Goal: Task Accomplishment & Management: Manage account settings

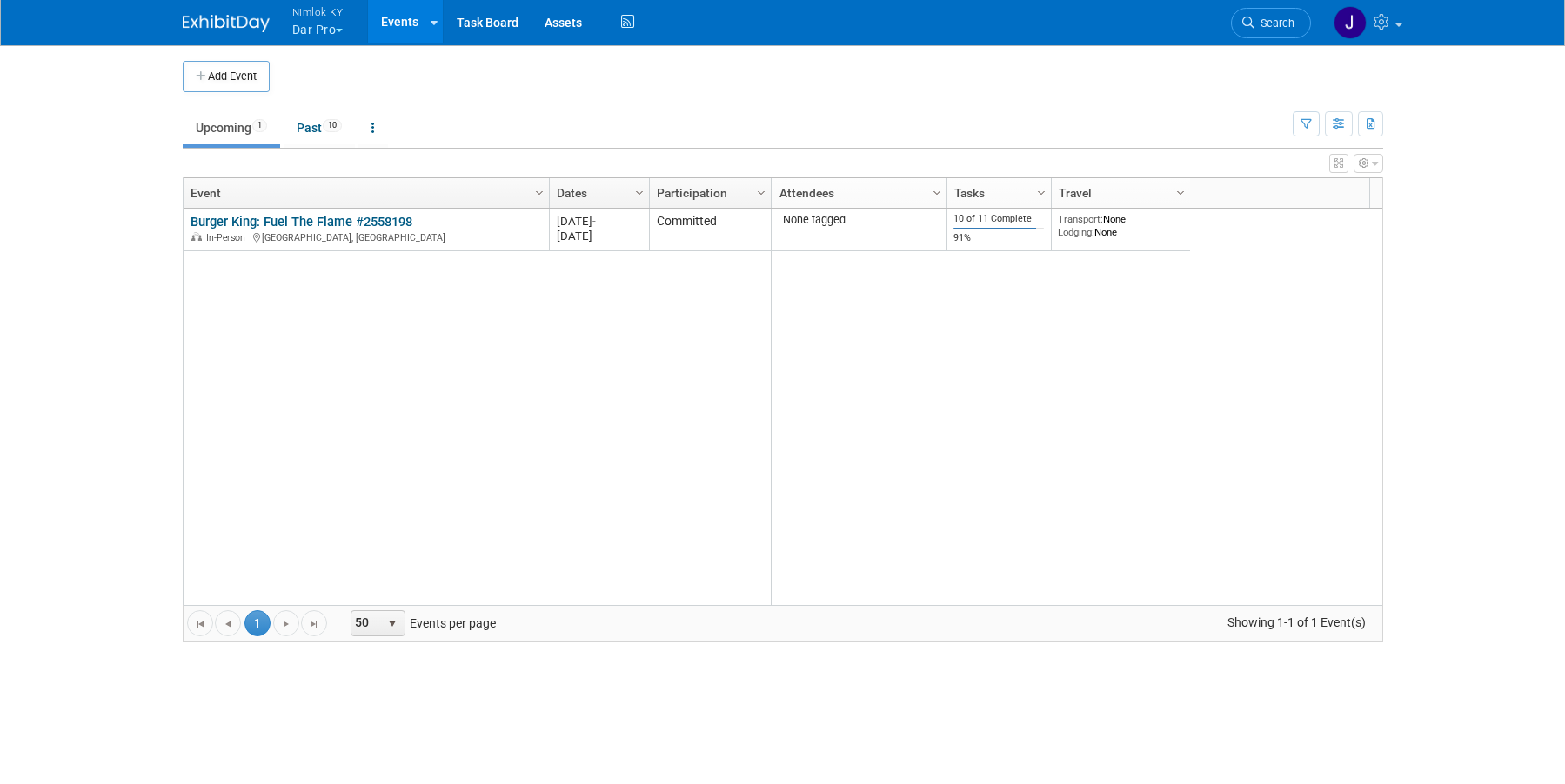
click at [451, 104] on td "Upcoming 1 Past 10 All Events 11 Past and Upcoming Grouped Annually Events grou…" at bounding box center [737, 121] width 1110 height 57
click at [331, 22] on button "Nimlok KY Dar Pro" at bounding box center [328, 22] width 75 height 45
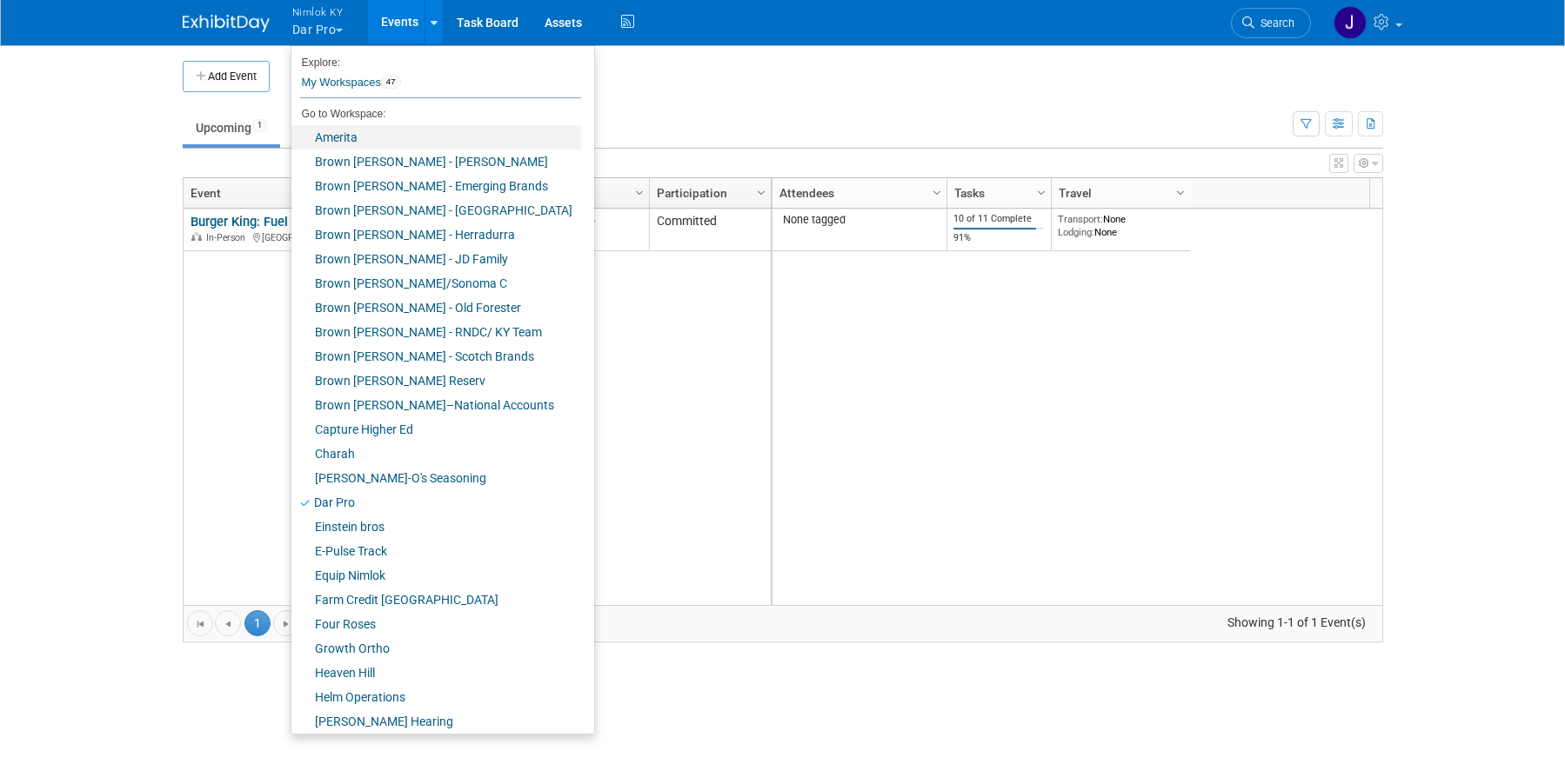
click at [347, 136] on link "Amerita" at bounding box center [436, 137] width 290 height 24
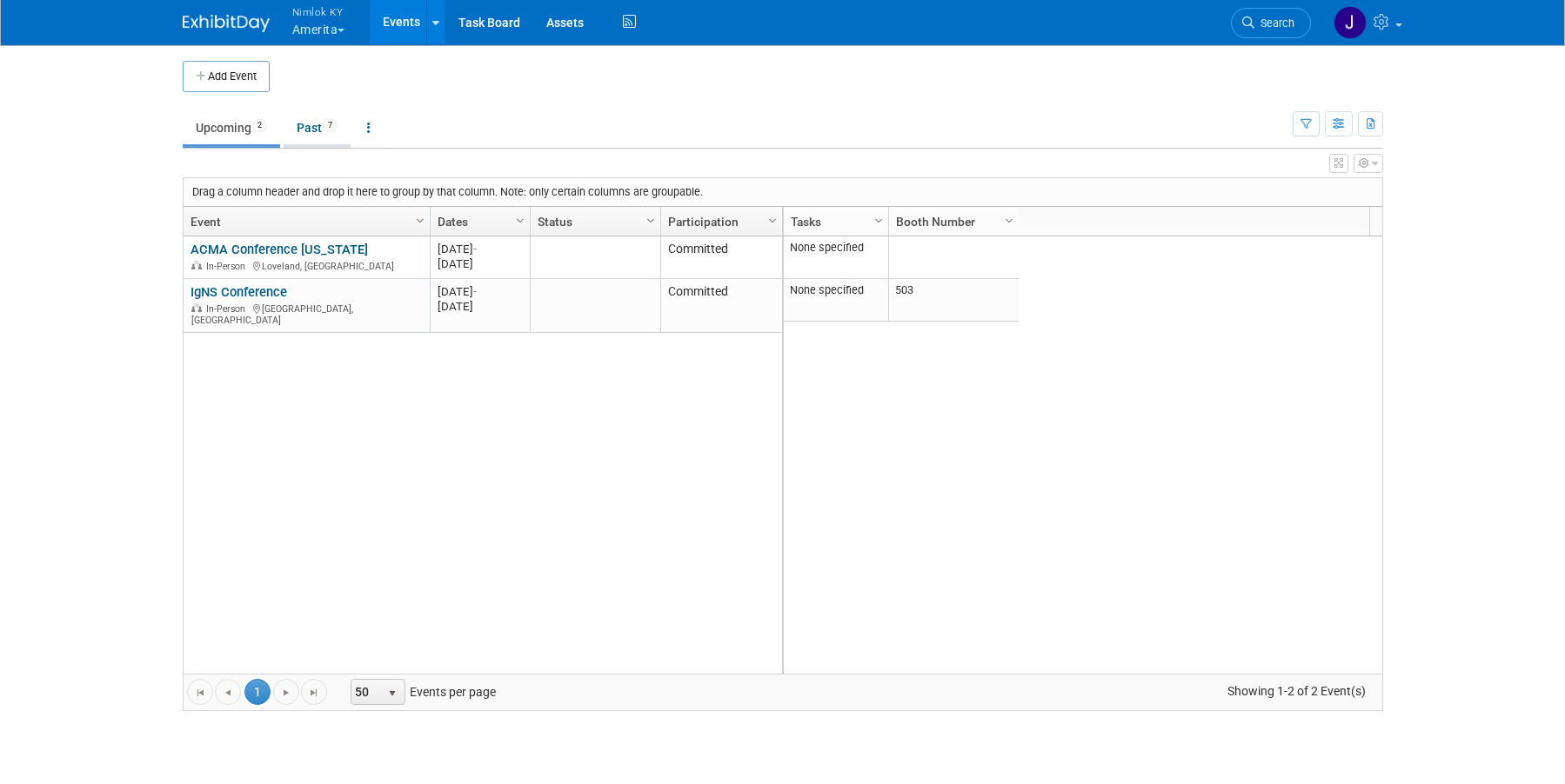
click at [313, 126] on link "Past 7" at bounding box center [318, 128] width 67 height 33
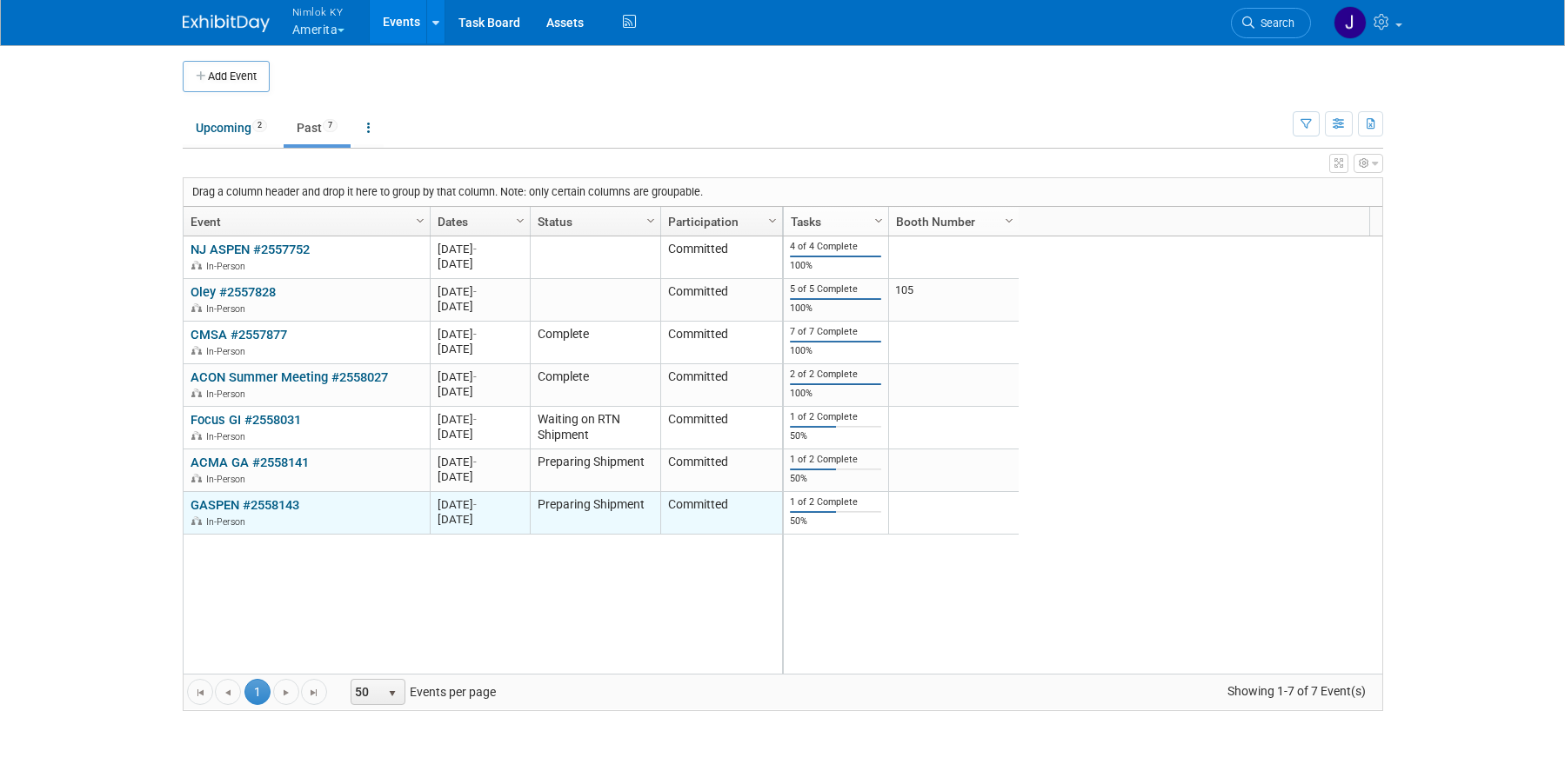
click at [284, 506] on link "GASPEN #2558143" at bounding box center [245, 506] width 109 height 16
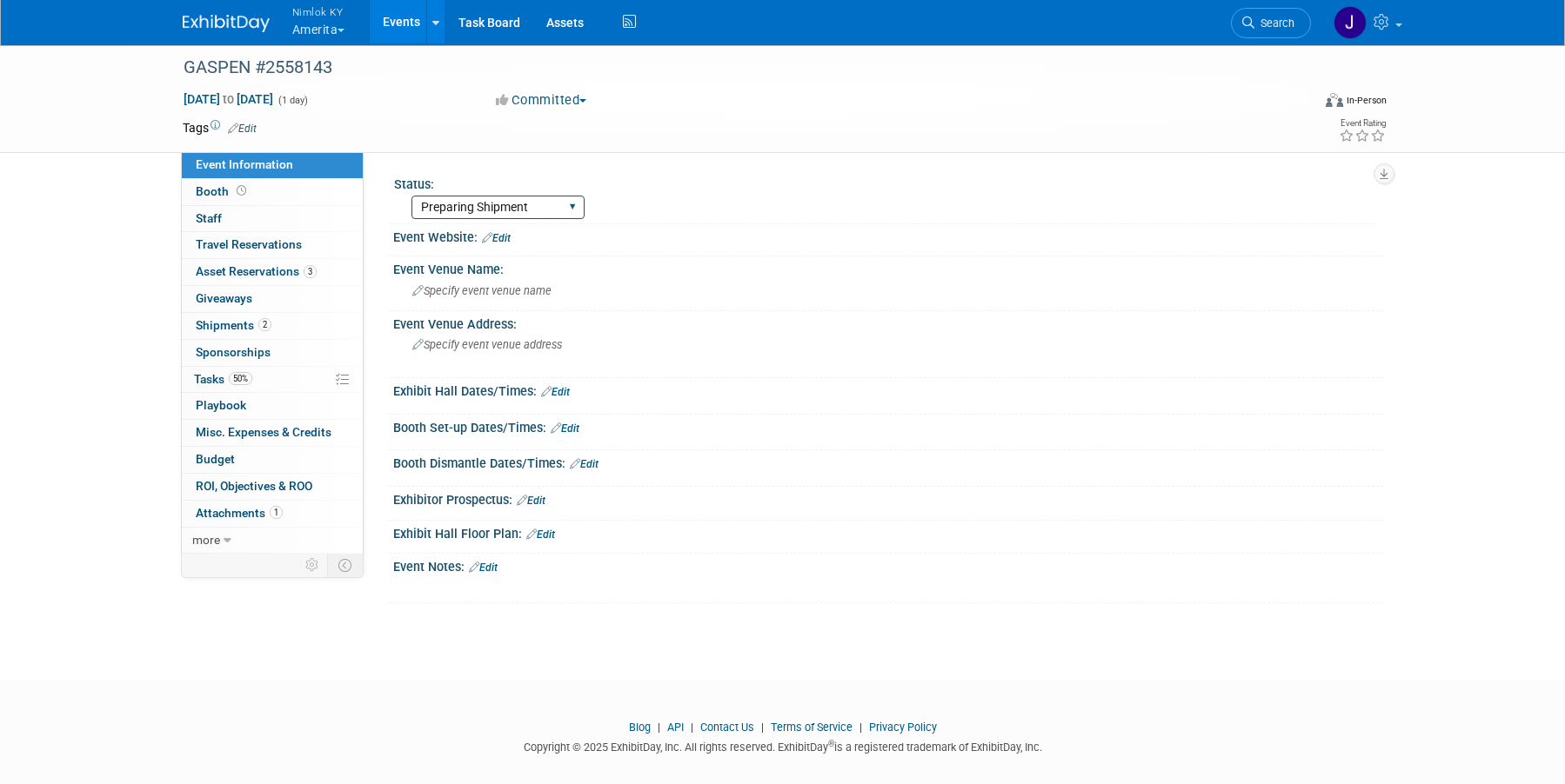
click at [492, 206] on select "Complete Preparing Shipment Shipping to Rep/AdvWH Waiting on RTN Shipment" at bounding box center [498, 208] width 173 height 23
select select "Complete"
click at [412, 196] on select "Complete Preparing Shipment Shipping to Rep/AdvWH Waiting on RTN Shipment" at bounding box center [498, 208] width 173 height 23
click at [413, 27] on link "Events" at bounding box center [402, 21] width 64 height 43
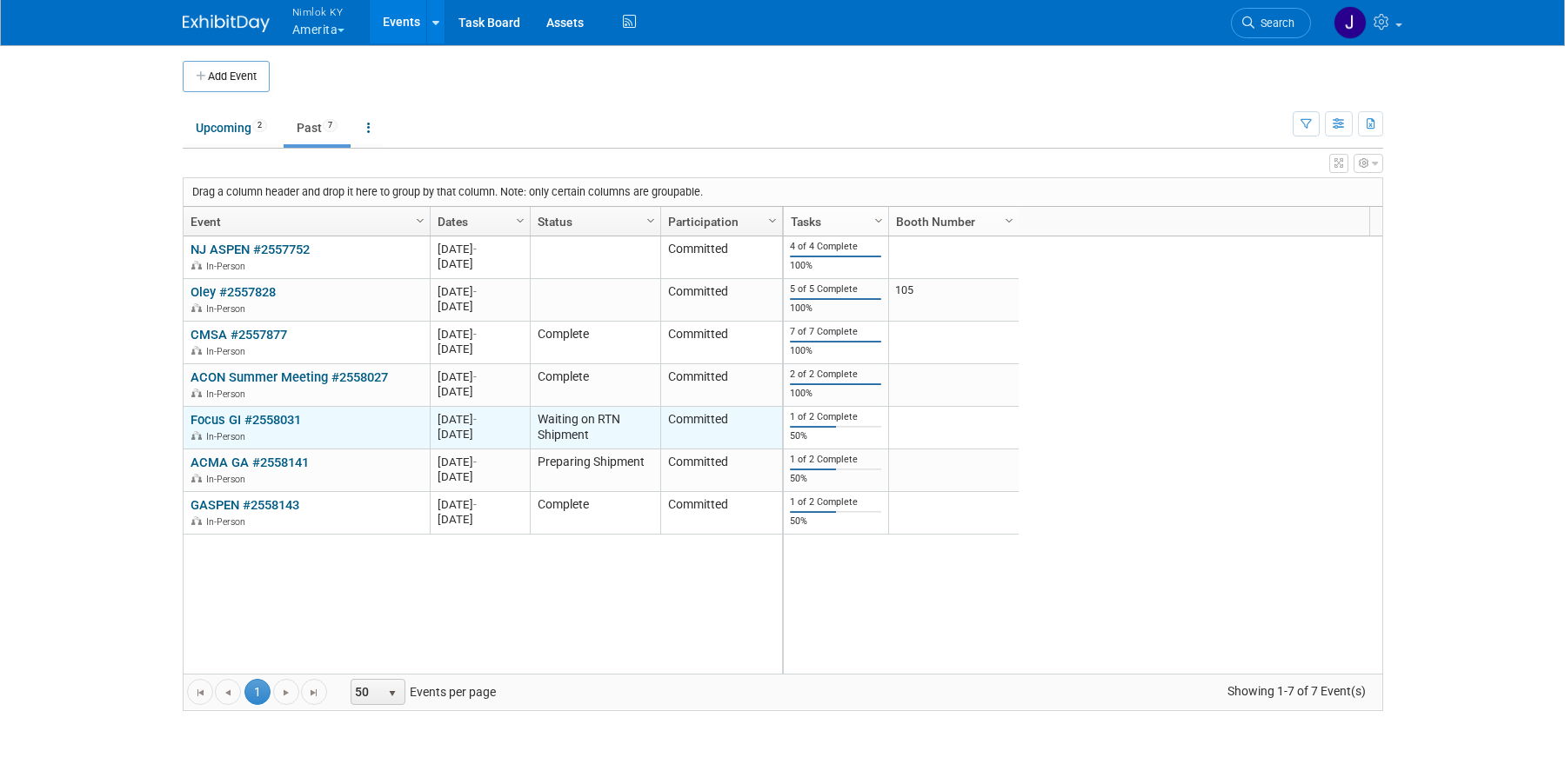
click at [290, 418] on link "Focus GI #2558031" at bounding box center [246, 420] width 111 height 16
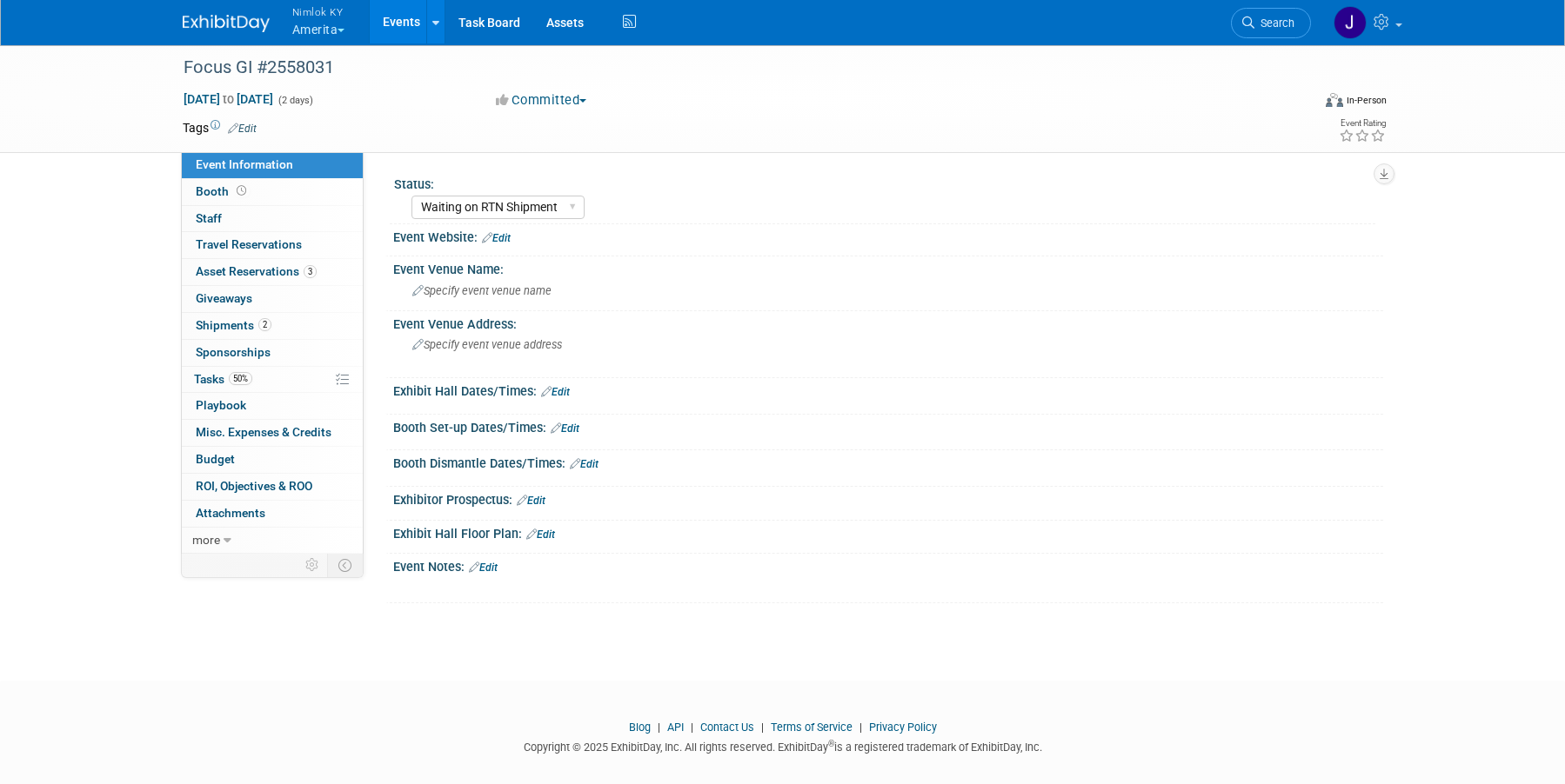
select select "Waiting on RTN Shipment"
click at [287, 324] on link "2 Shipments 2" at bounding box center [272, 325] width 181 height 26
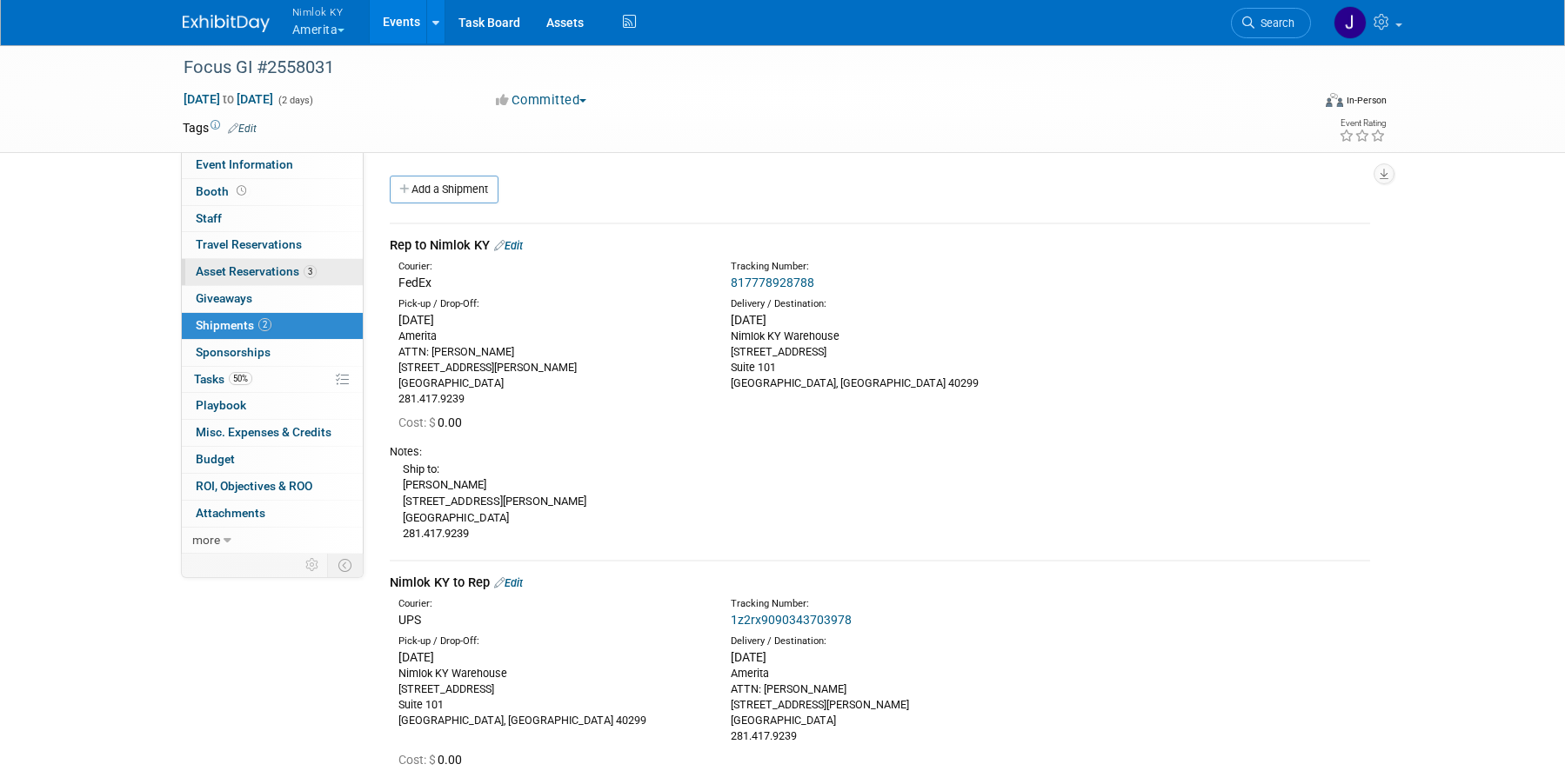
click at [297, 276] on span "Asset Reservations 3" at bounding box center [256, 271] width 121 height 14
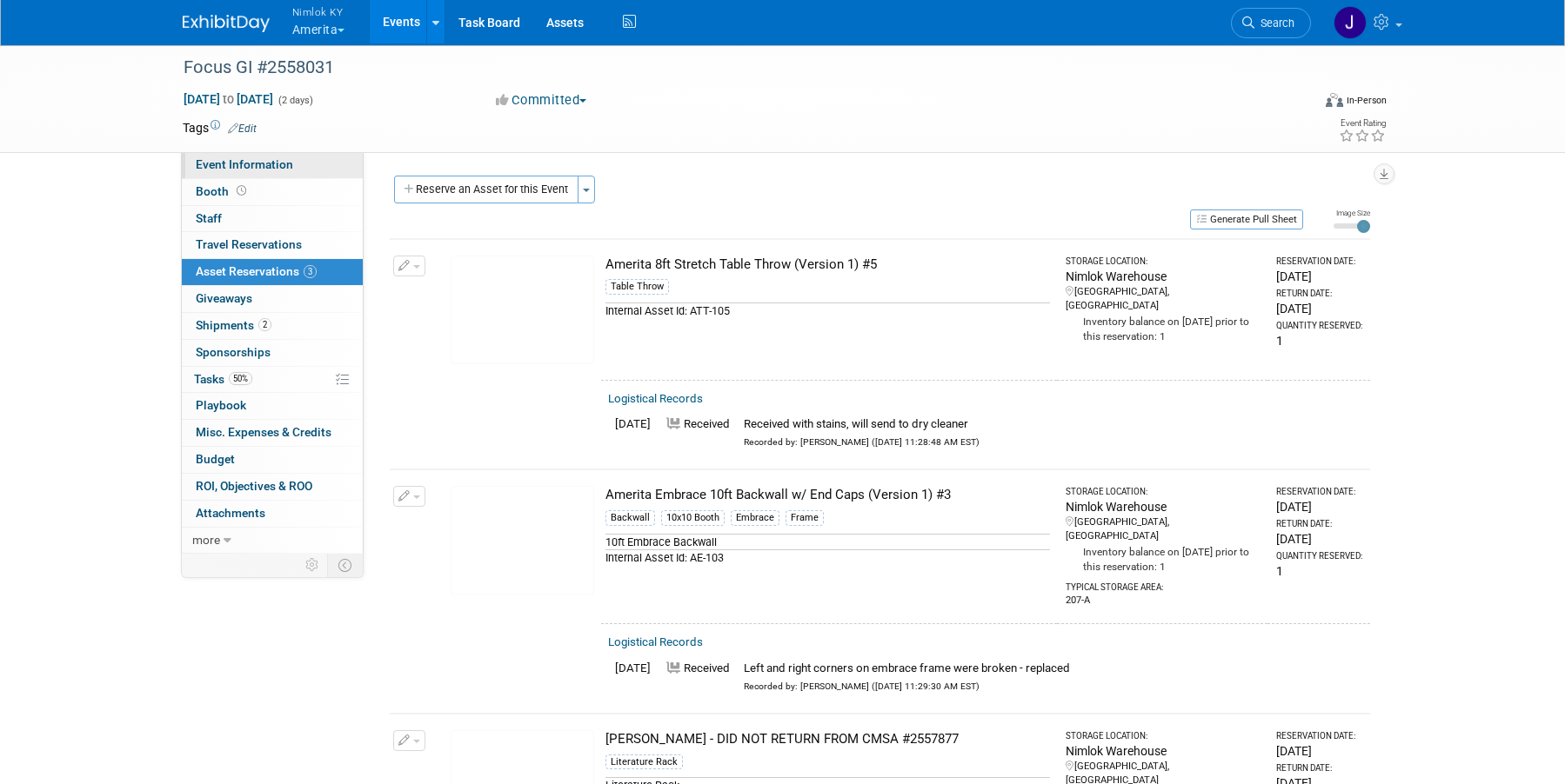
click at [276, 170] on span "Event Information" at bounding box center [245, 164] width 98 height 14
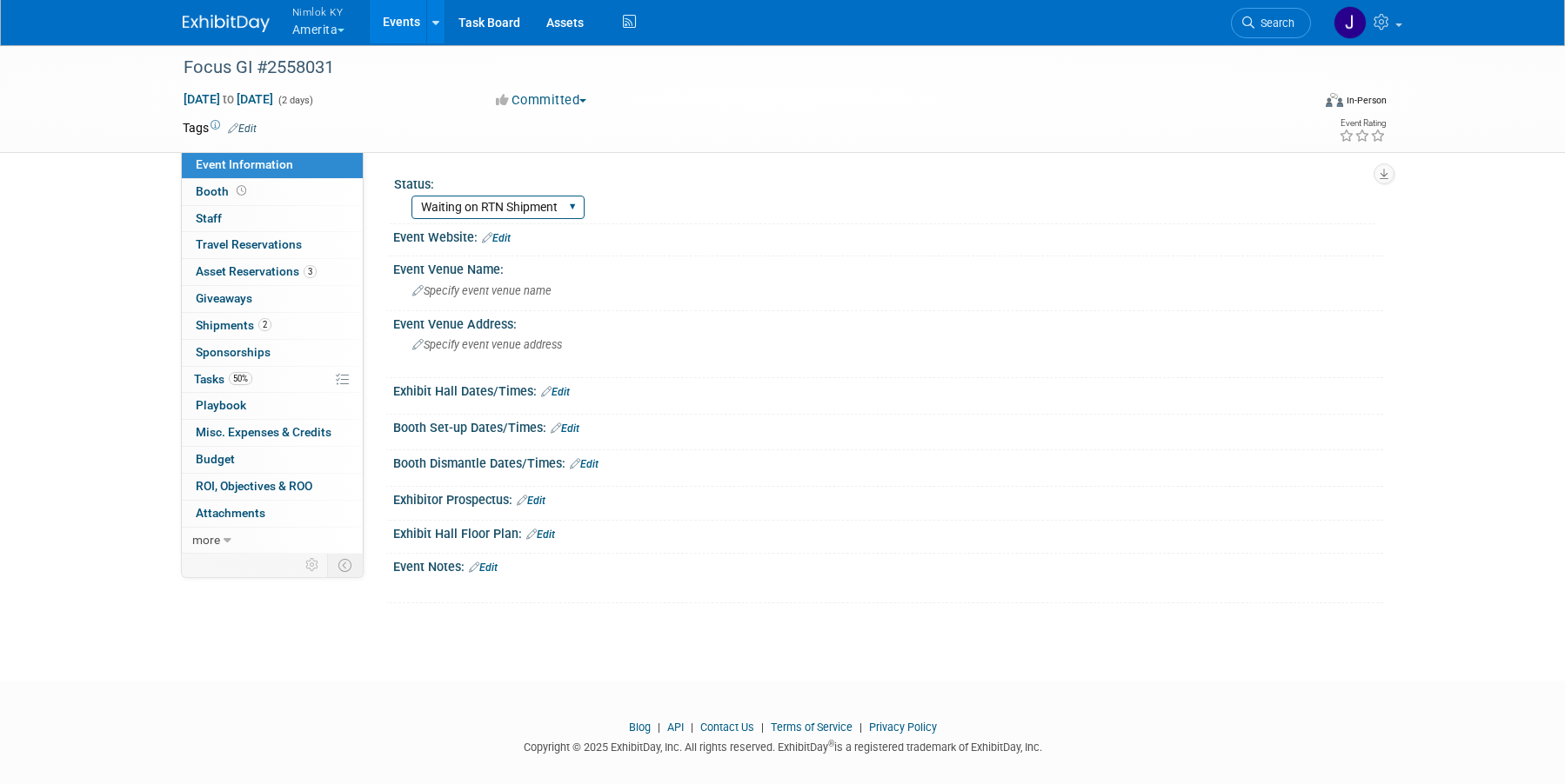
click at [489, 215] on select "Complete Preparing Shipment Shipping to Rep/AdvWH Waiting on RTN Shipment" at bounding box center [498, 208] width 173 height 23
select select "Complete"
click at [412, 196] on select "Complete Preparing Shipment Shipping to Rep/AdvWH Waiting on RTN Shipment" at bounding box center [498, 208] width 173 height 23
click at [392, 9] on link "Events" at bounding box center [402, 21] width 64 height 43
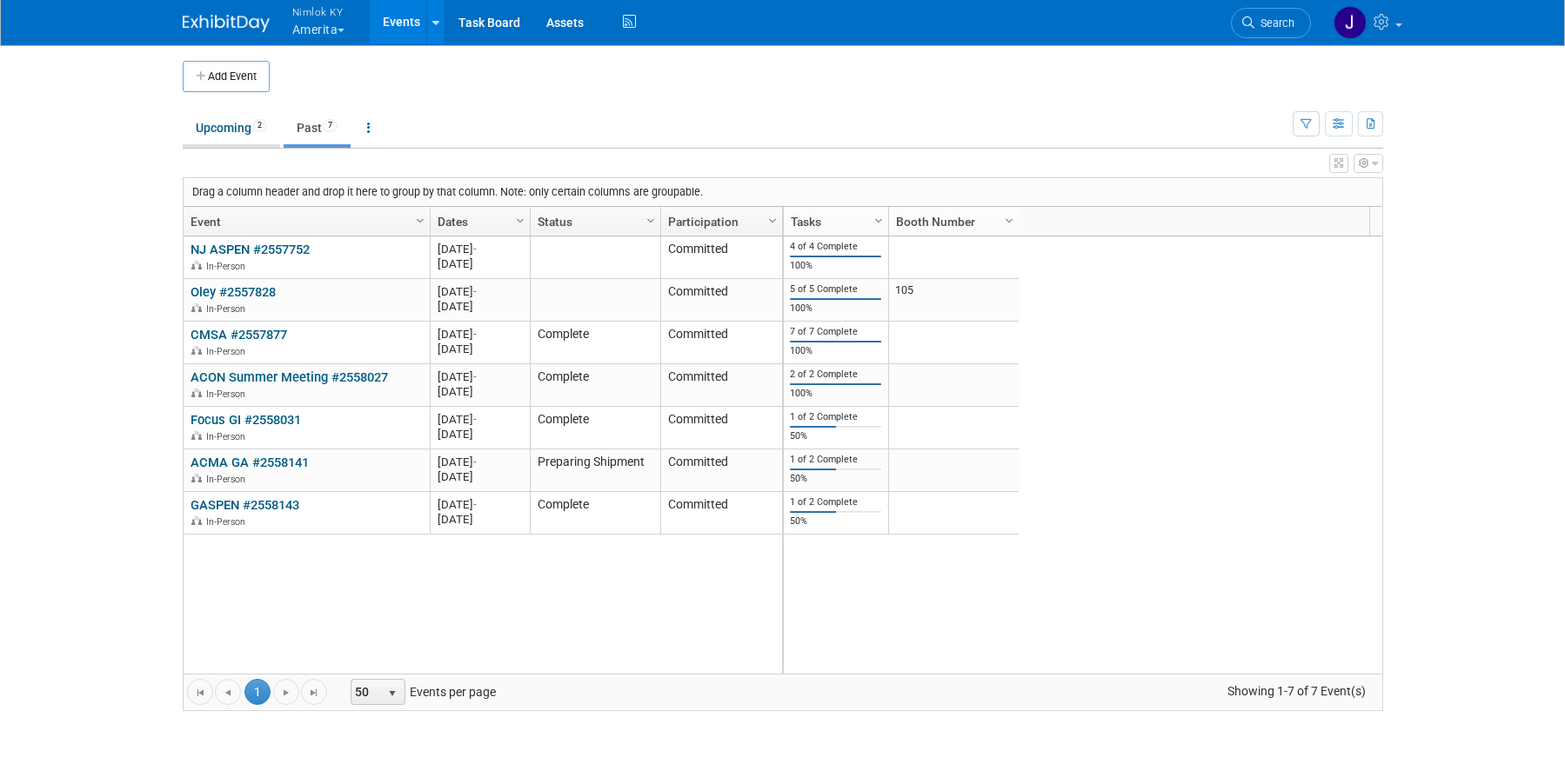
click at [238, 120] on link "Upcoming 2" at bounding box center [232, 128] width 98 height 33
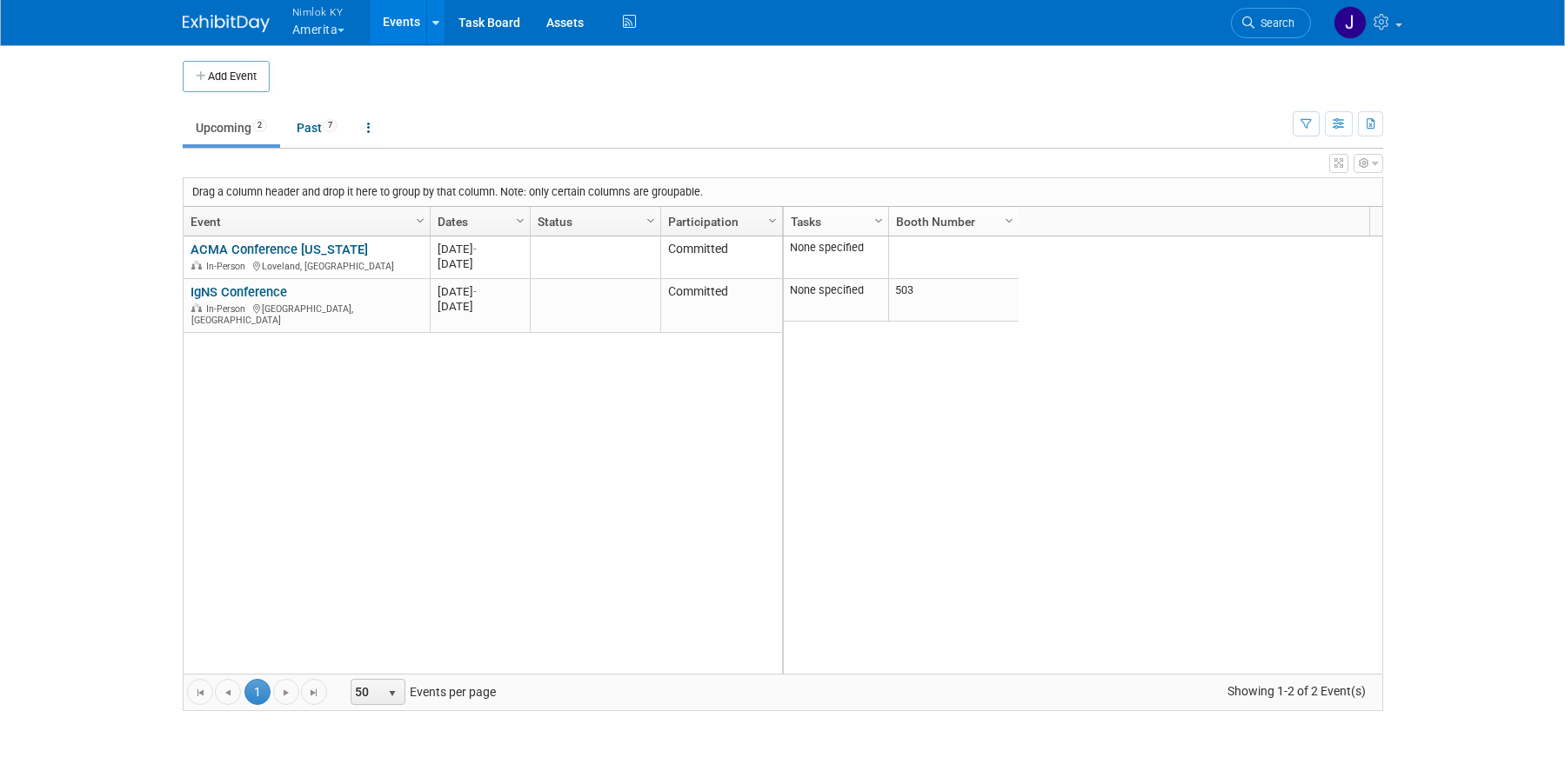
click at [411, 20] on link "Events" at bounding box center [402, 21] width 64 height 43
click at [317, 134] on link "Past 7" at bounding box center [318, 128] width 67 height 33
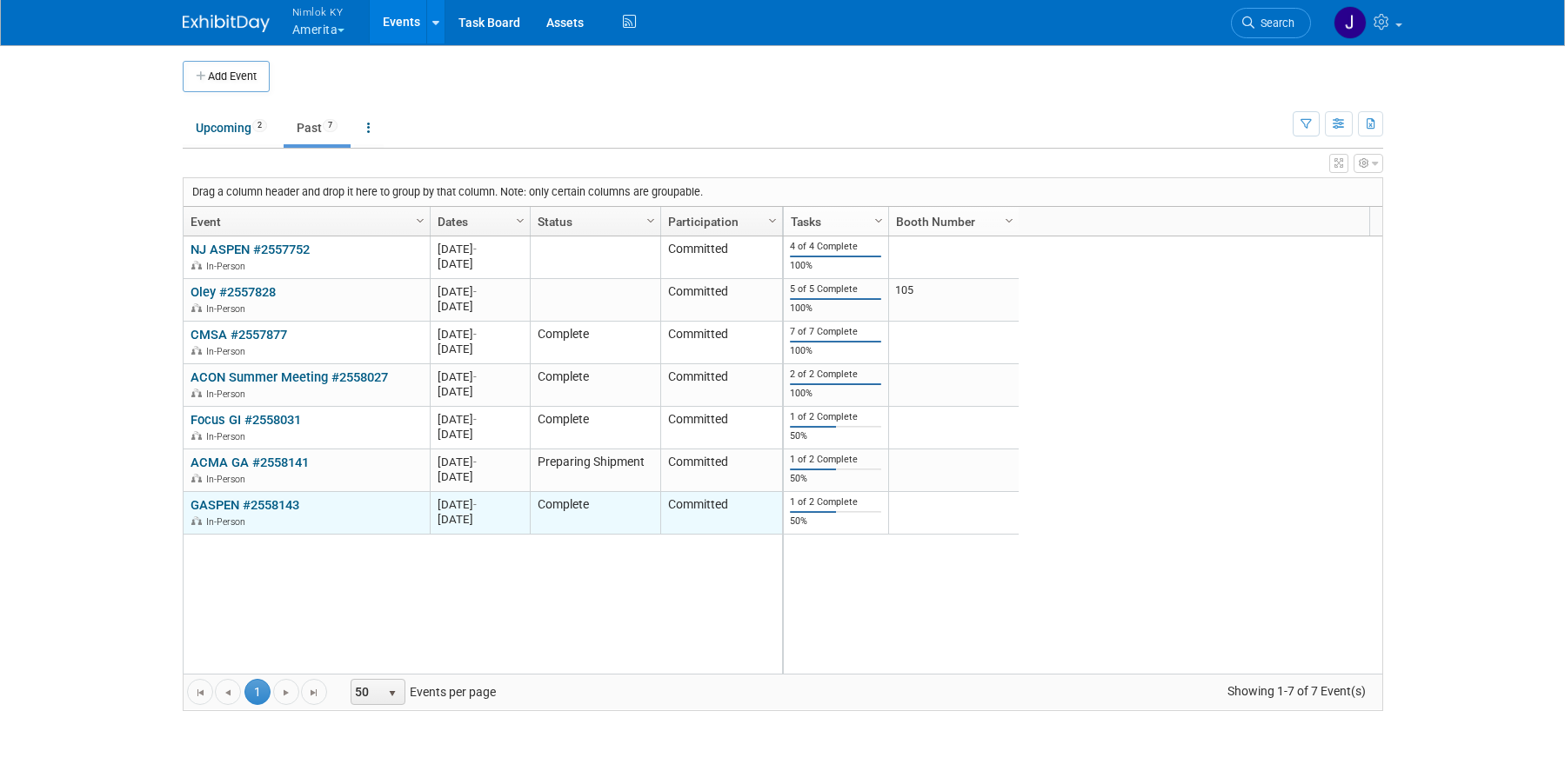
click at [299, 505] on link "GASPEN #2558143" at bounding box center [245, 506] width 109 height 16
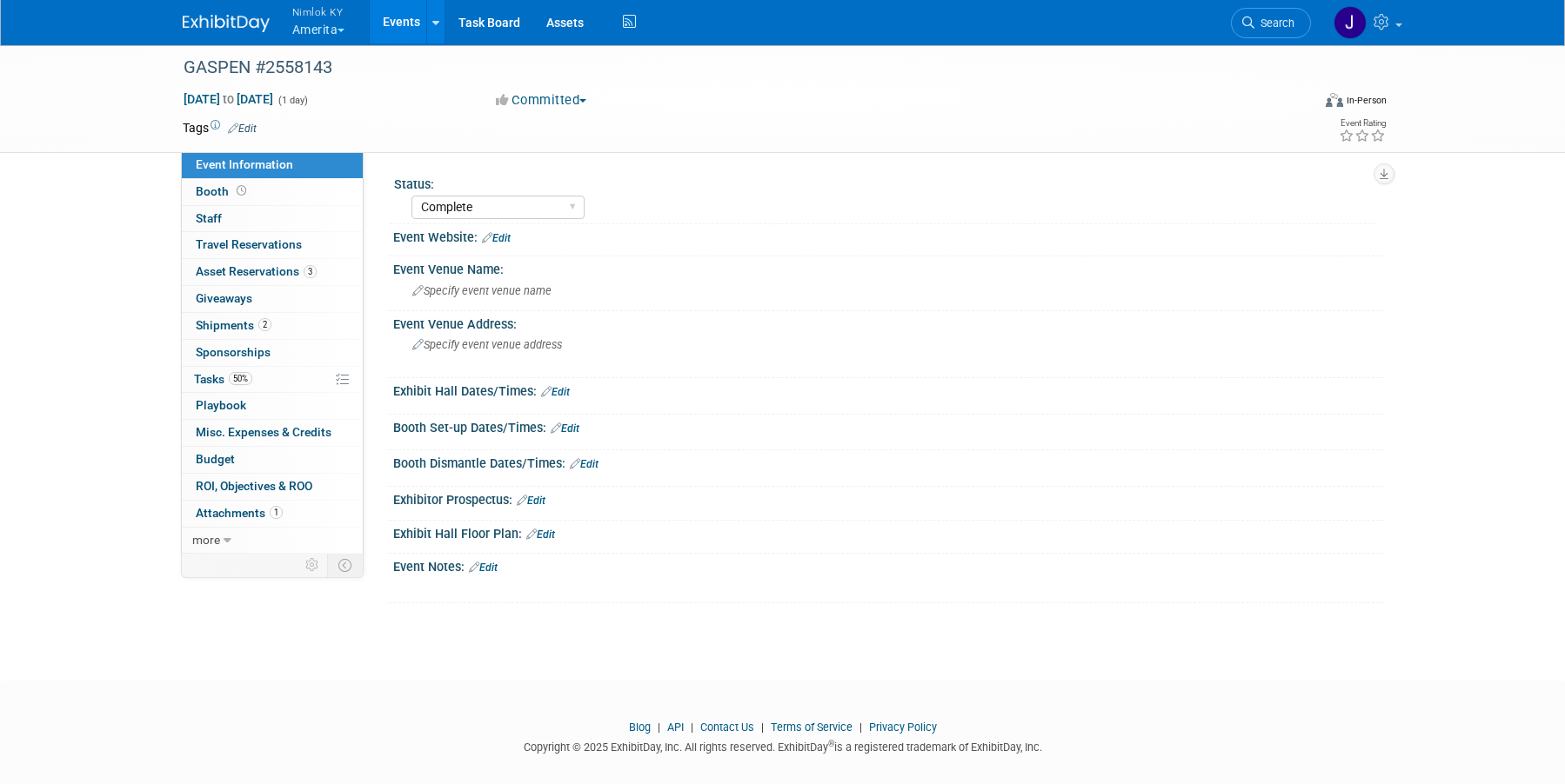
select select "Complete"
click at [406, 23] on link "Events" at bounding box center [402, 21] width 64 height 43
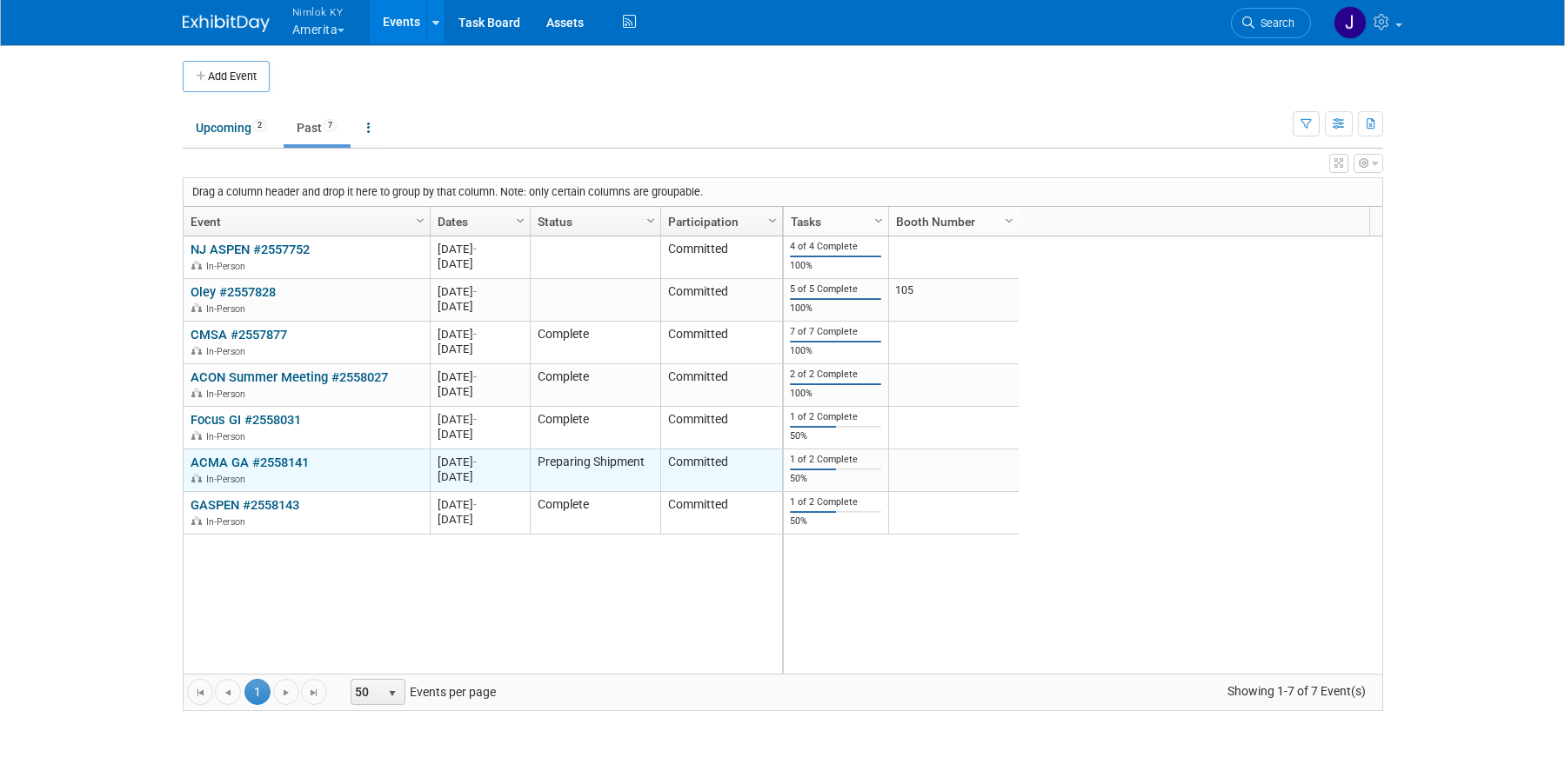
click at [272, 460] on link "ACMA GA #2558141" at bounding box center [249, 463] width 118 height 16
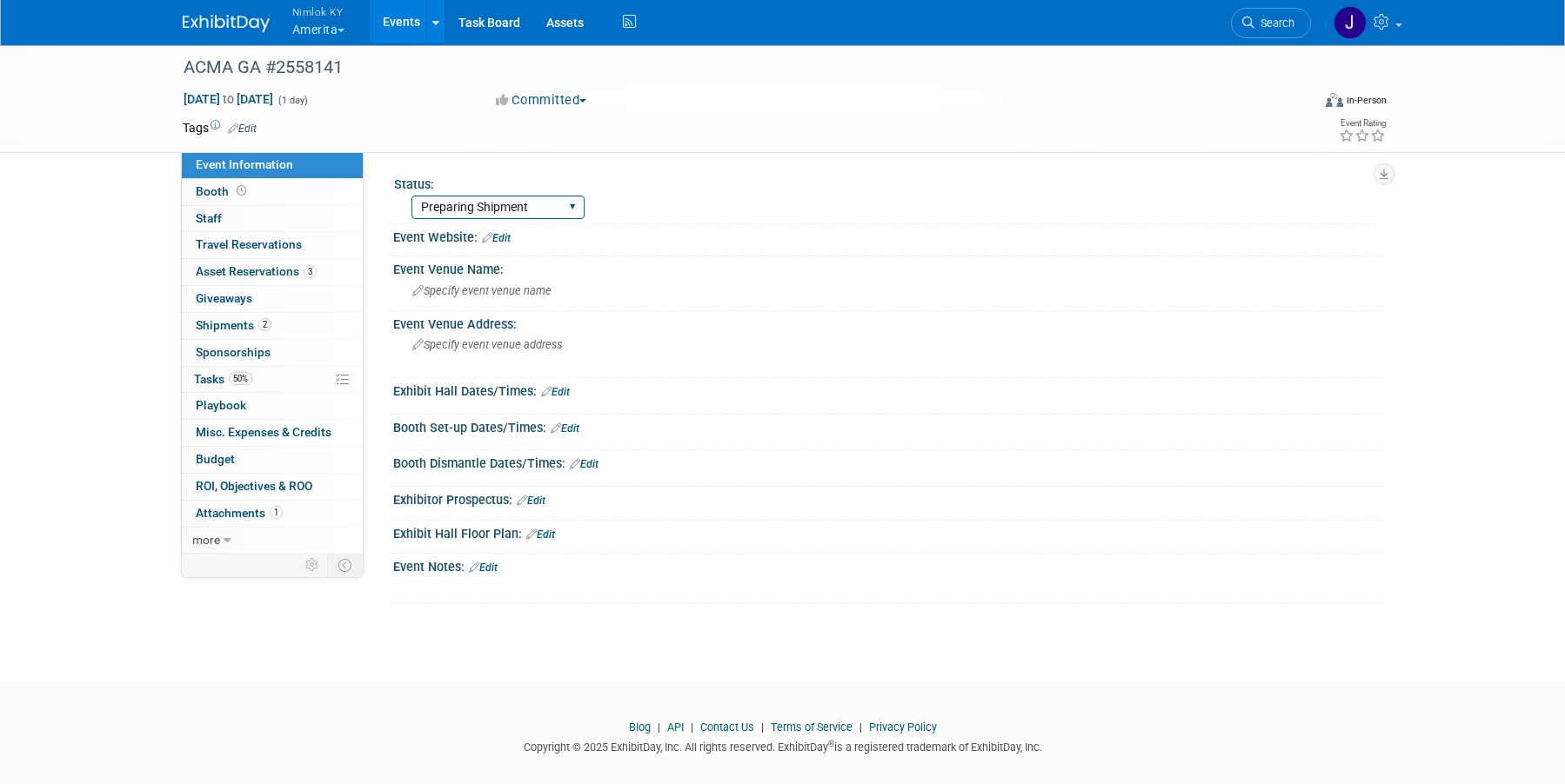
click at [441, 203] on select "Complete Preparing Shipment Shipping to Rep/AdvWH Waiting on RTN Shipment" at bounding box center [498, 208] width 173 height 23
select select "Complete"
click at [412, 196] on select "Complete Preparing Shipment Shipping to Rep/AdvWH Waiting on RTN Shipment" at bounding box center [498, 208] width 173 height 23
click at [389, 22] on link "Events" at bounding box center [402, 21] width 64 height 43
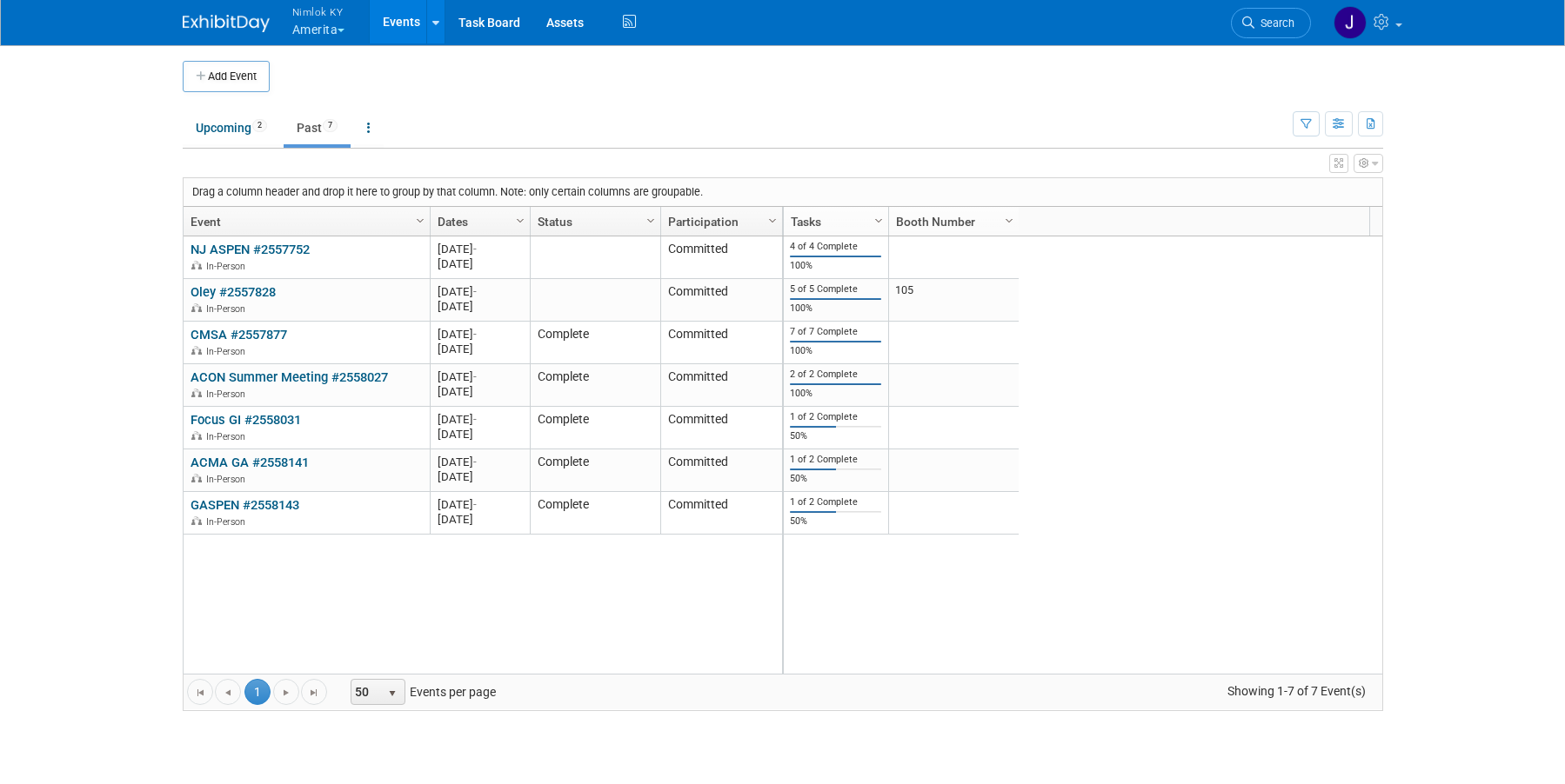
click at [295, 459] on link "ACMA GA #2558141" at bounding box center [249, 463] width 118 height 16
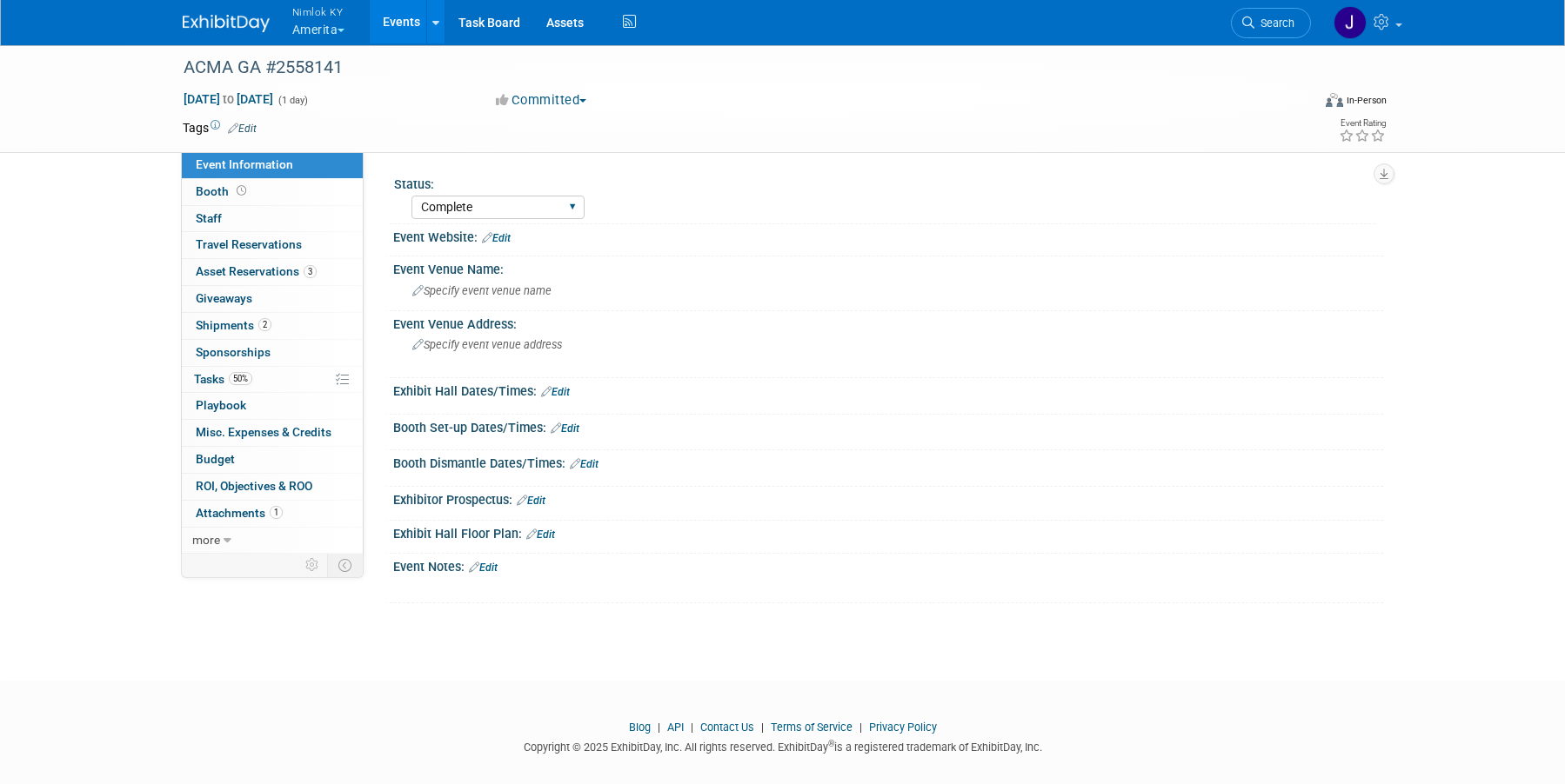
click at [453, 222] on div "Complete Preparing Shipment Shipping to Rep/AdvWH Waiting on RTN Shipment" at bounding box center [498, 208] width 173 height 32
click at [452, 205] on select "Complete Preparing Shipment Shipping to Rep/AdvWH Waiting on RTN Shipment" at bounding box center [498, 208] width 173 height 23
select select "Waiting on RTN Shipment"
click at [412, 196] on select "Complete Preparing Shipment Shipping to Rep/AdvWH Waiting on RTN Shipment" at bounding box center [498, 208] width 173 height 23
click at [389, 22] on link "Events" at bounding box center [402, 21] width 64 height 43
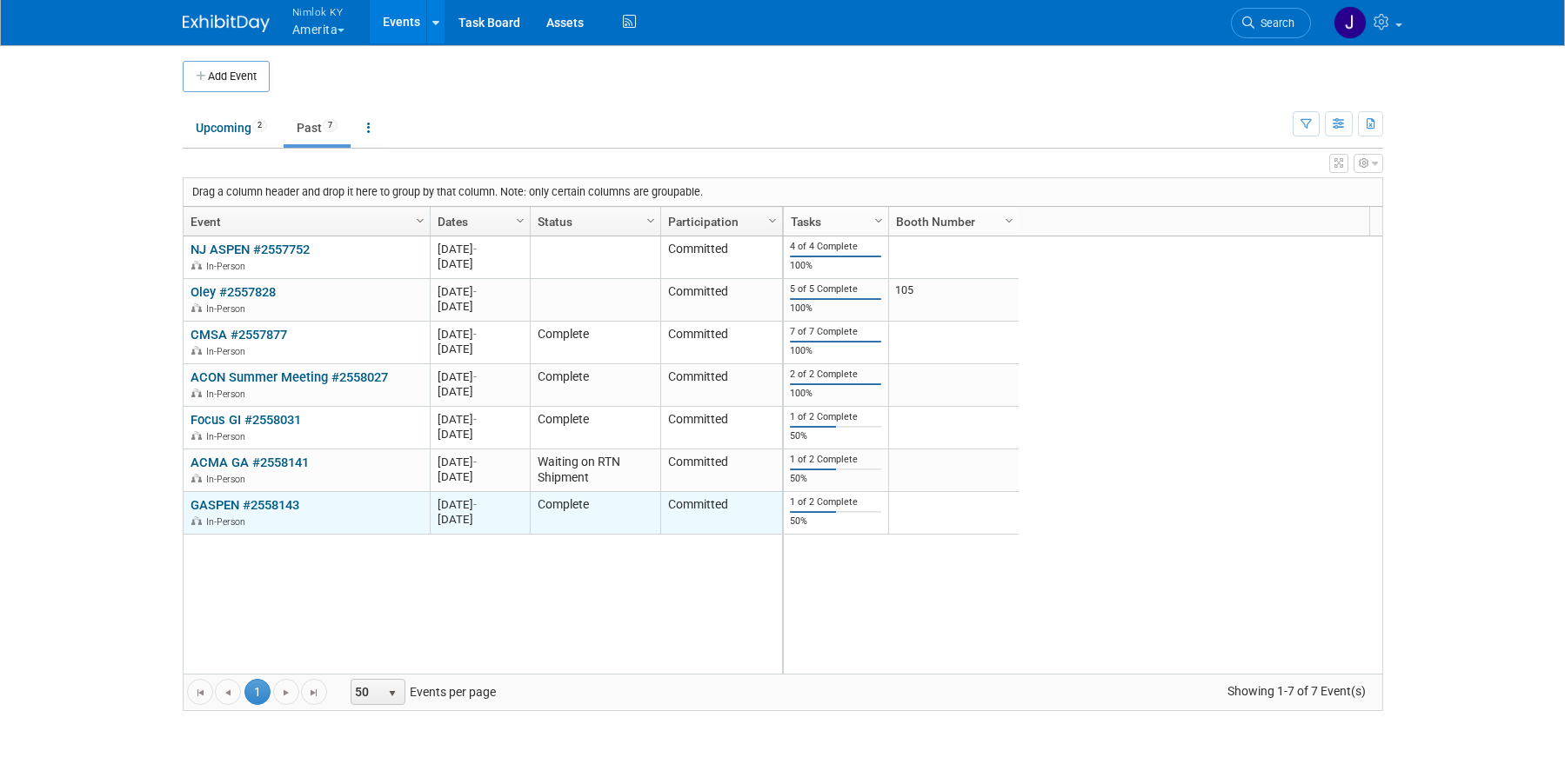
click at [292, 505] on link "GASPEN #2558143" at bounding box center [245, 506] width 109 height 16
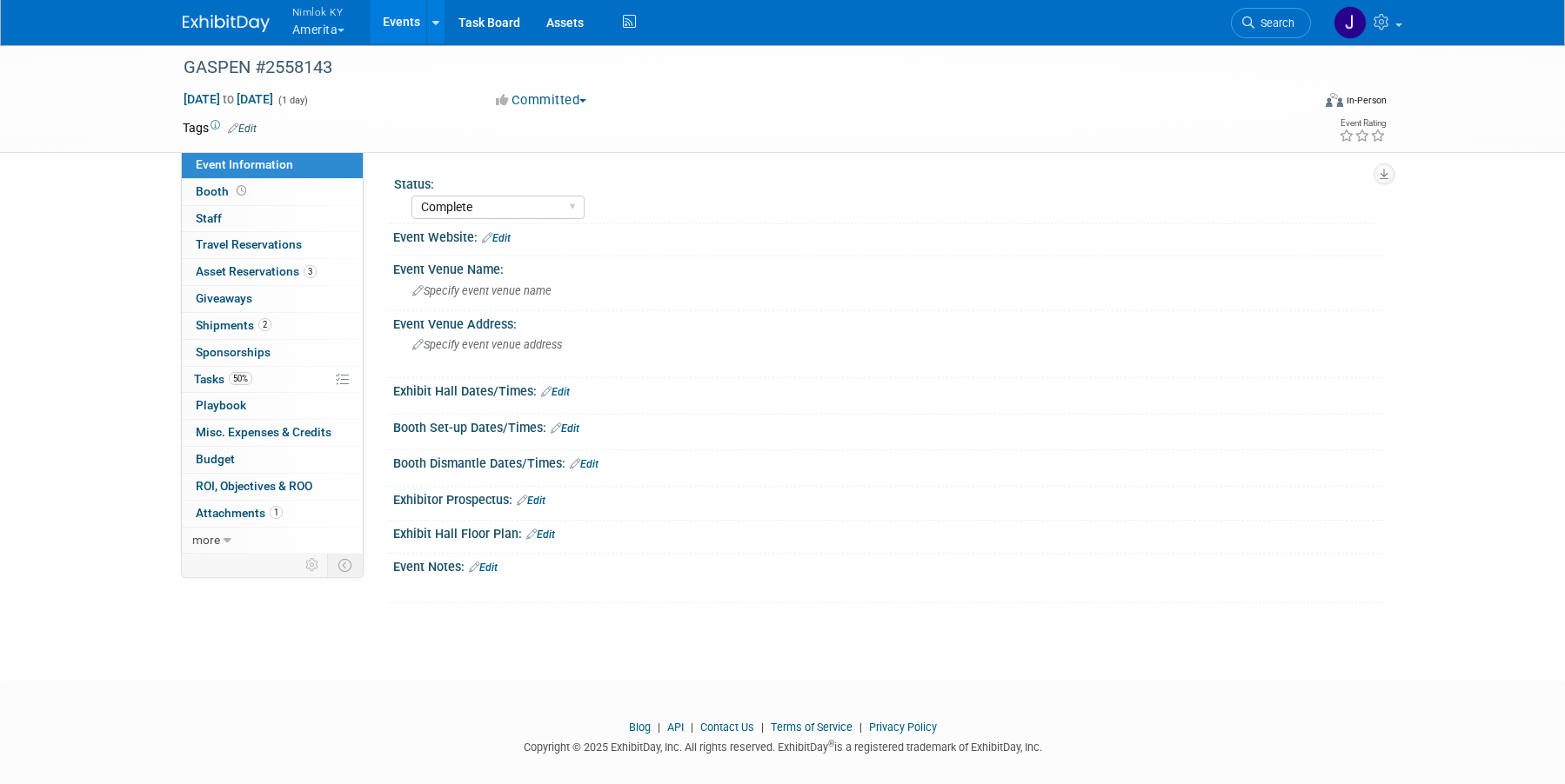
select select "Complete"
click at [279, 315] on link "2 Shipments 2" at bounding box center [272, 325] width 181 height 26
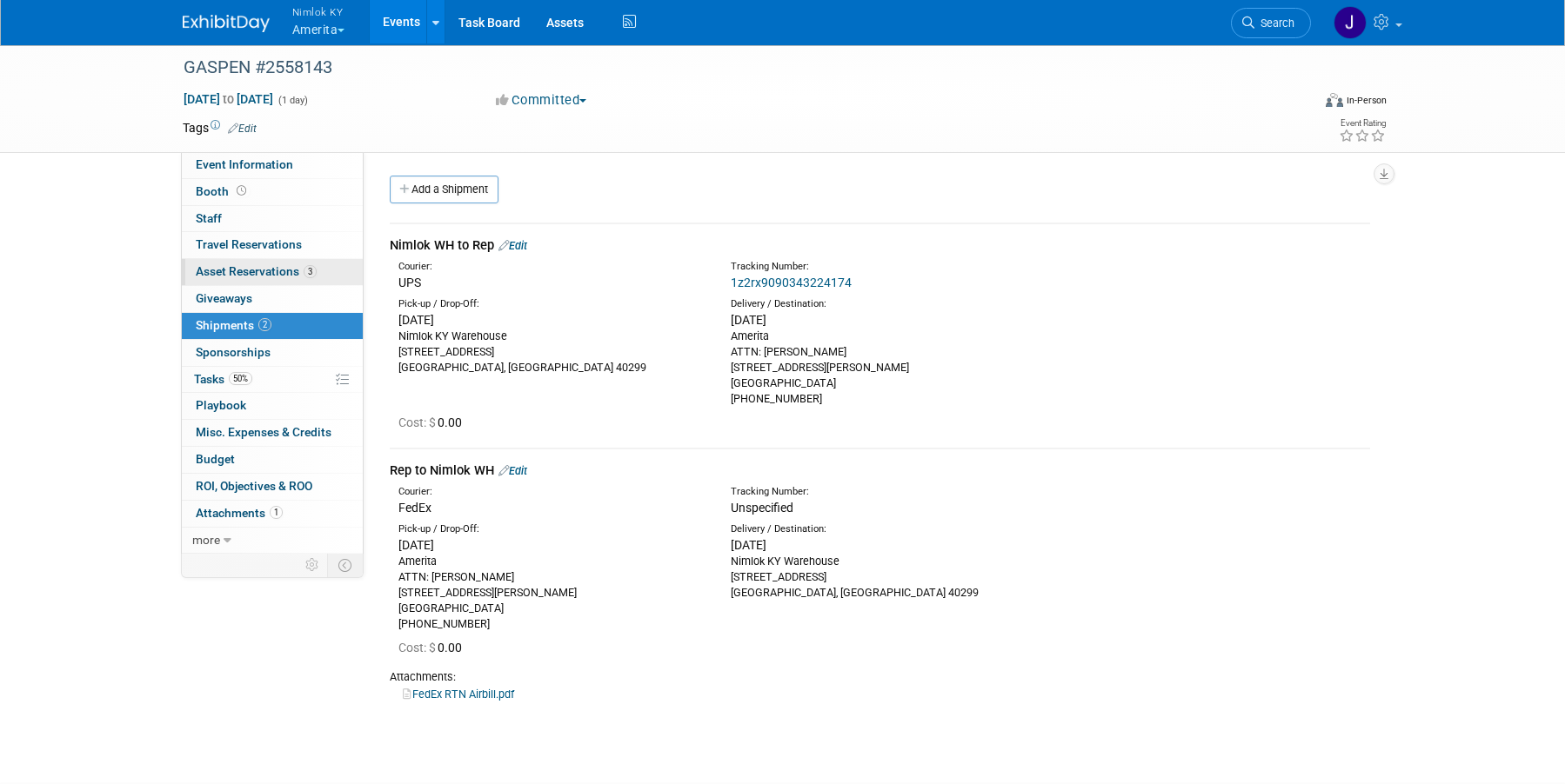
click at [283, 272] on span "Asset Reservations 3" at bounding box center [256, 271] width 121 height 14
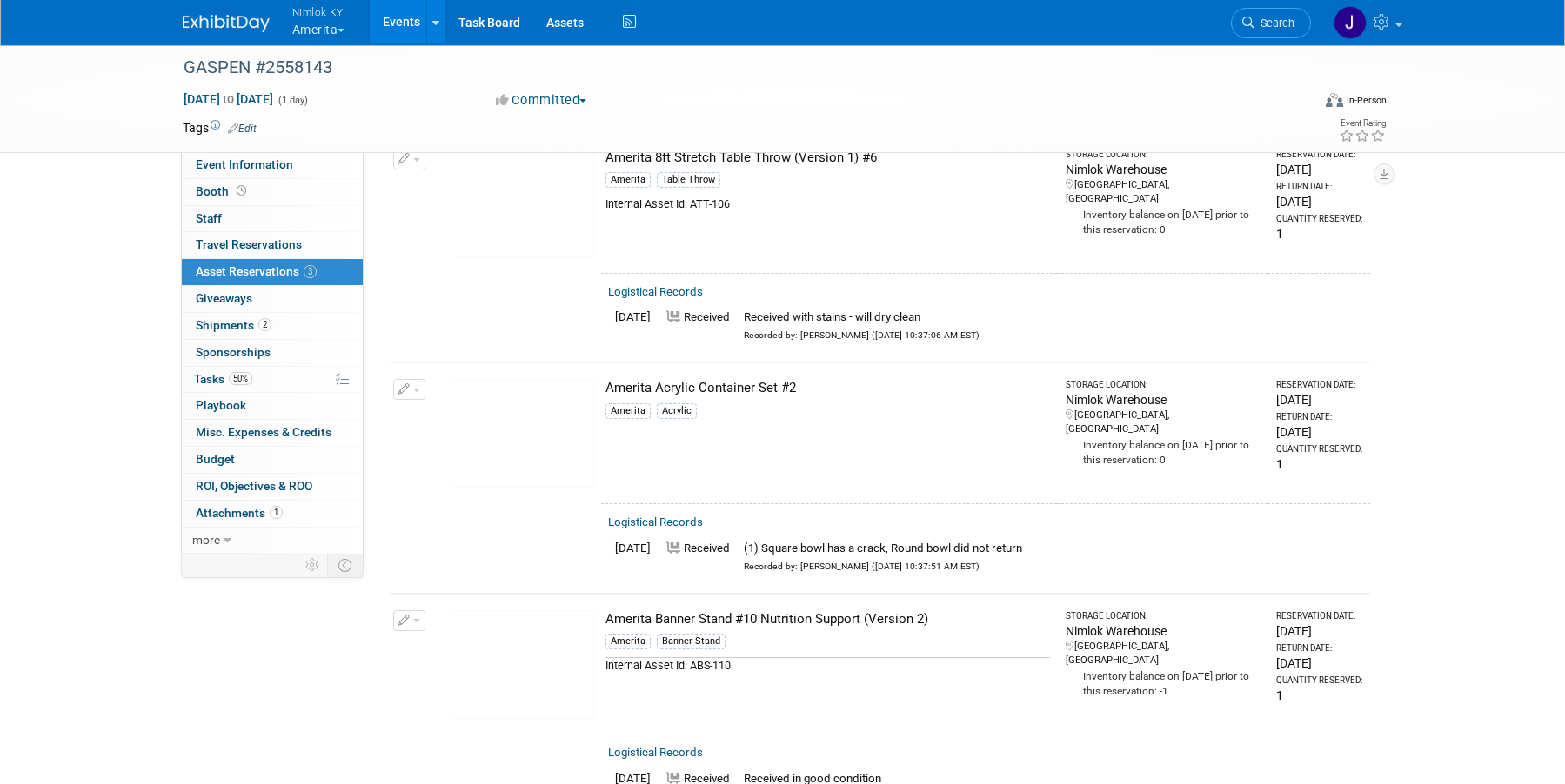
scroll to position [108, 0]
click at [405, 21] on link "Events" at bounding box center [402, 21] width 64 height 43
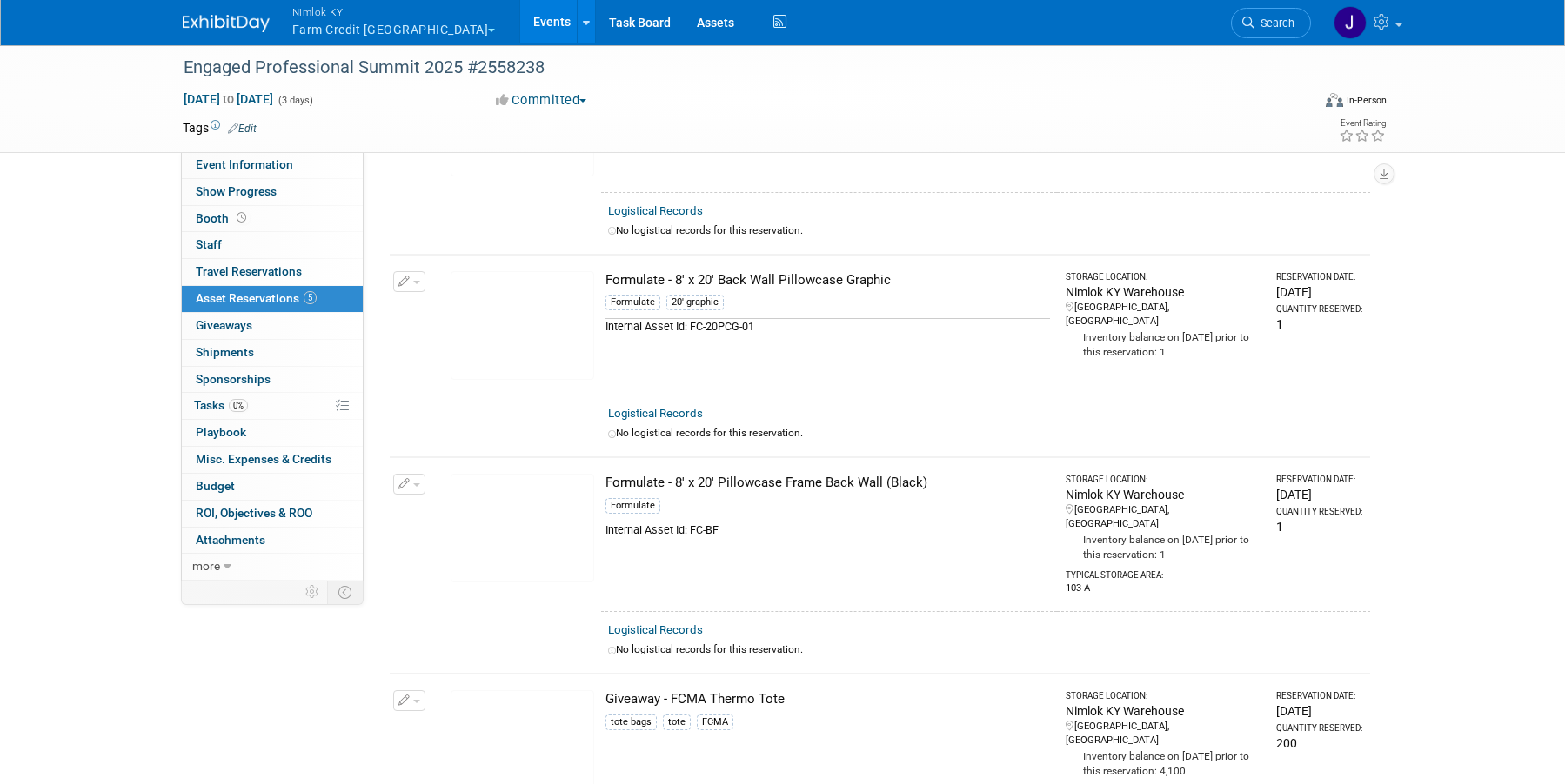
scroll to position [394, 0]
click at [484, 537] on img at bounding box center [523, 524] width 144 height 109
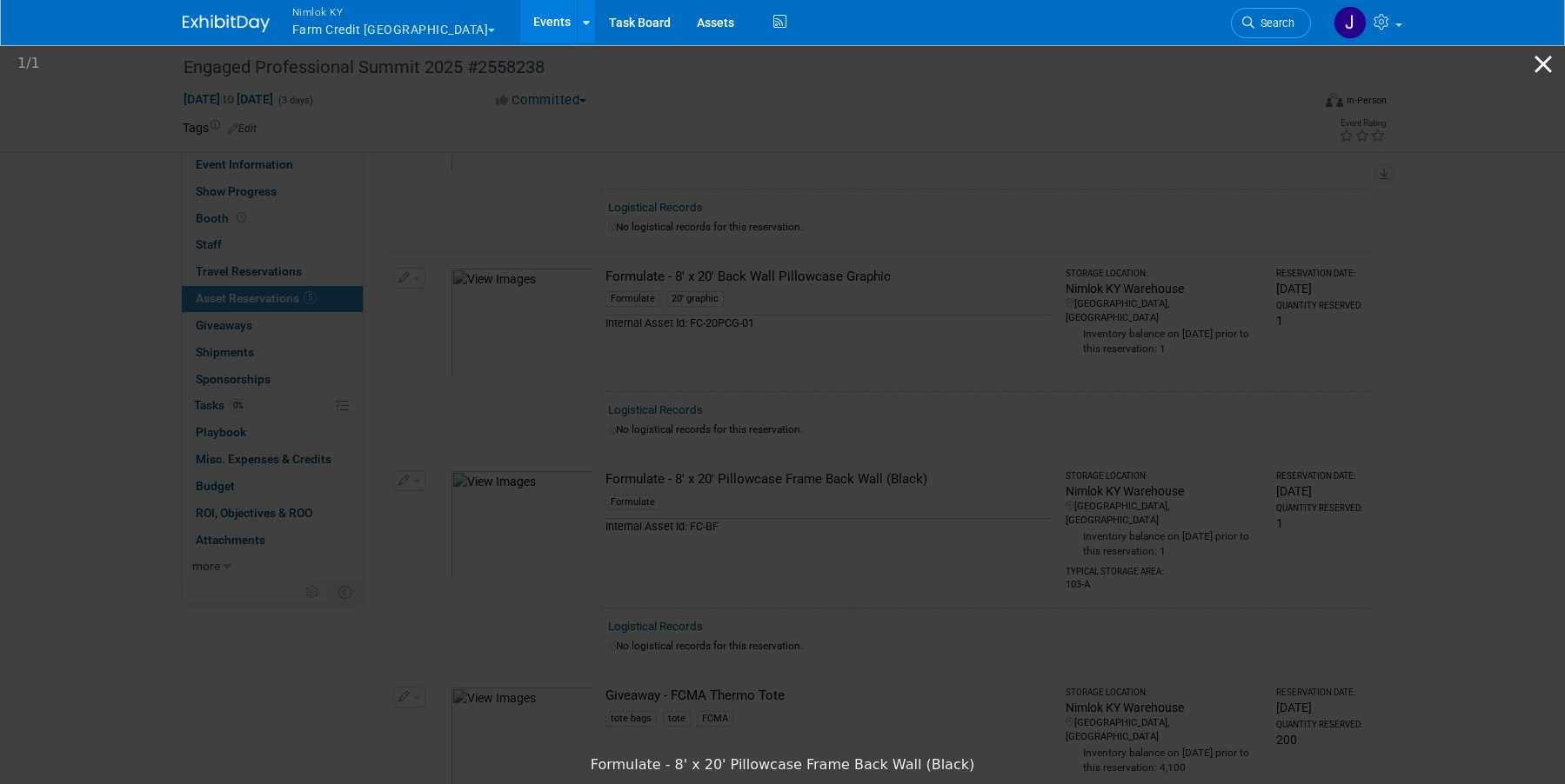
click at [1542, 71] on button "Close gallery" at bounding box center [1543, 64] width 43 height 41
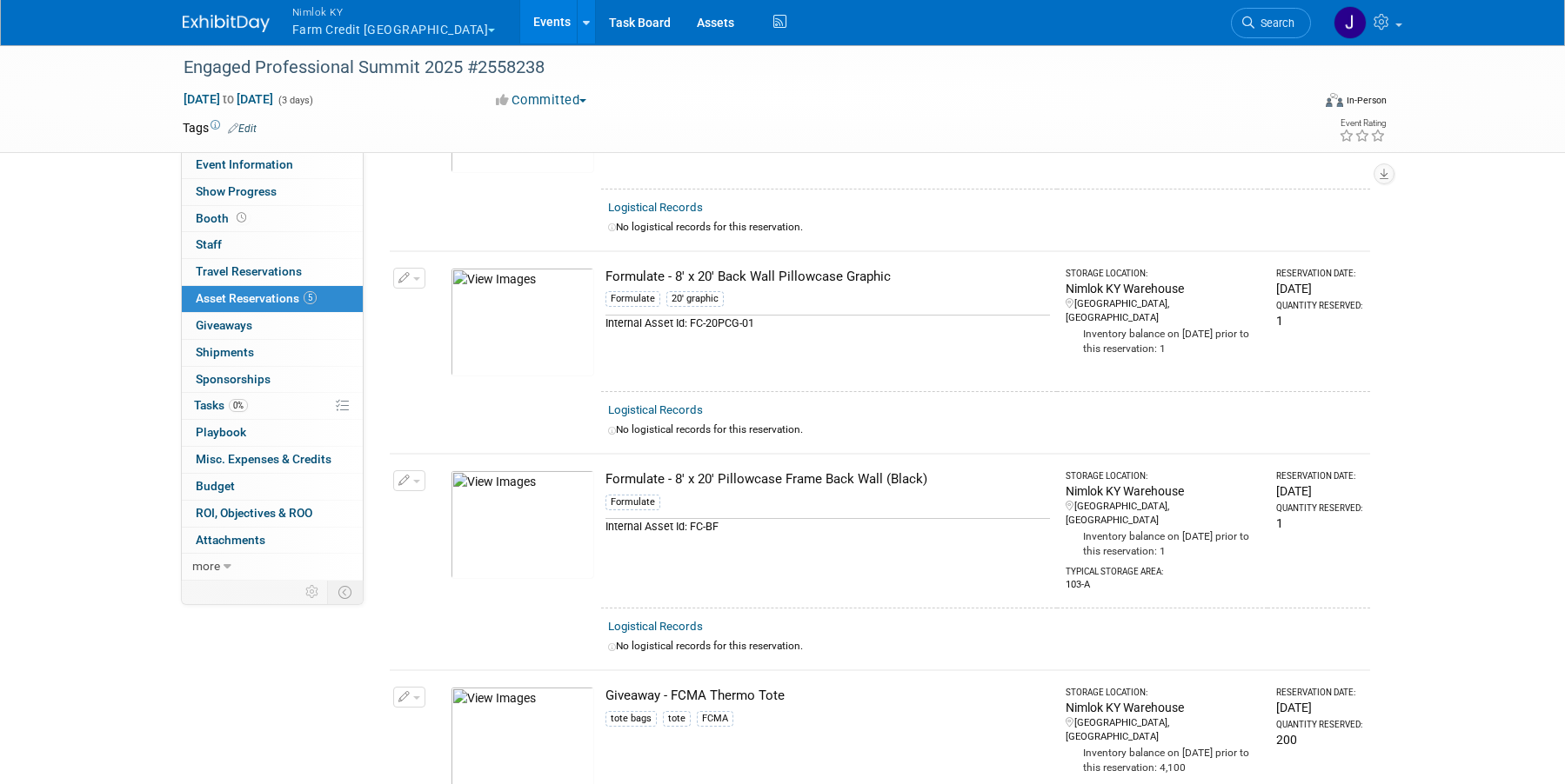
click at [523, 337] on img at bounding box center [523, 322] width 144 height 109
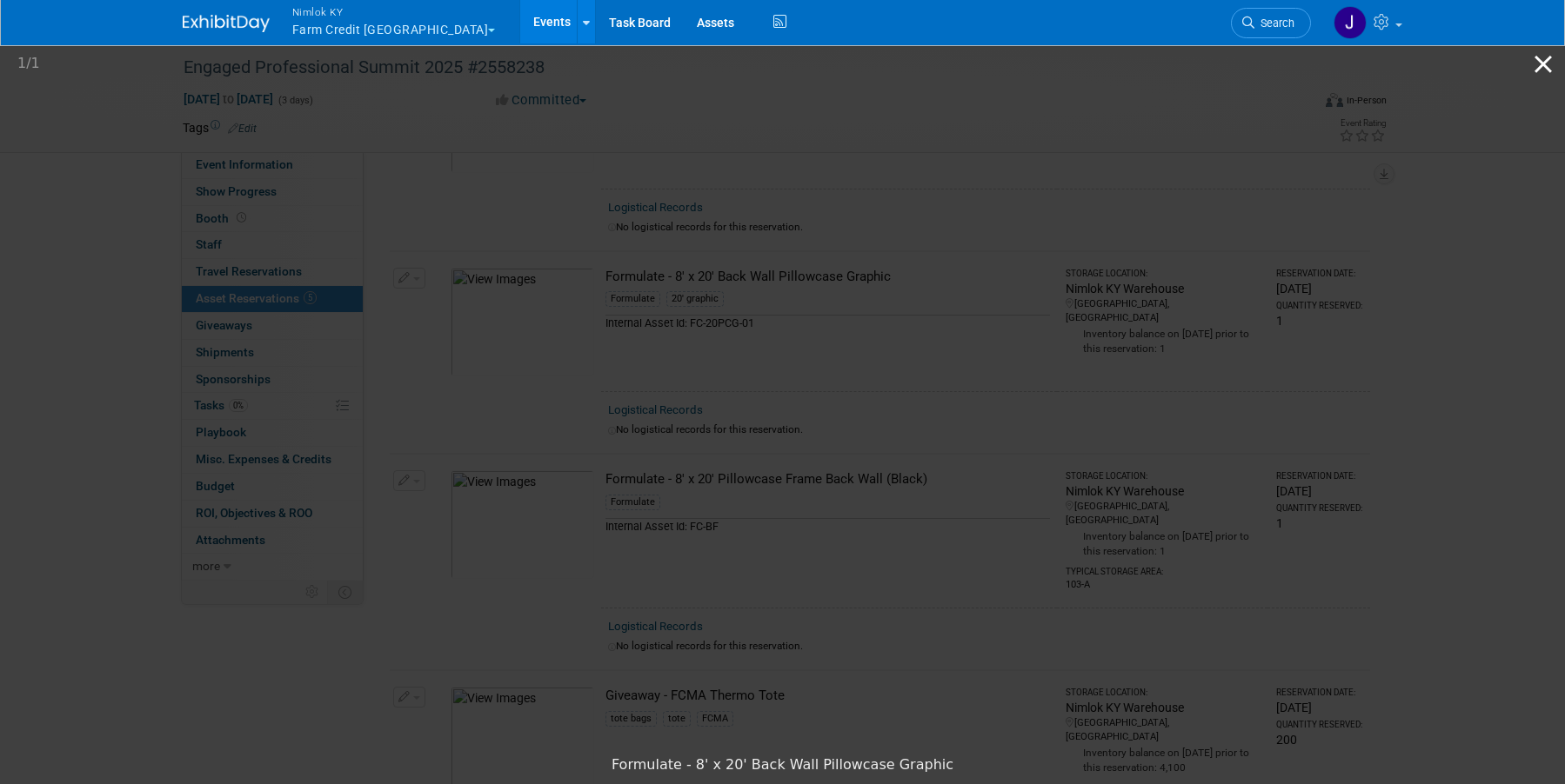
click at [1545, 60] on button "Close gallery" at bounding box center [1543, 64] width 43 height 41
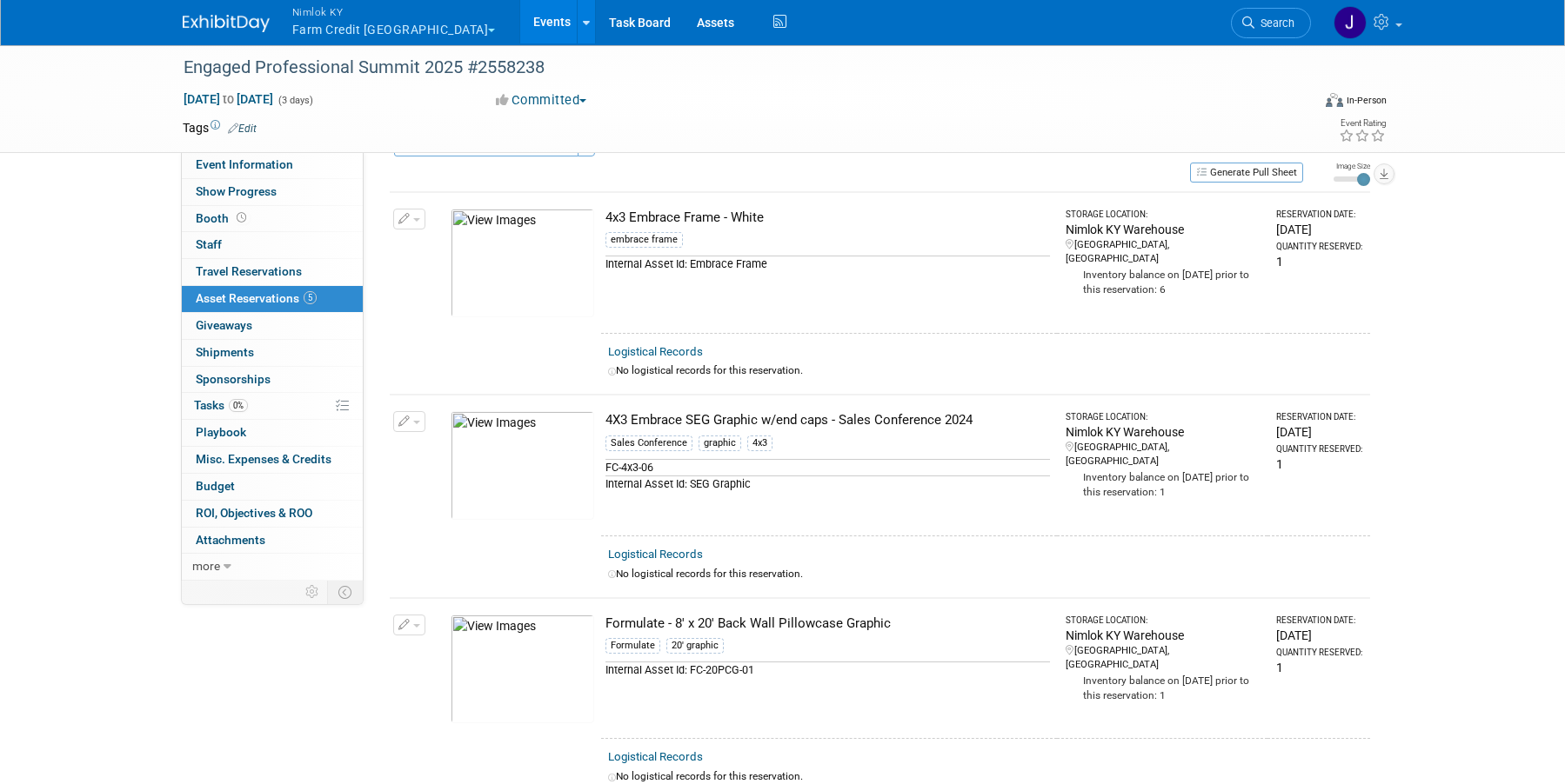
scroll to position [0, 0]
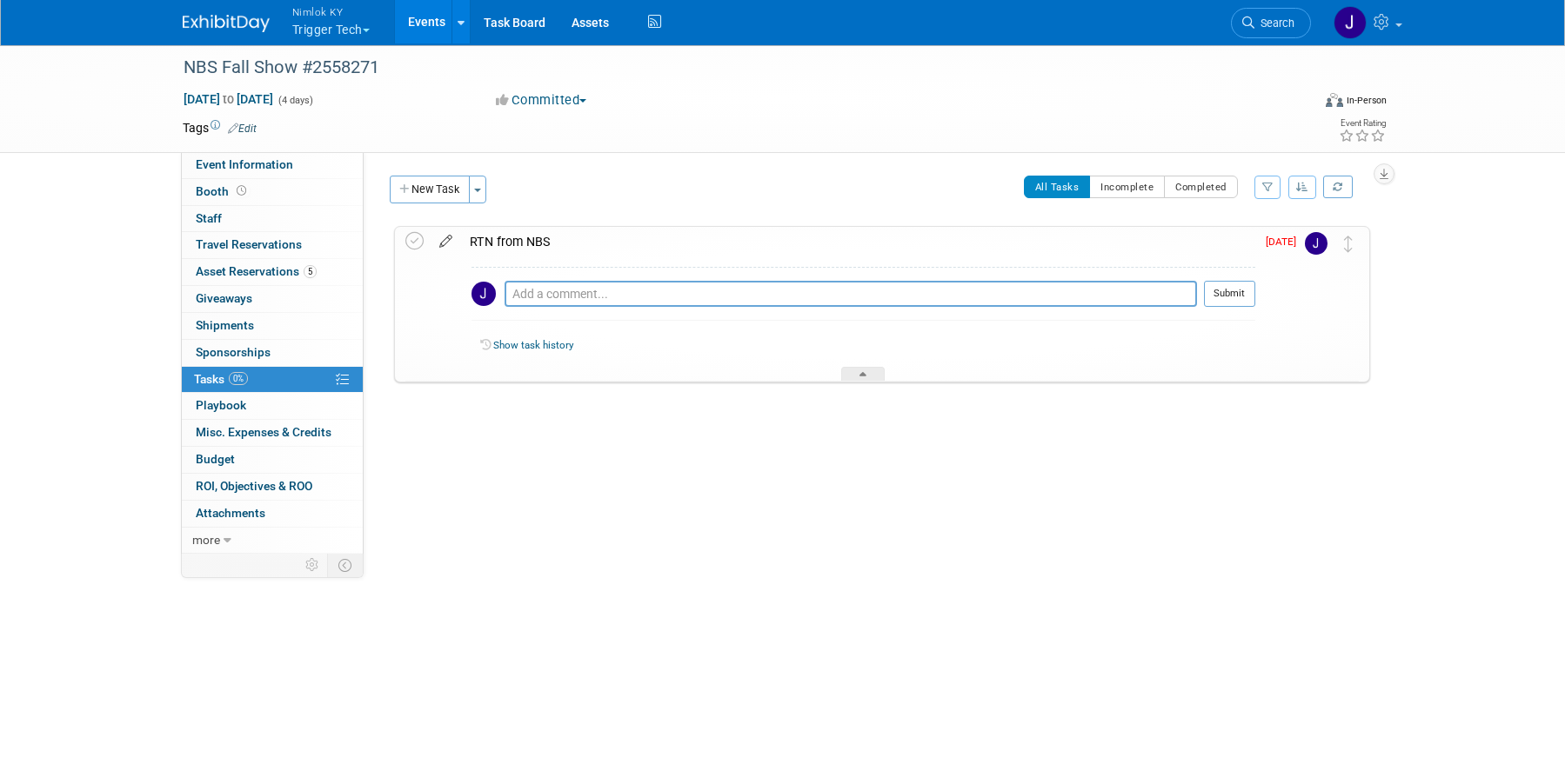
click at [444, 239] on icon at bounding box center [445, 238] width 30 height 22
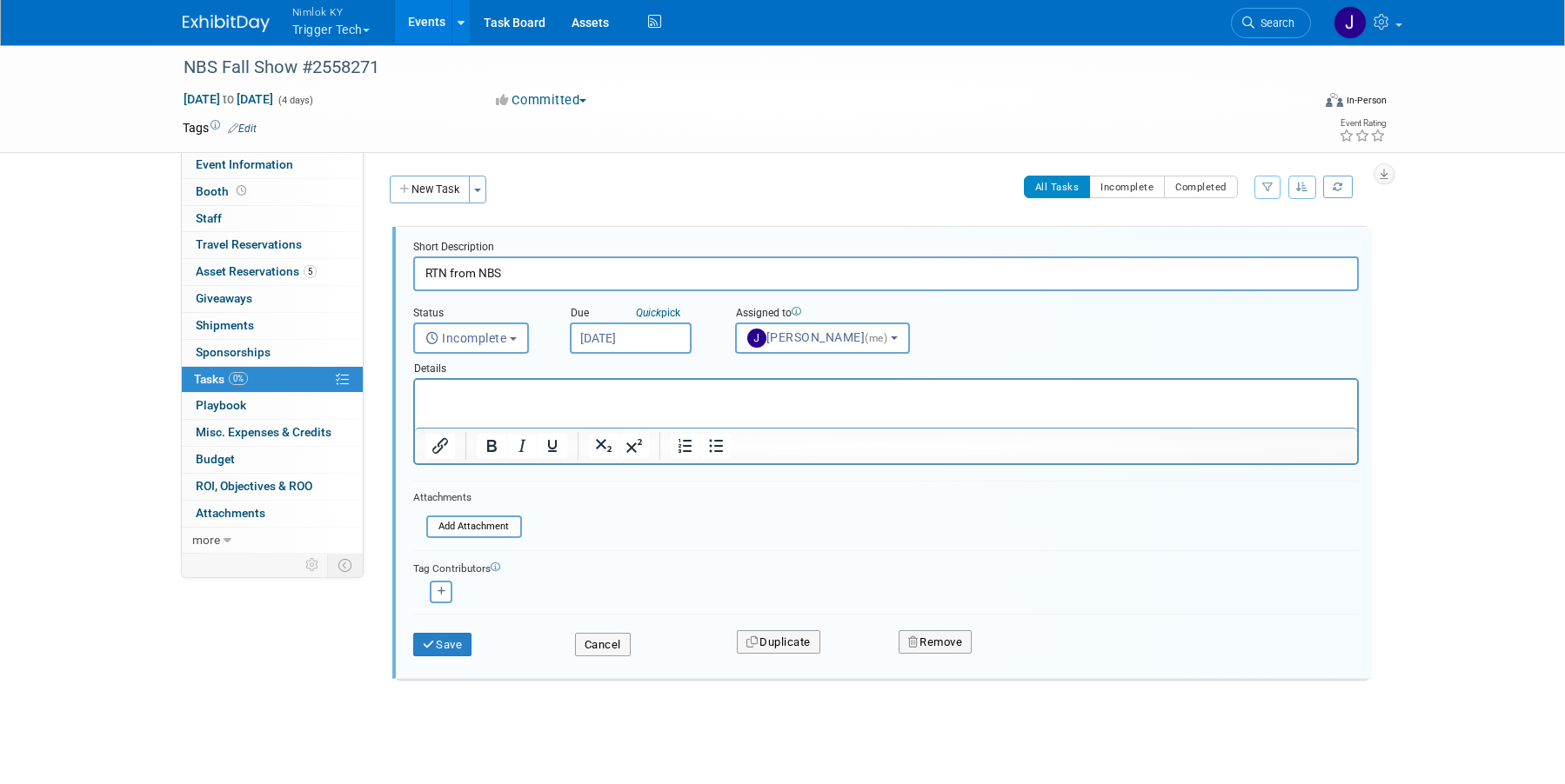
click at [584, 343] on input "Aug 21, 2025" at bounding box center [630, 338] width 122 height 31
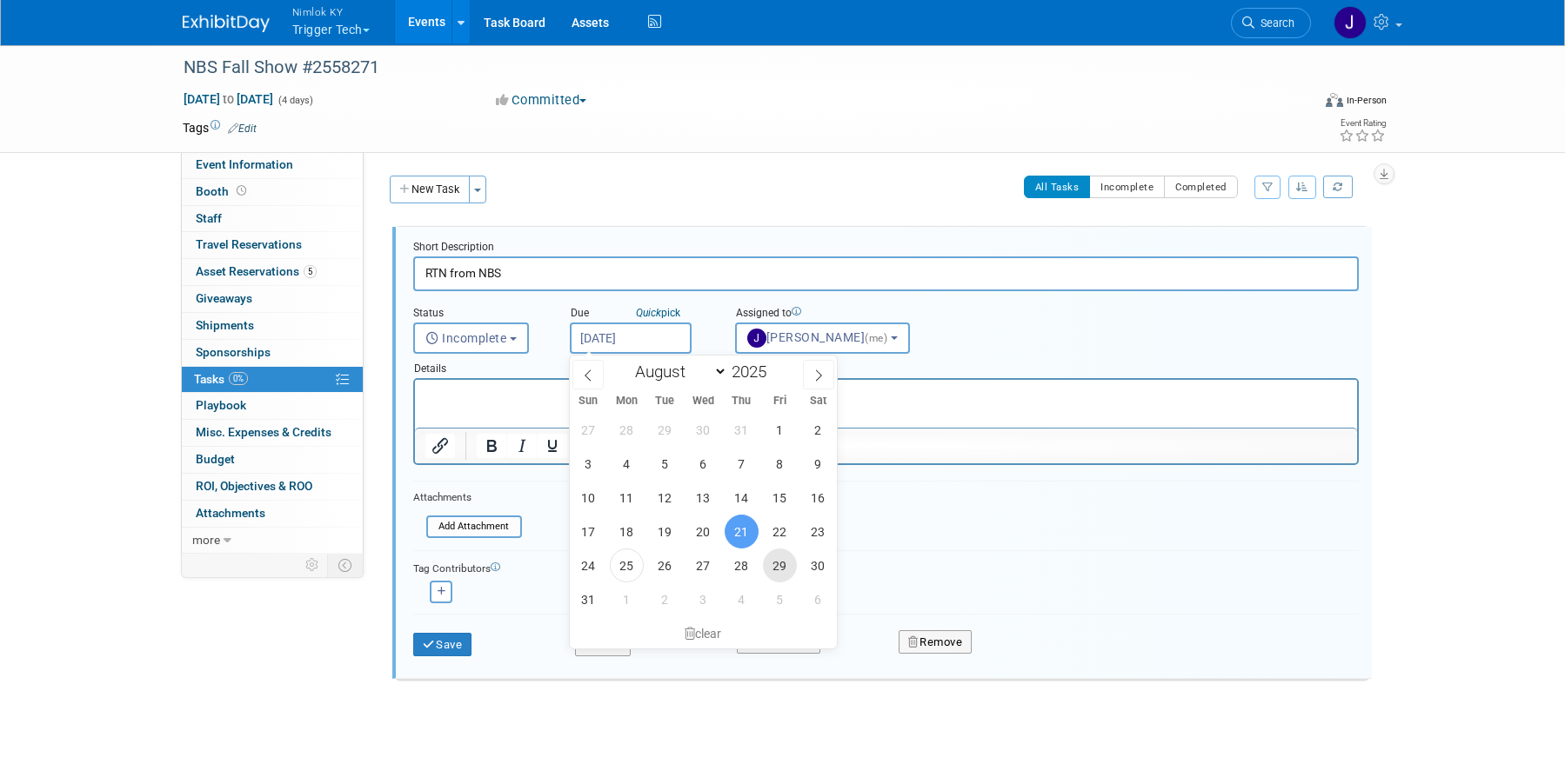
click at [775, 571] on span "29" at bounding box center [780, 566] width 34 height 34
type input "[DATE]"
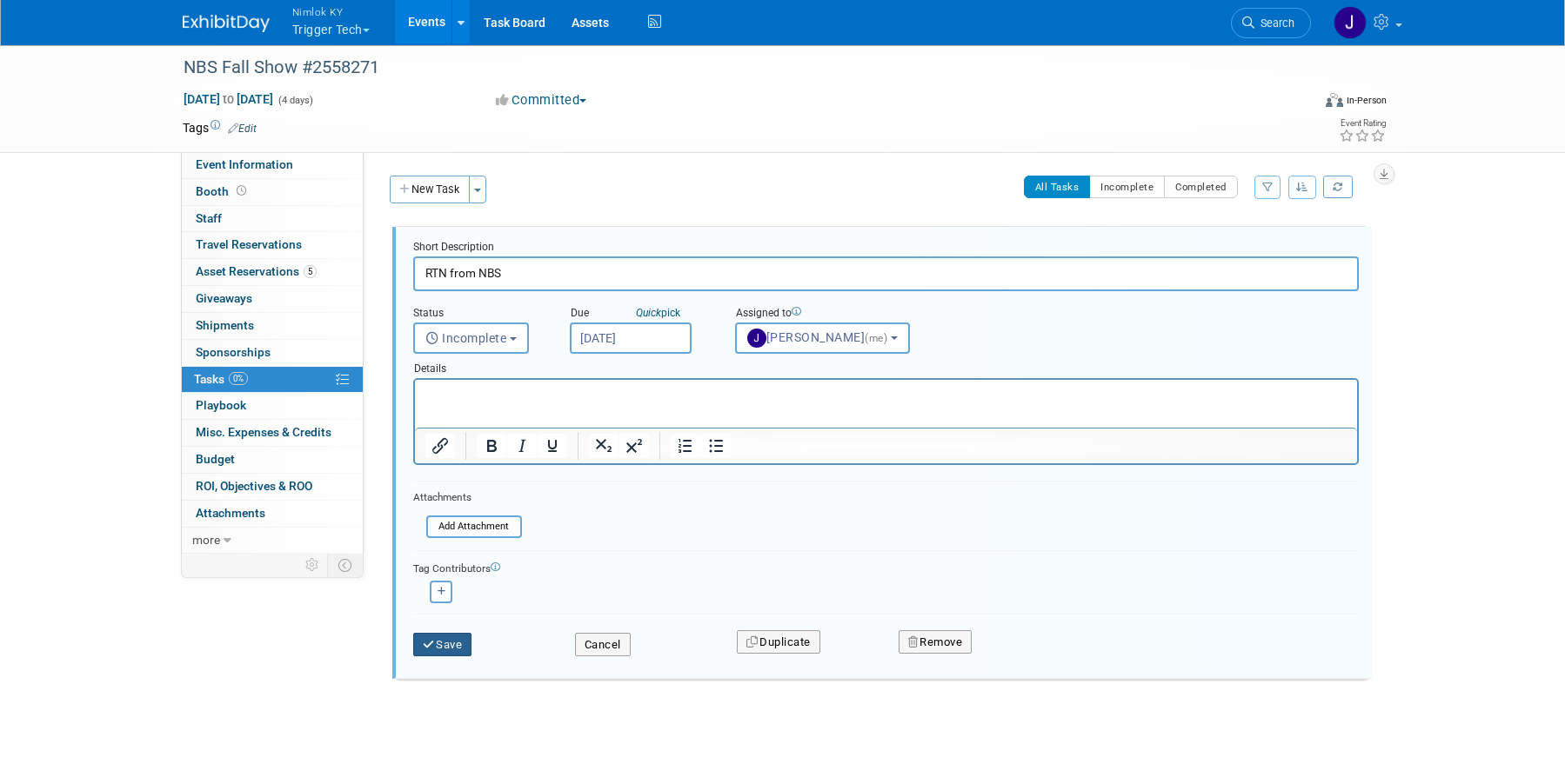
click at [461, 641] on button "Save" at bounding box center [443, 645] width 59 height 24
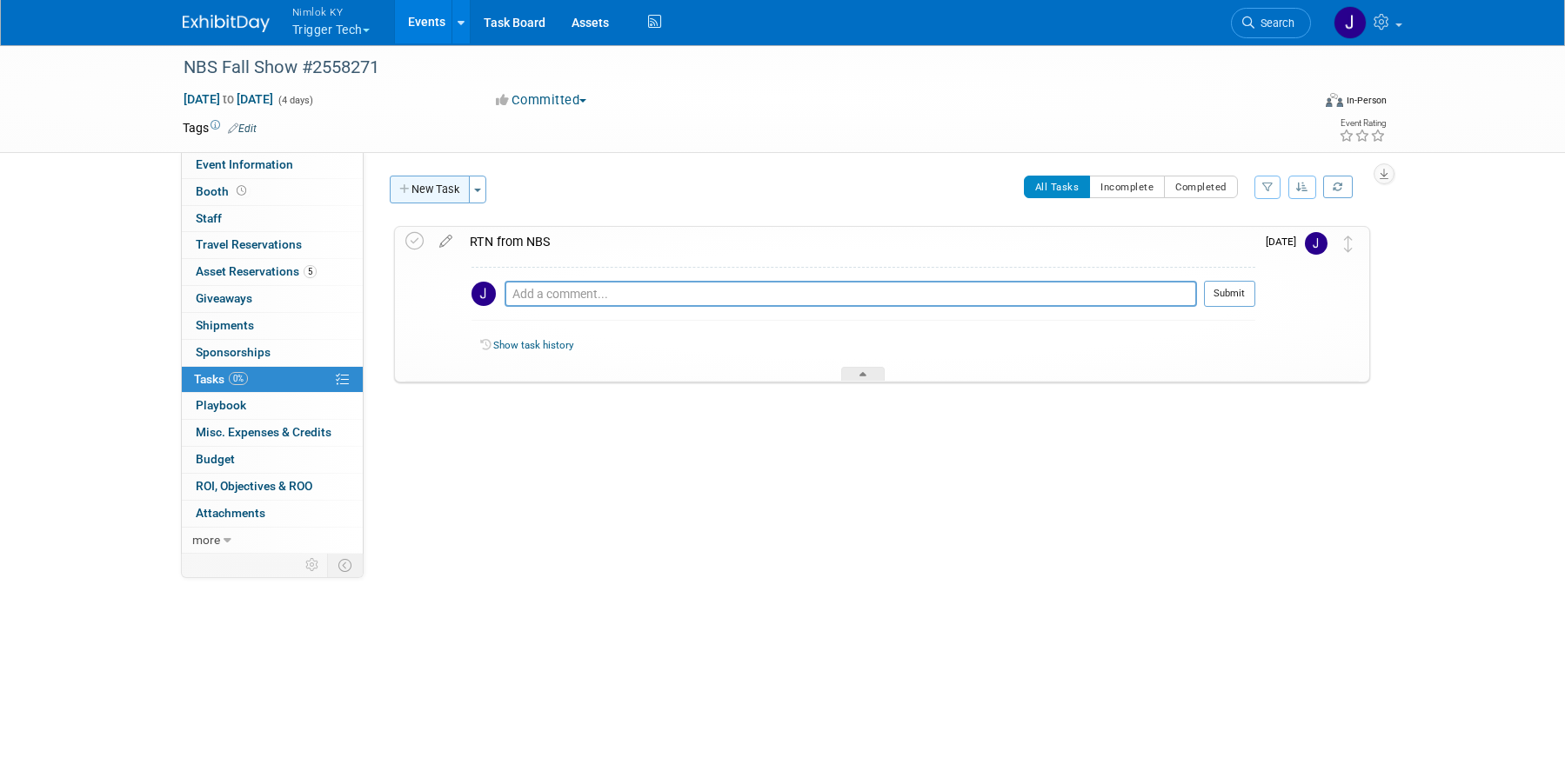
click at [440, 195] on button "New Task" at bounding box center [429, 189] width 80 height 27
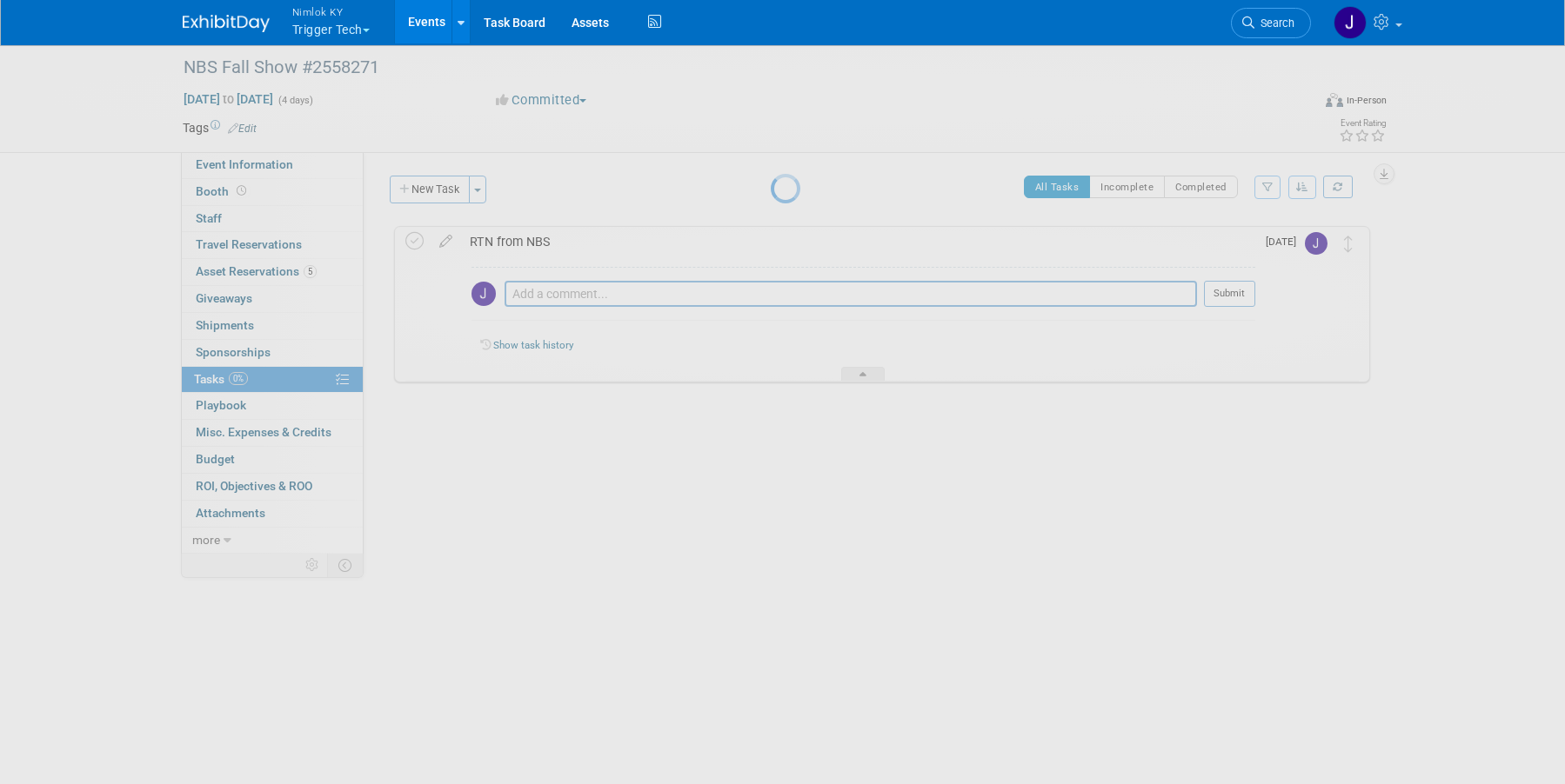
select select "7"
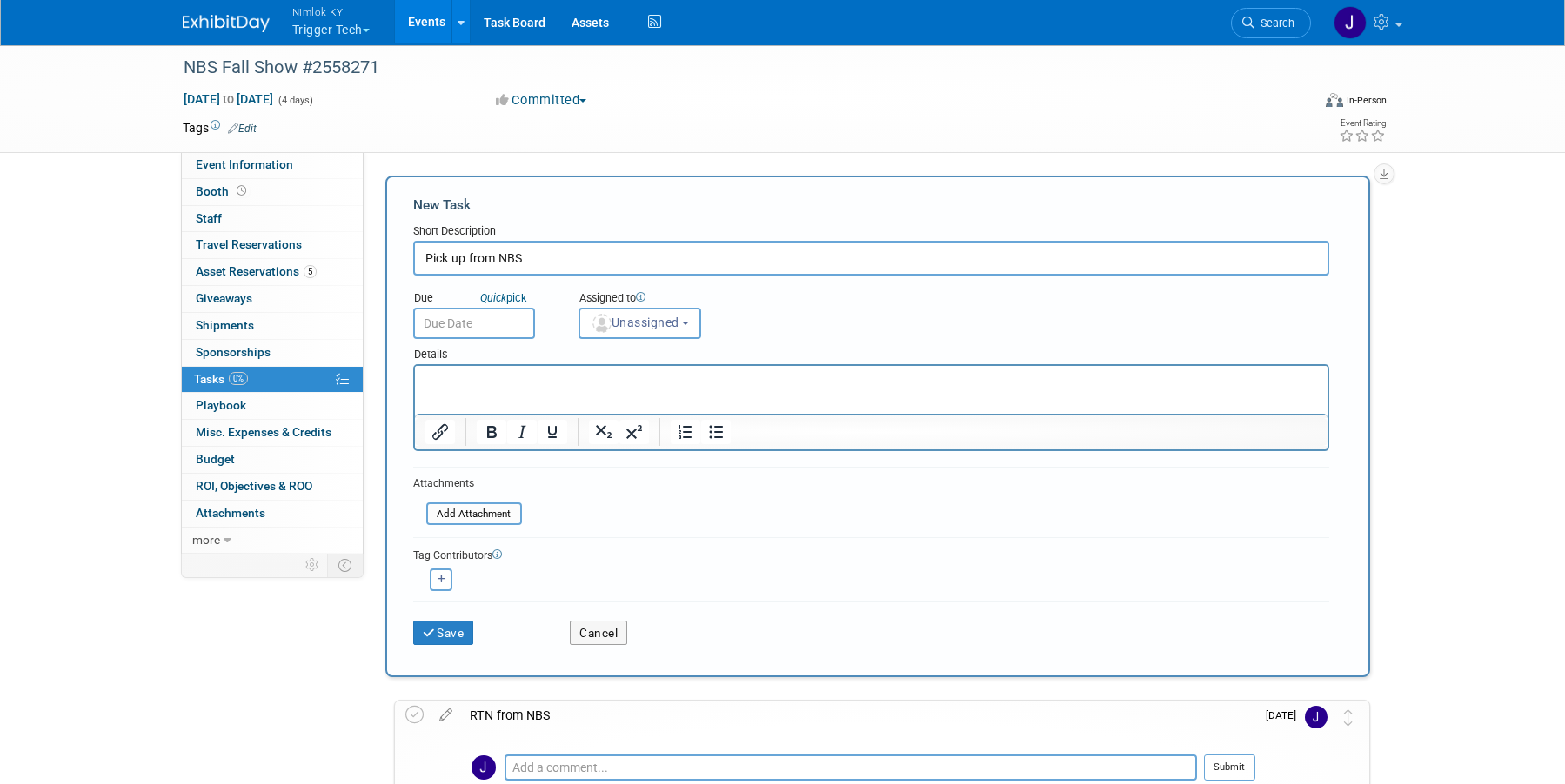
type input "Pick up from NBS"
click at [486, 325] on input "text" at bounding box center [474, 323] width 122 height 31
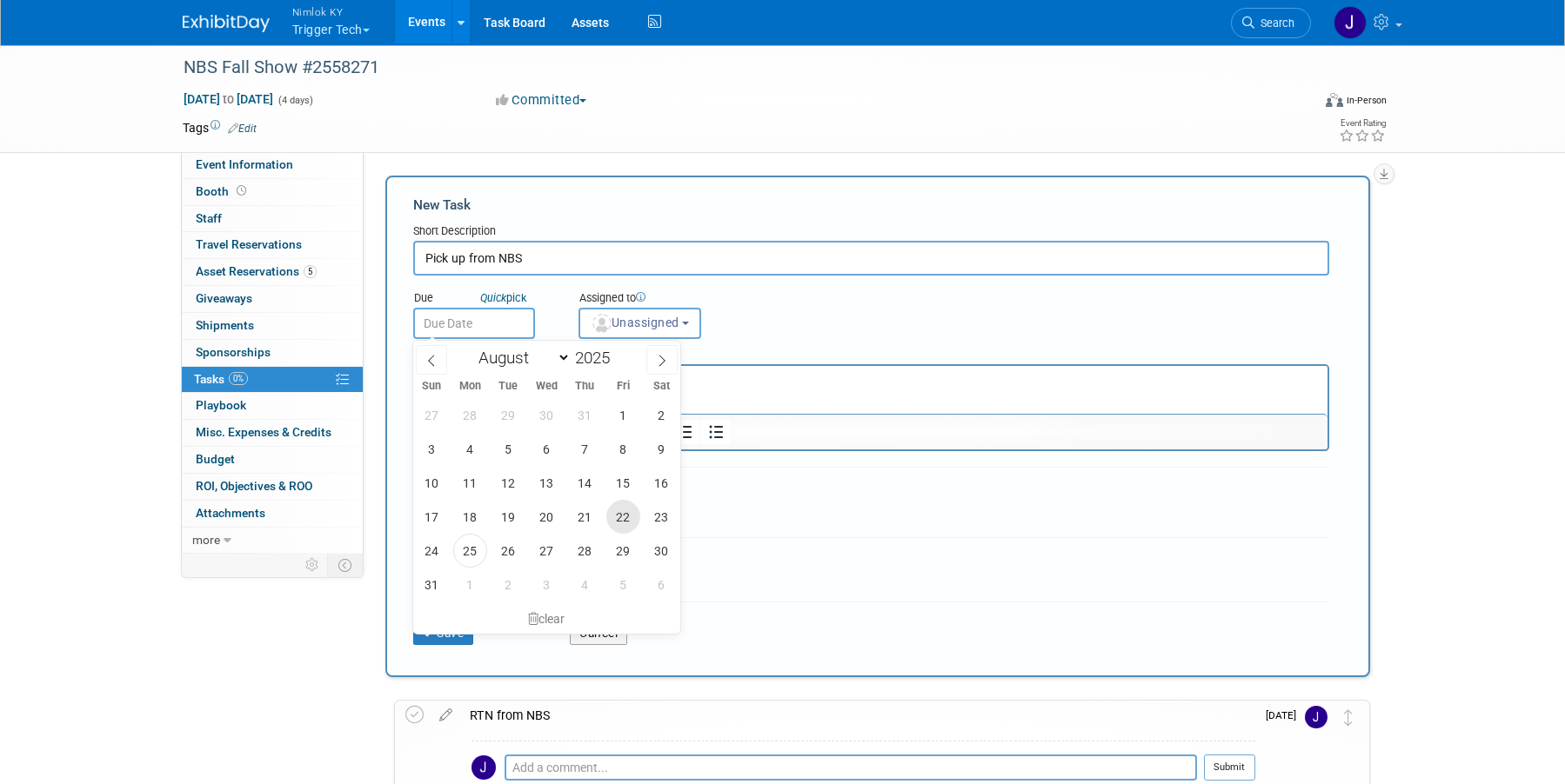
click at [625, 511] on span "22" at bounding box center [623, 517] width 34 height 34
type input "Aug 22, 2025"
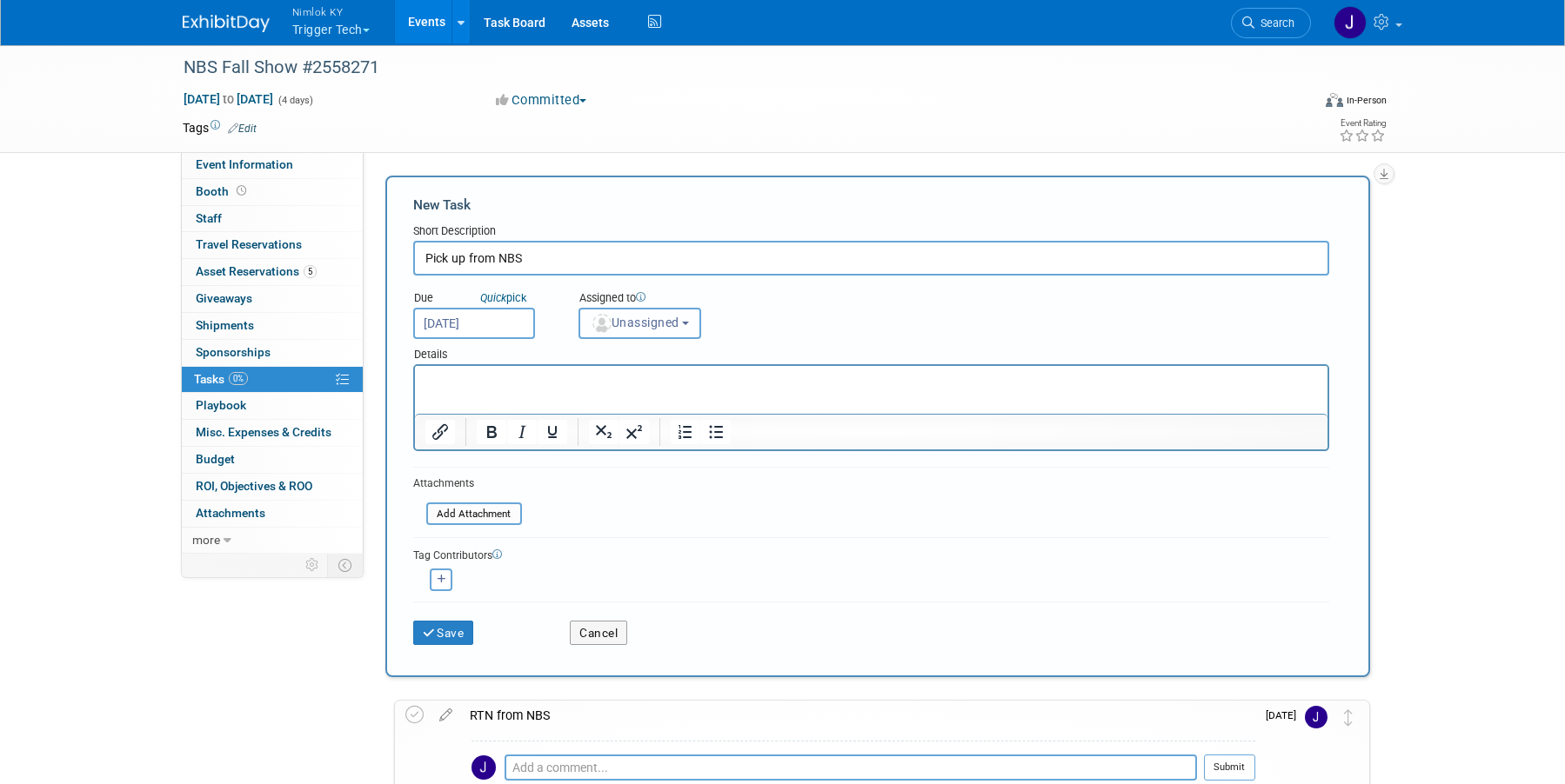
click at [661, 333] on button "Unassigned" at bounding box center [640, 323] width 123 height 31
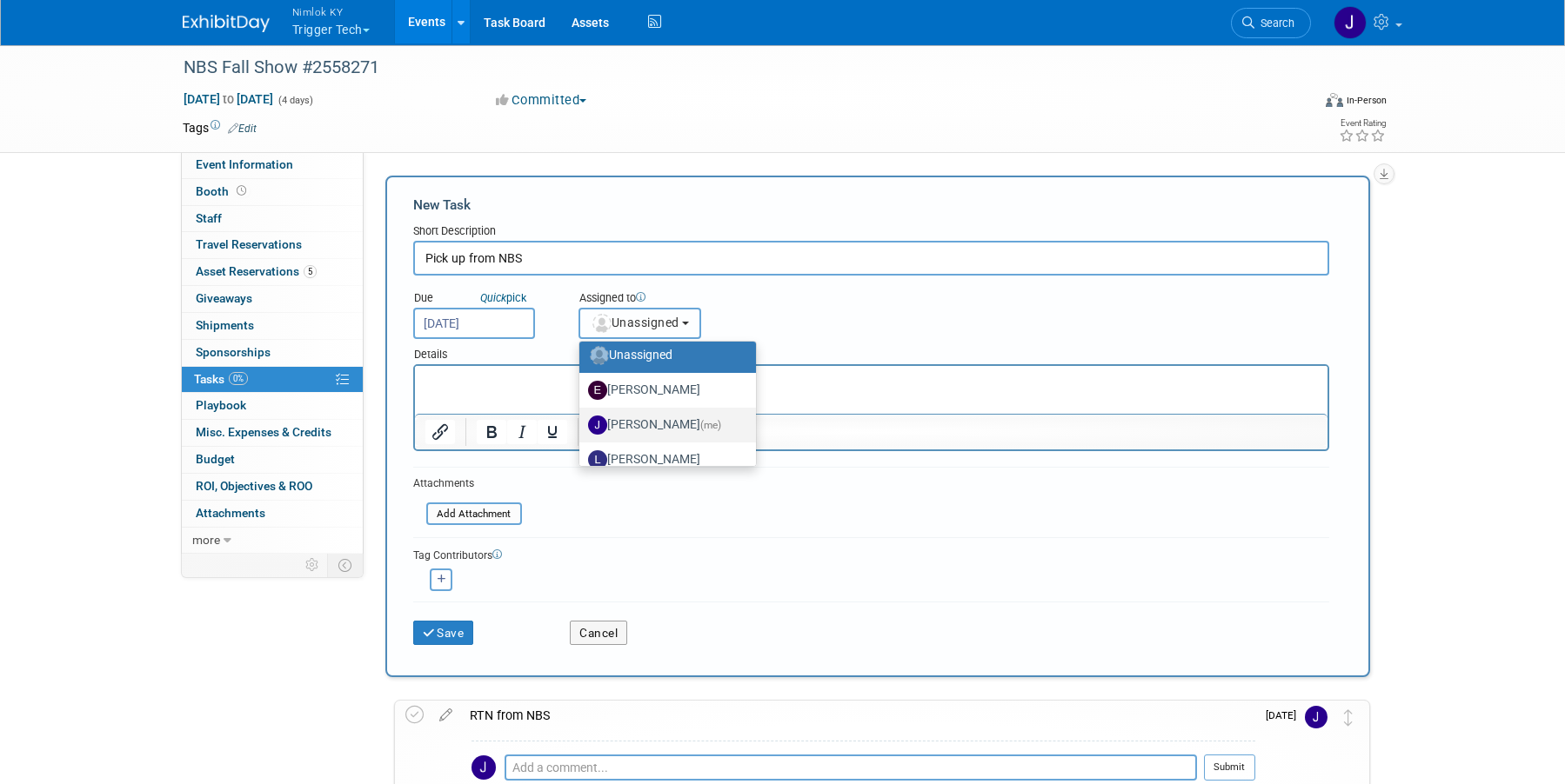
scroll to position [9, 0]
click at [700, 427] on span "(me)" at bounding box center [711, 425] width 21 height 12
click at [582, 427] on input "Jamie Dunn (me)" at bounding box center [576, 422] width 12 height 12
select select "6959d863-ee32-42c4-bffe-2330cab25484"
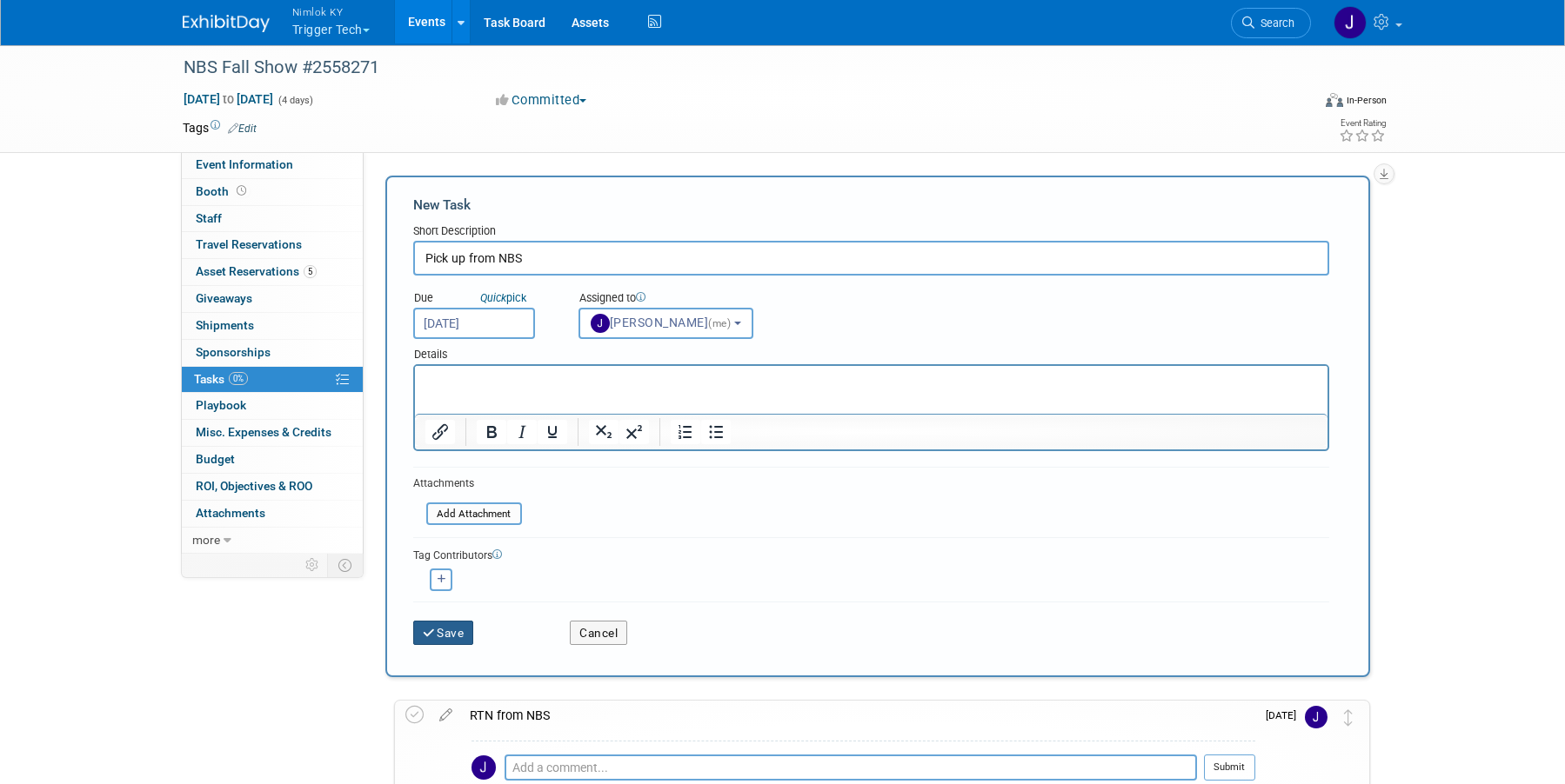
click at [442, 631] on button "Save" at bounding box center [444, 632] width 61 height 24
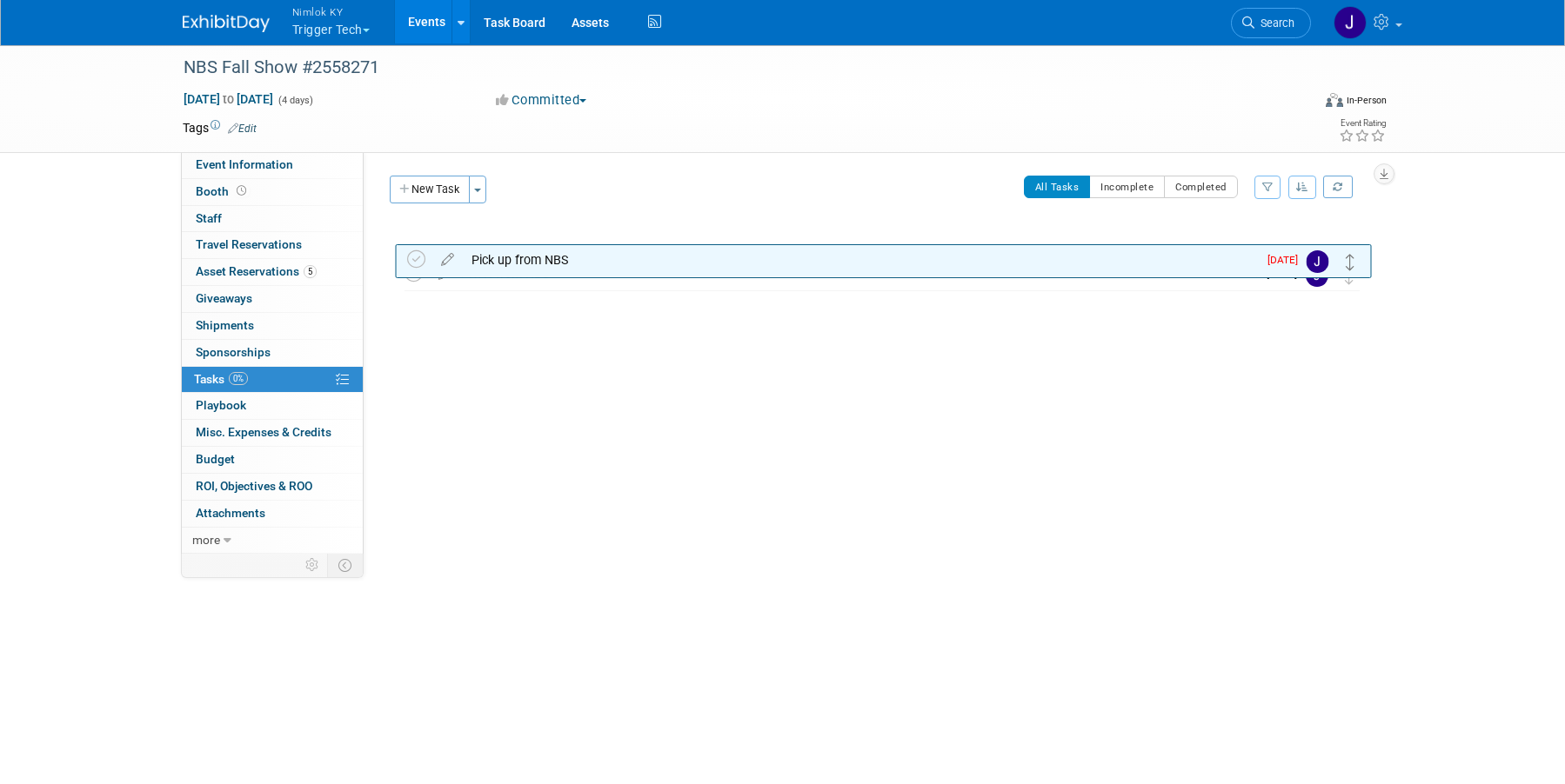
drag, startPoint x: 1344, startPoint y: 239, endPoint x: 1345, endPoint y: 284, distance: 45.0
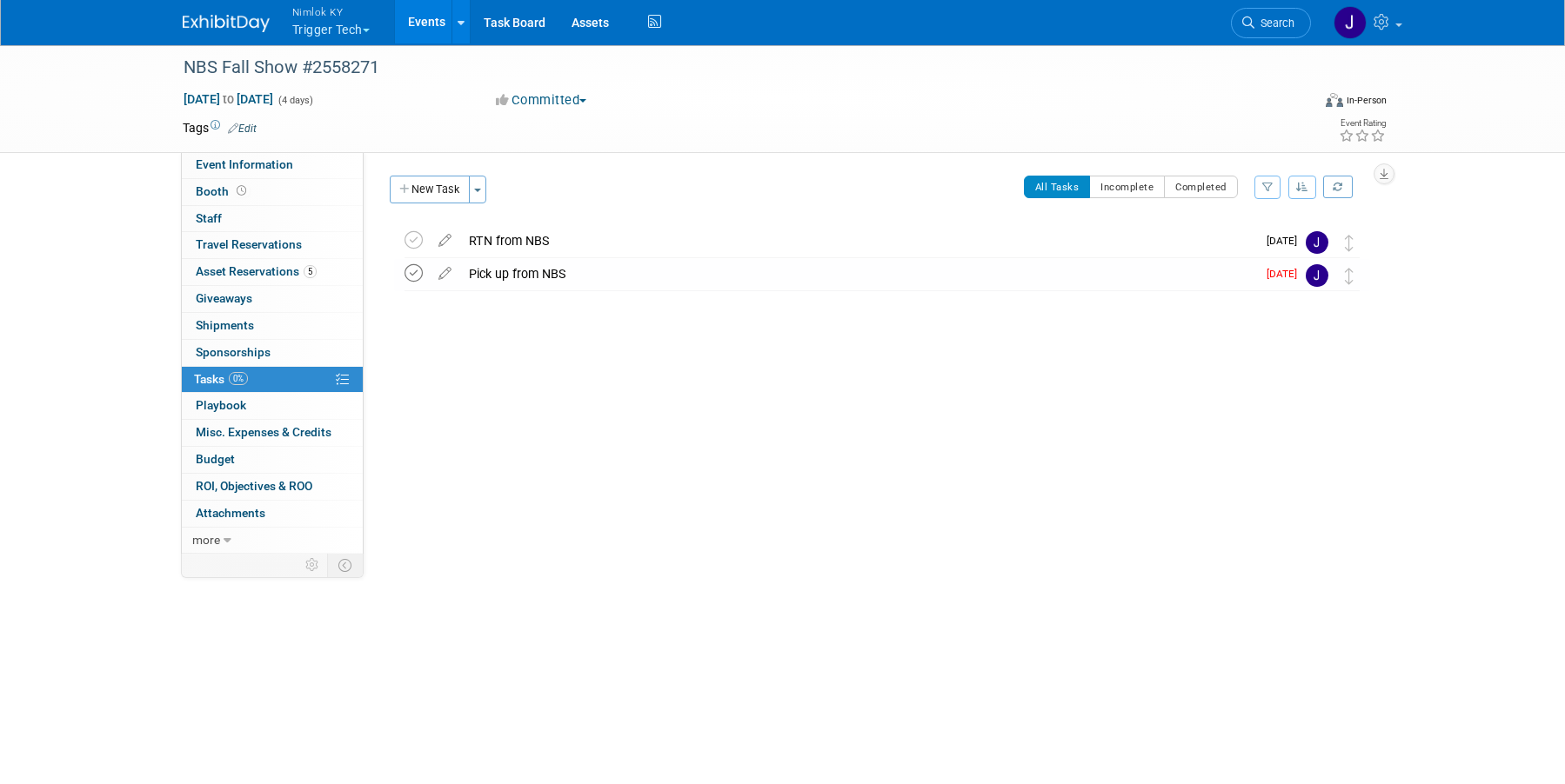
click at [408, 268] on icon at bounding box center [413, 273] width 19 height 19
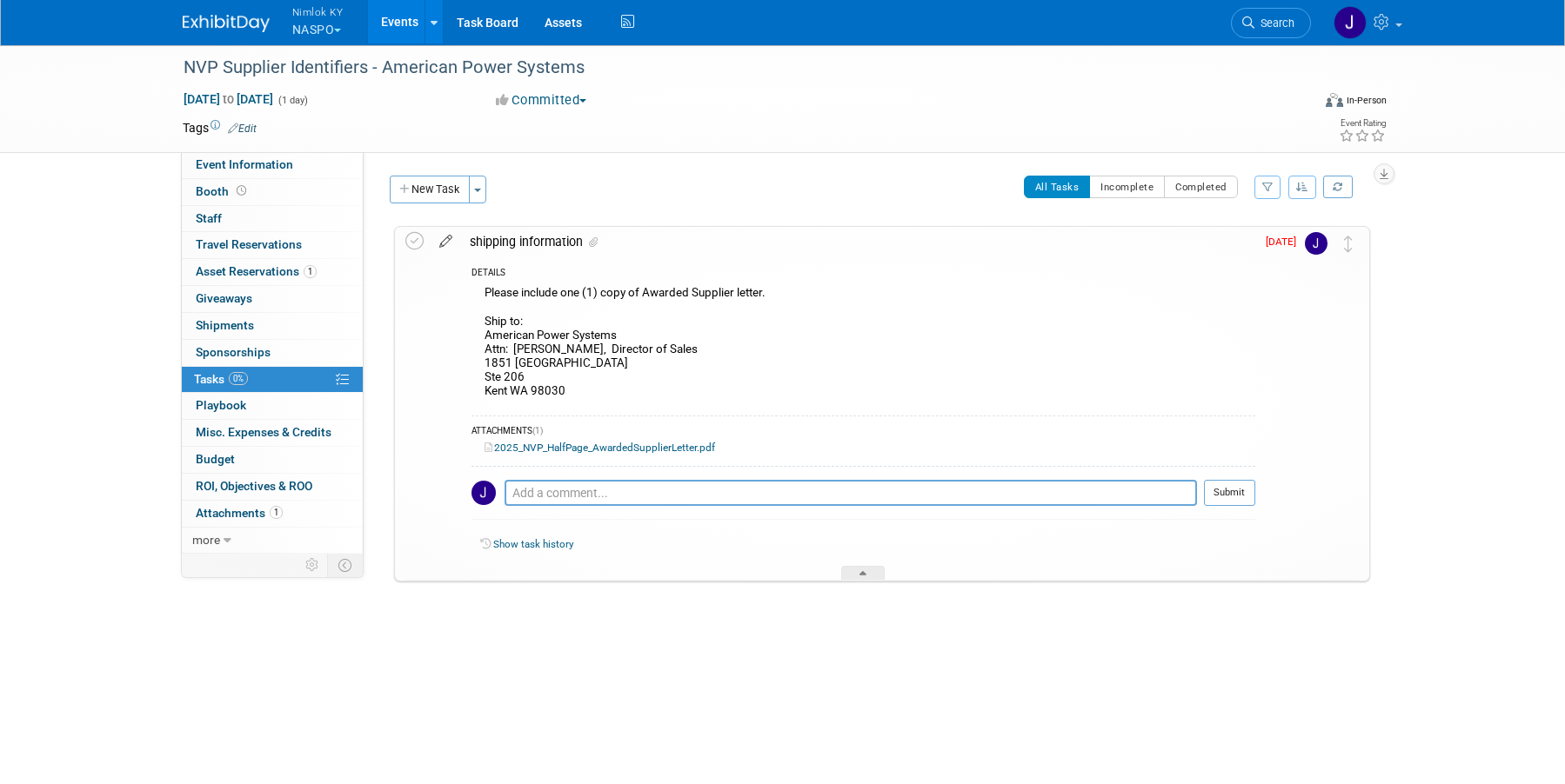
click at [446, 242] on icon at bounding box center [445, 238] width 30 height 22
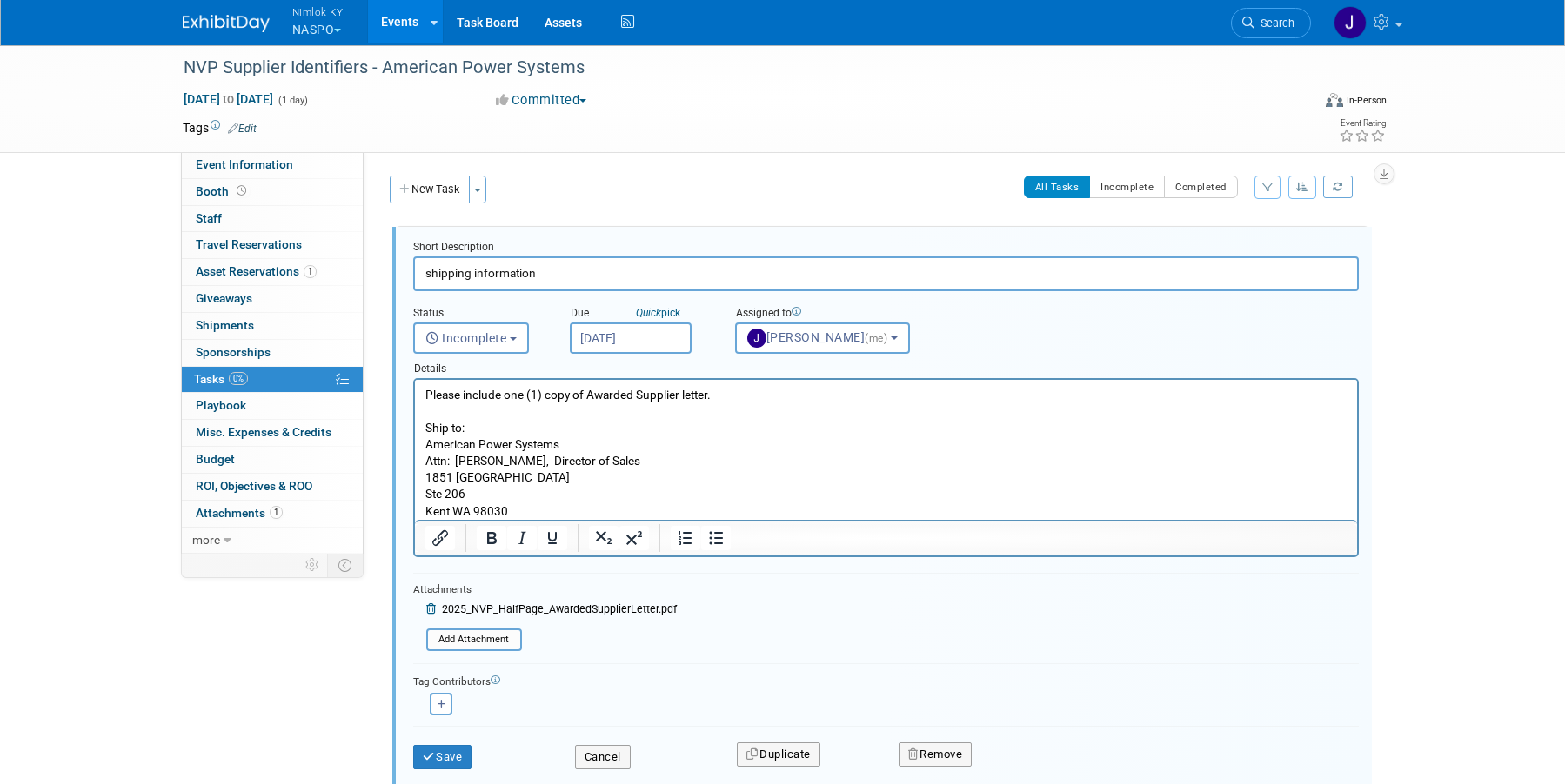
click at [614, 339] on input "[DATE]" at bounding box center [630, 338] width 122 height 31
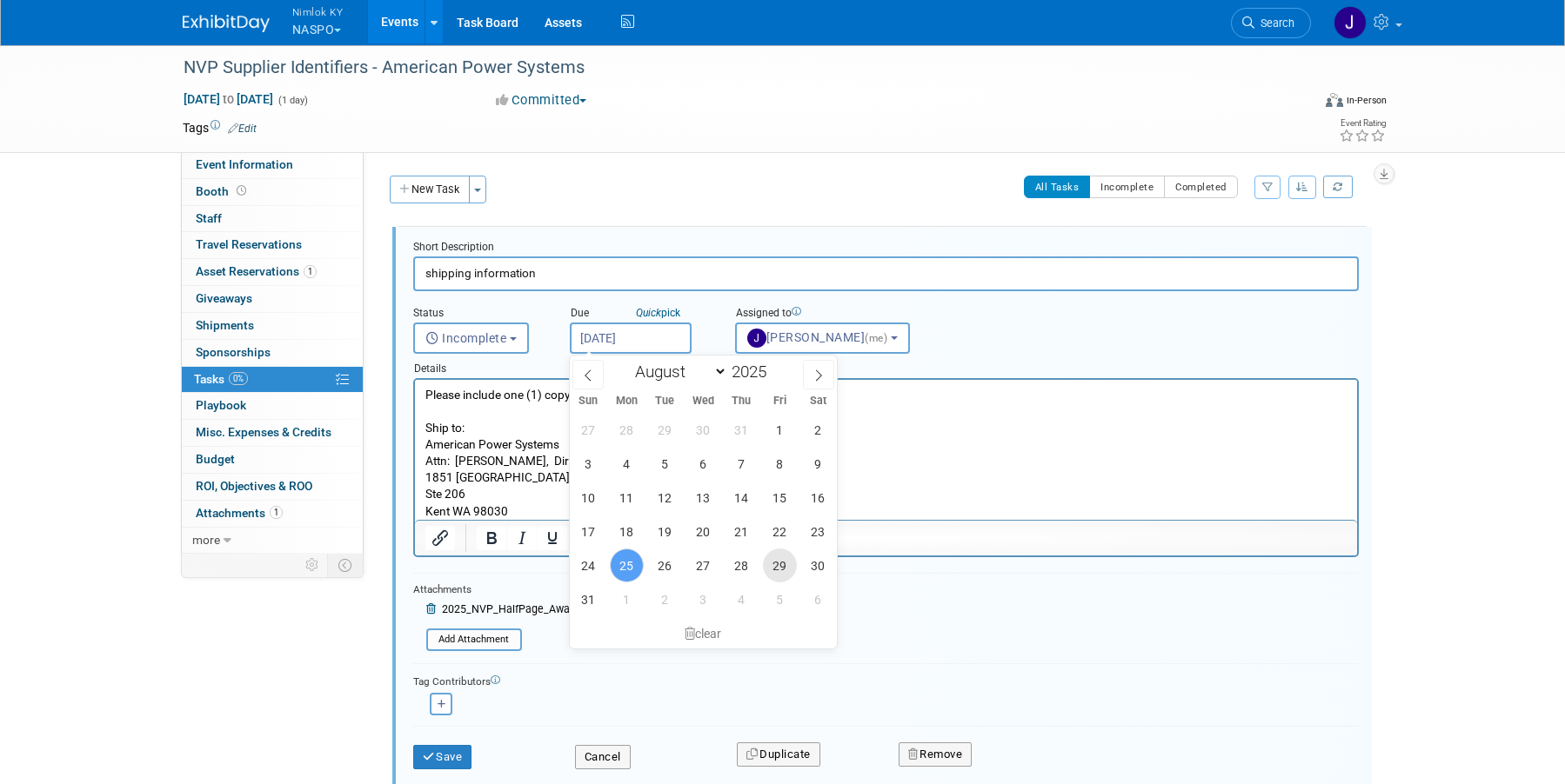
click at [778, 562] on span "29" at bounding box center [780, 566] width 34 height 34
type input "[DATE]"
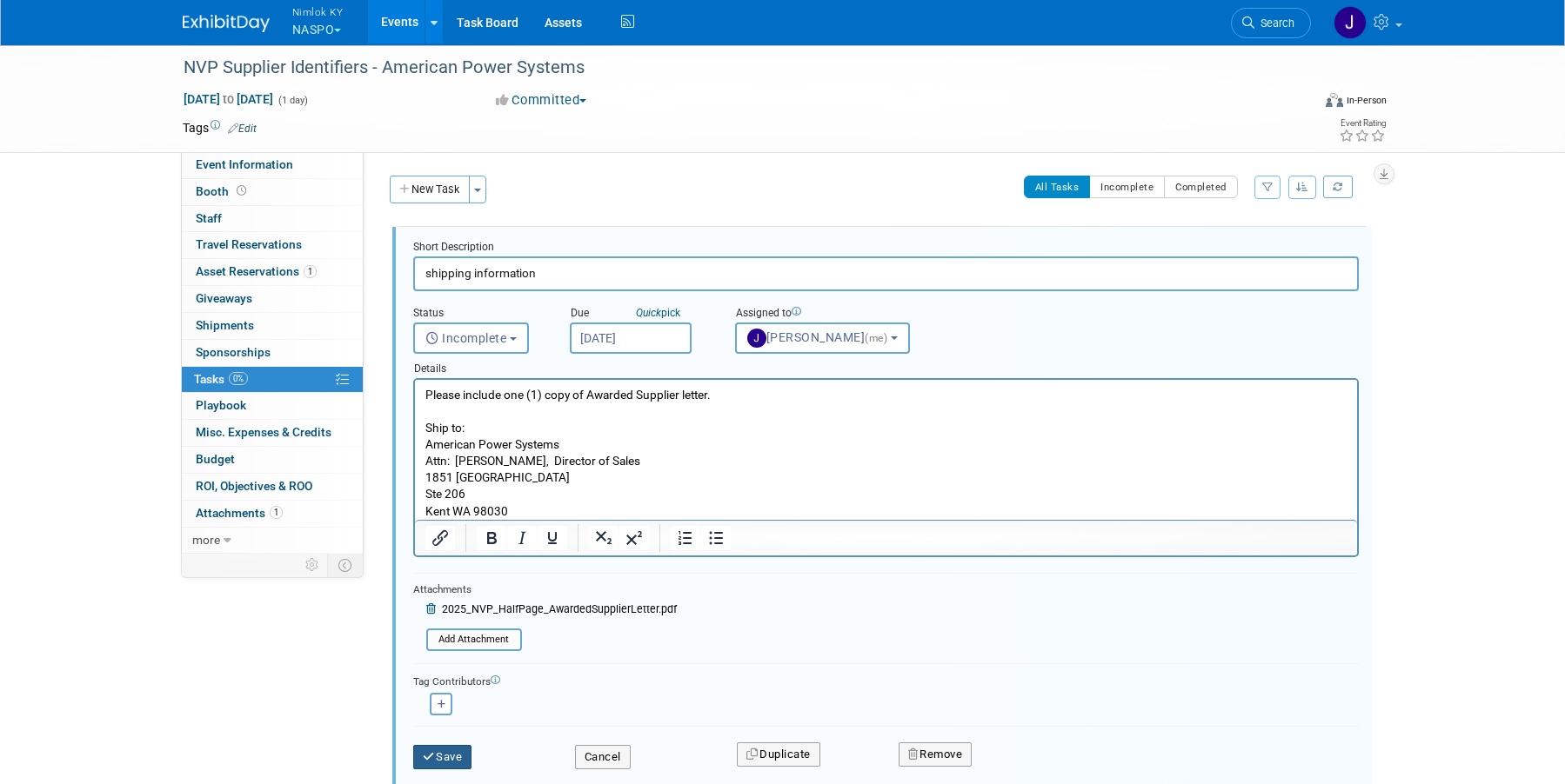
click at [442, 759] on button "Save" at bounding box center [443, 757] width 59 height 24
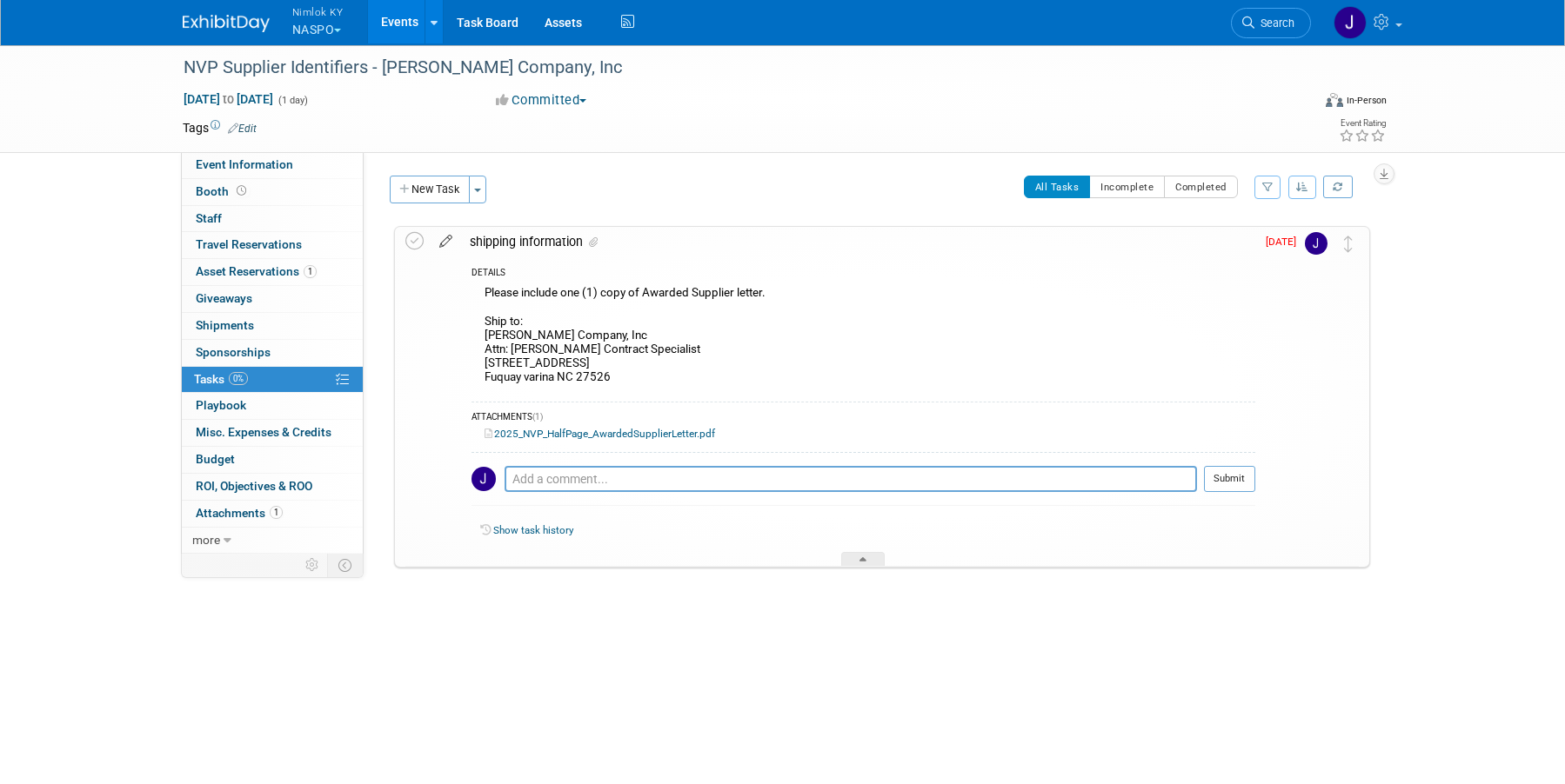
click at [447, 242] on icon at bounding box center [445, 238] width 30 height 22
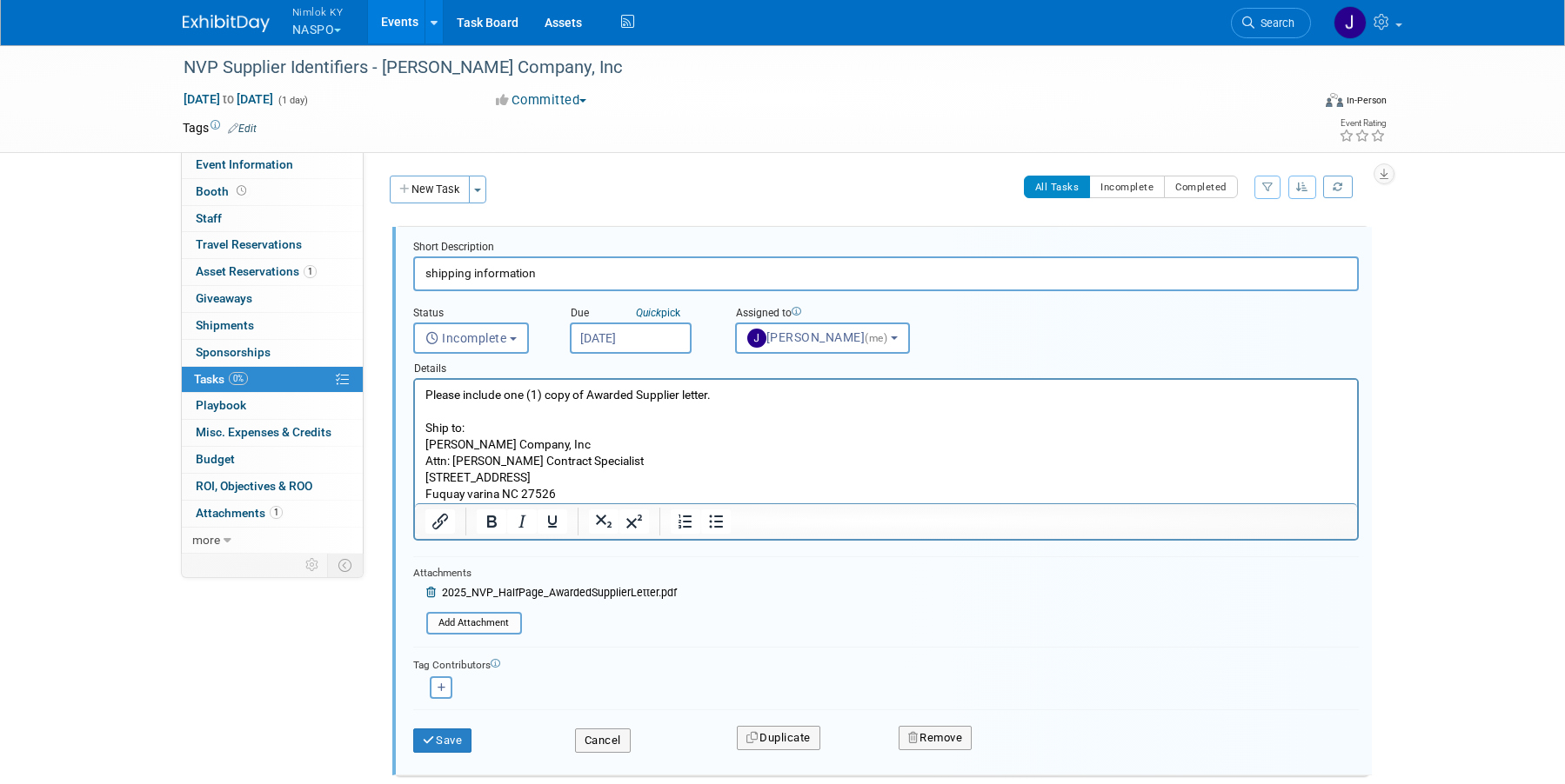
click at [628, 338] on input "[DATE]" at bounding box center [630, 338] width 122 height 31
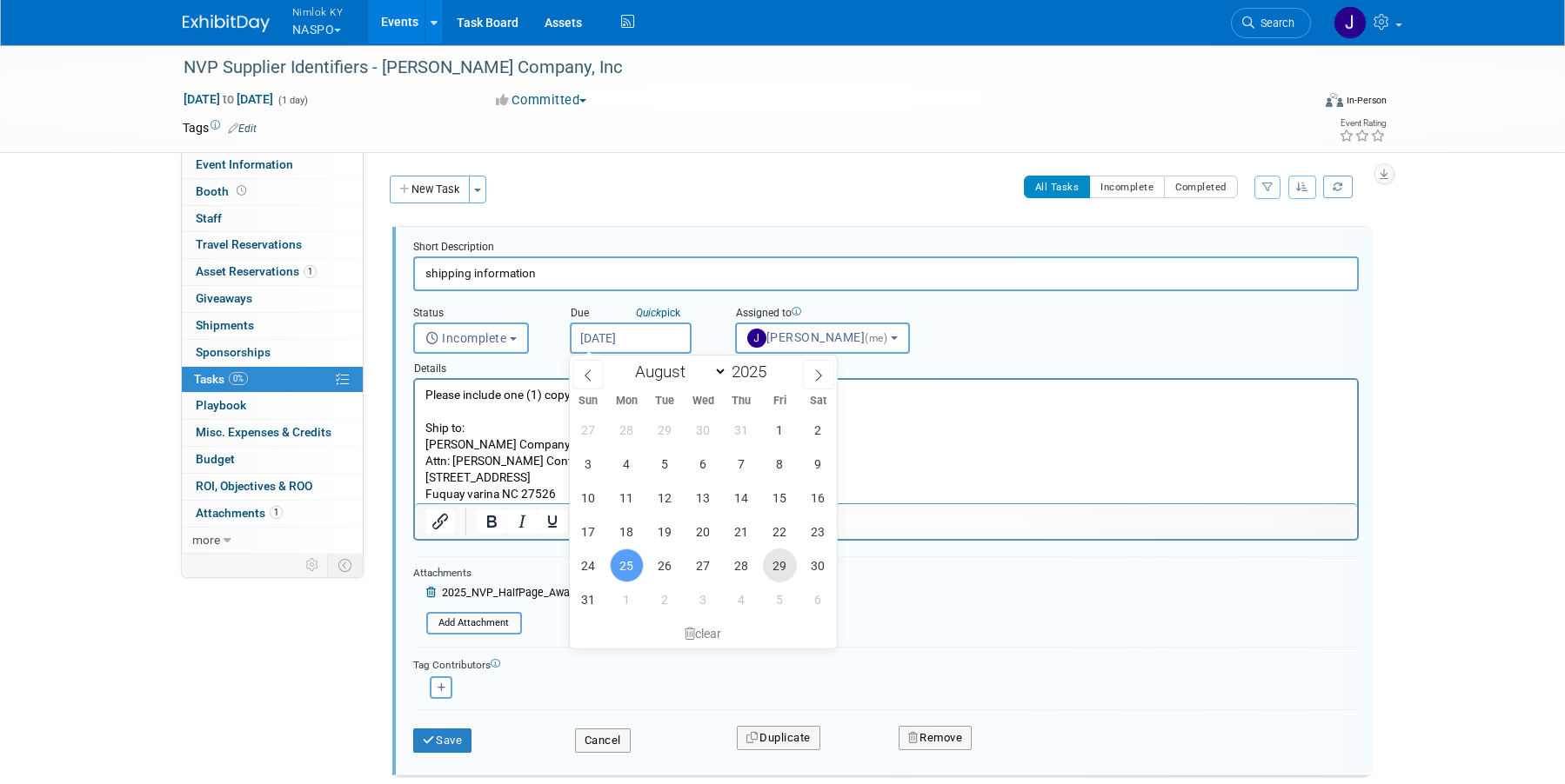
click at [789, 563] on span "29" at bounding box center [780, 566] width 34 height 34
type input "[DATE]"
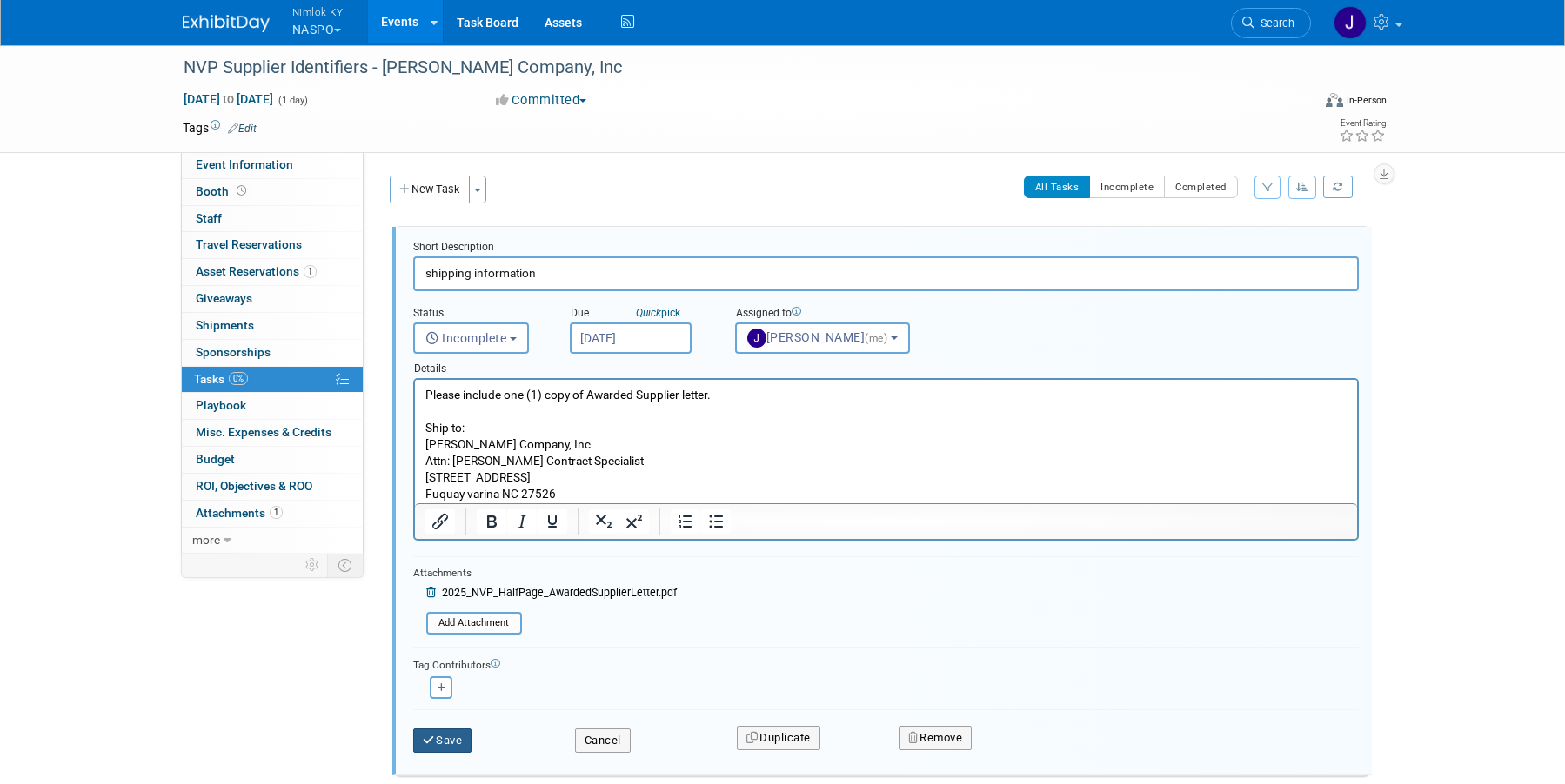
click at [444, 749] on button "Save" at bounding box center [443, 741] width 59 height 24
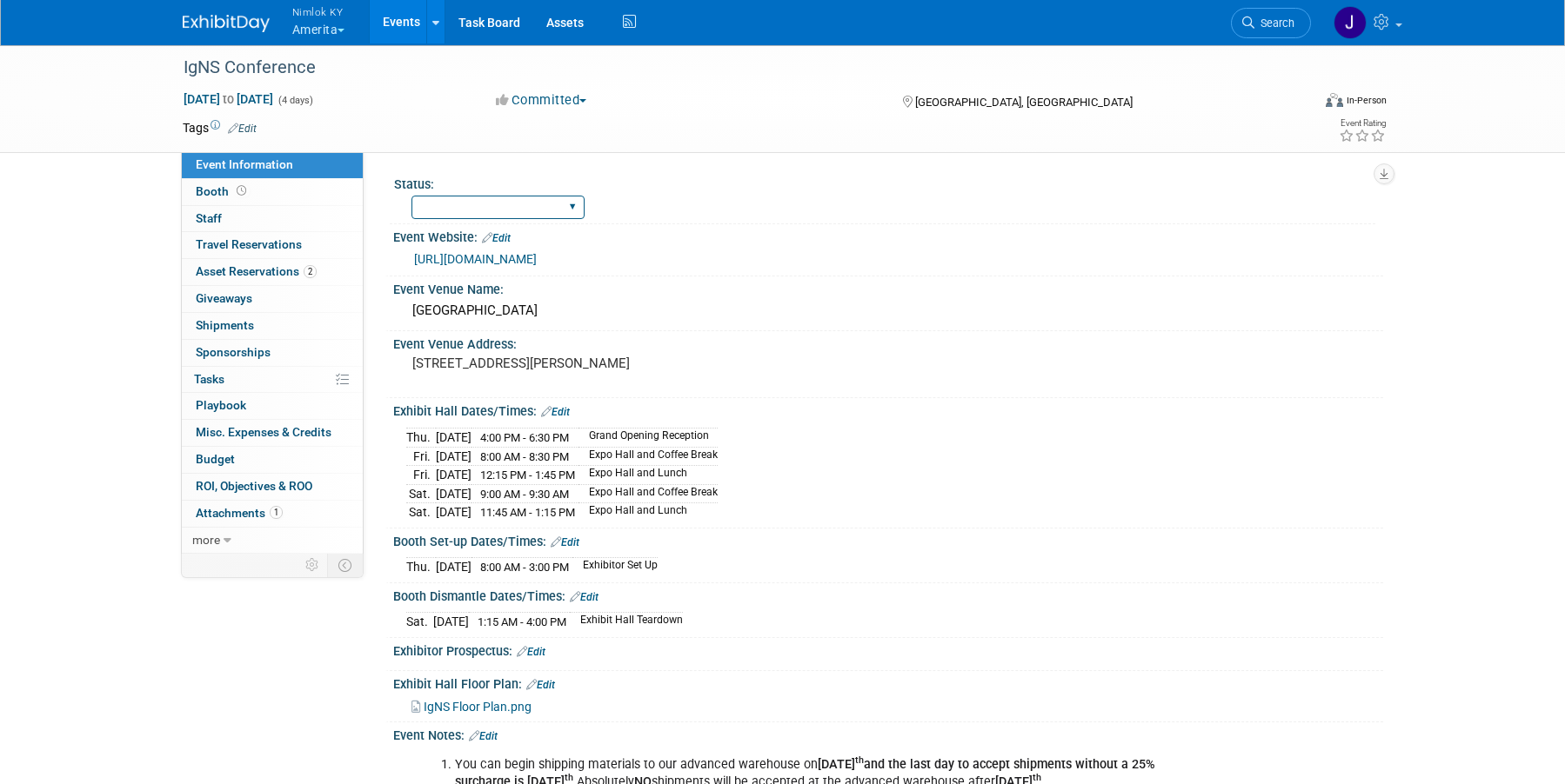
click at [535, 202] on select "Complete Preparing Shipment Shipping to Rep/AdvWH Waiting on RTN Shipment" at bounding box center [498, 208] width 173 height 23
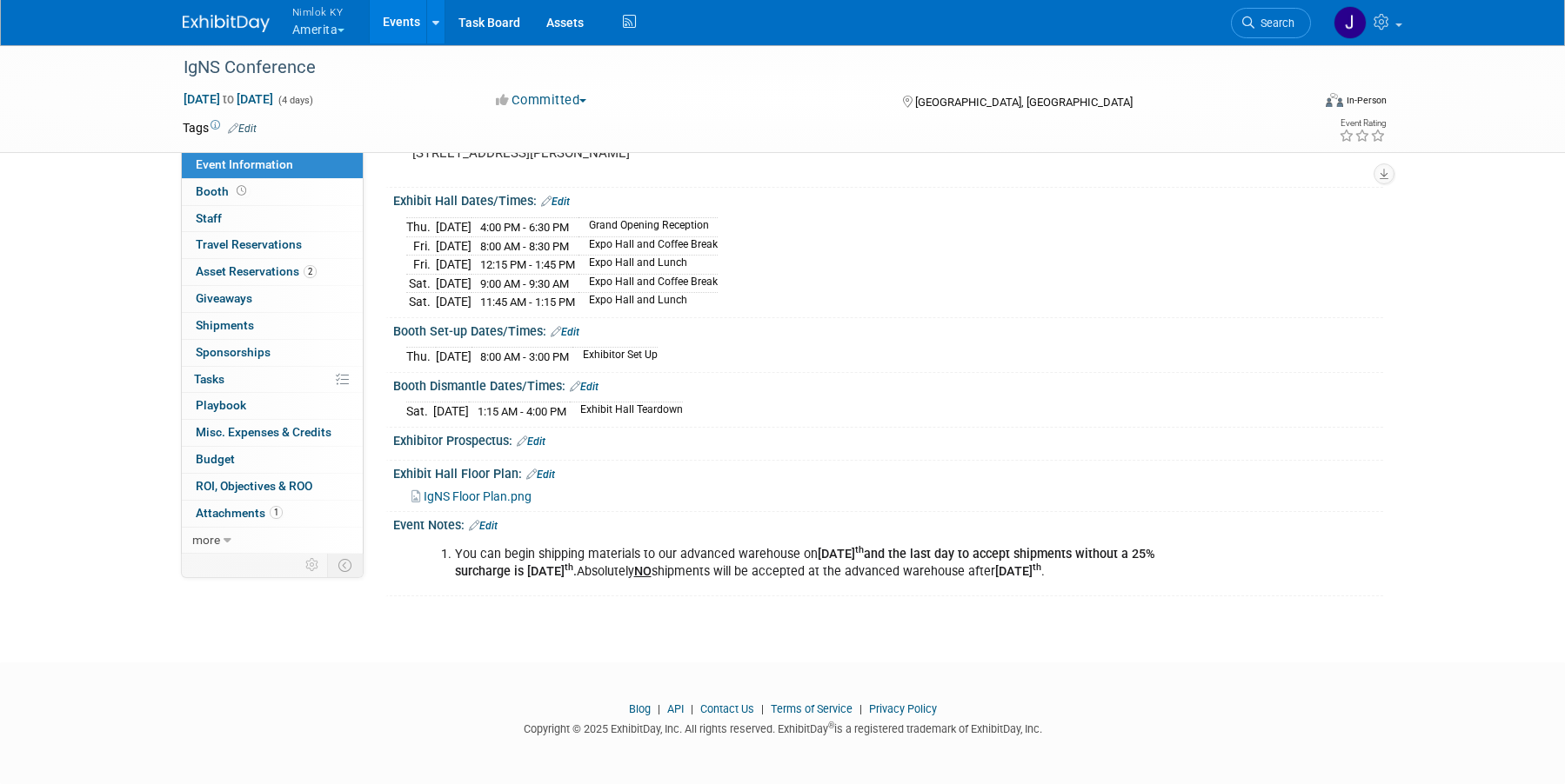
scroll to position [221, 0]
click at [291, 270] on span "Asset Reservations 2" at bounding box center [256, 271] width 121 height 14
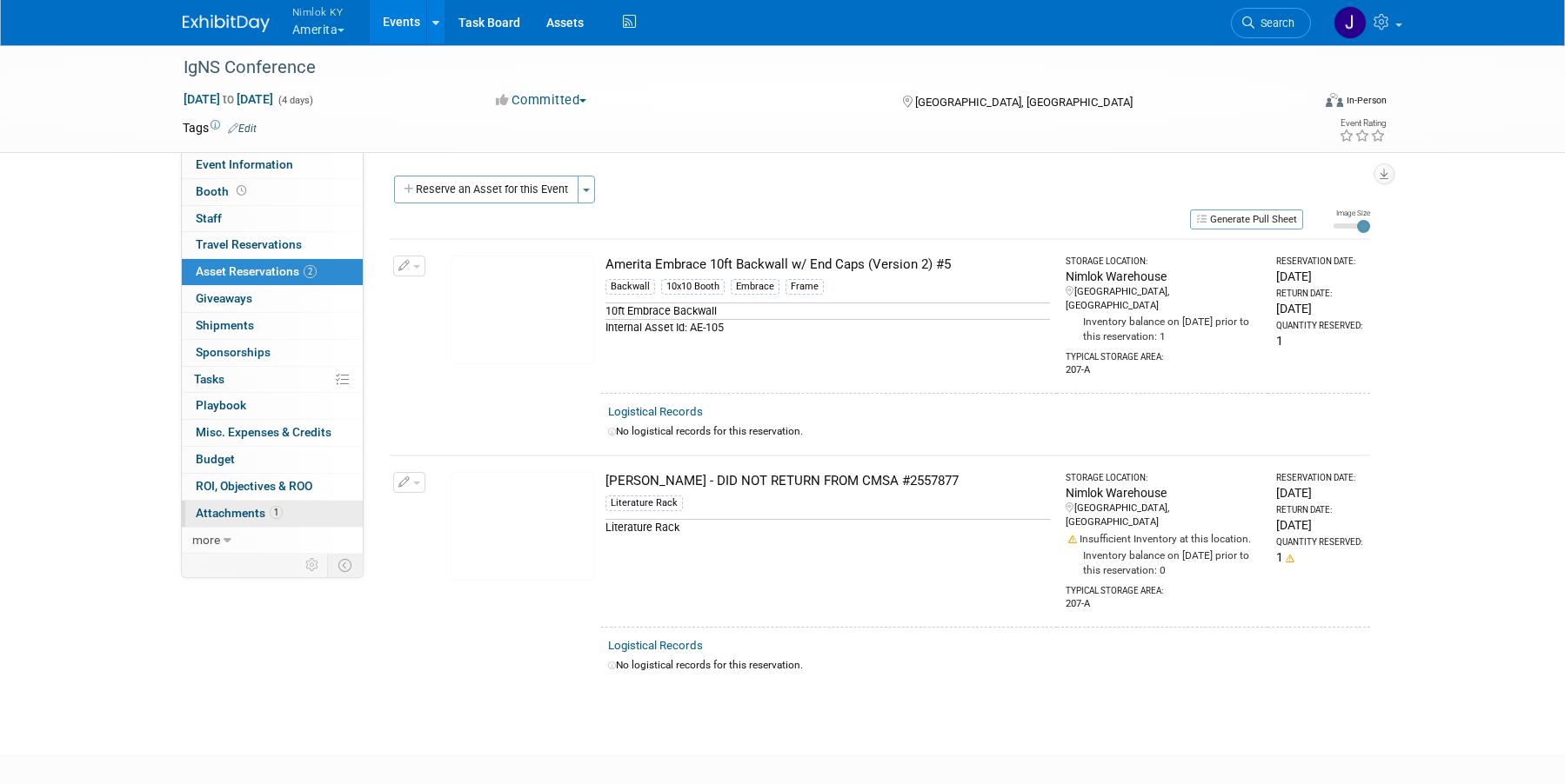
click at [274, 514] on span "1" at bounding box center [276, 513] width 13 height 13
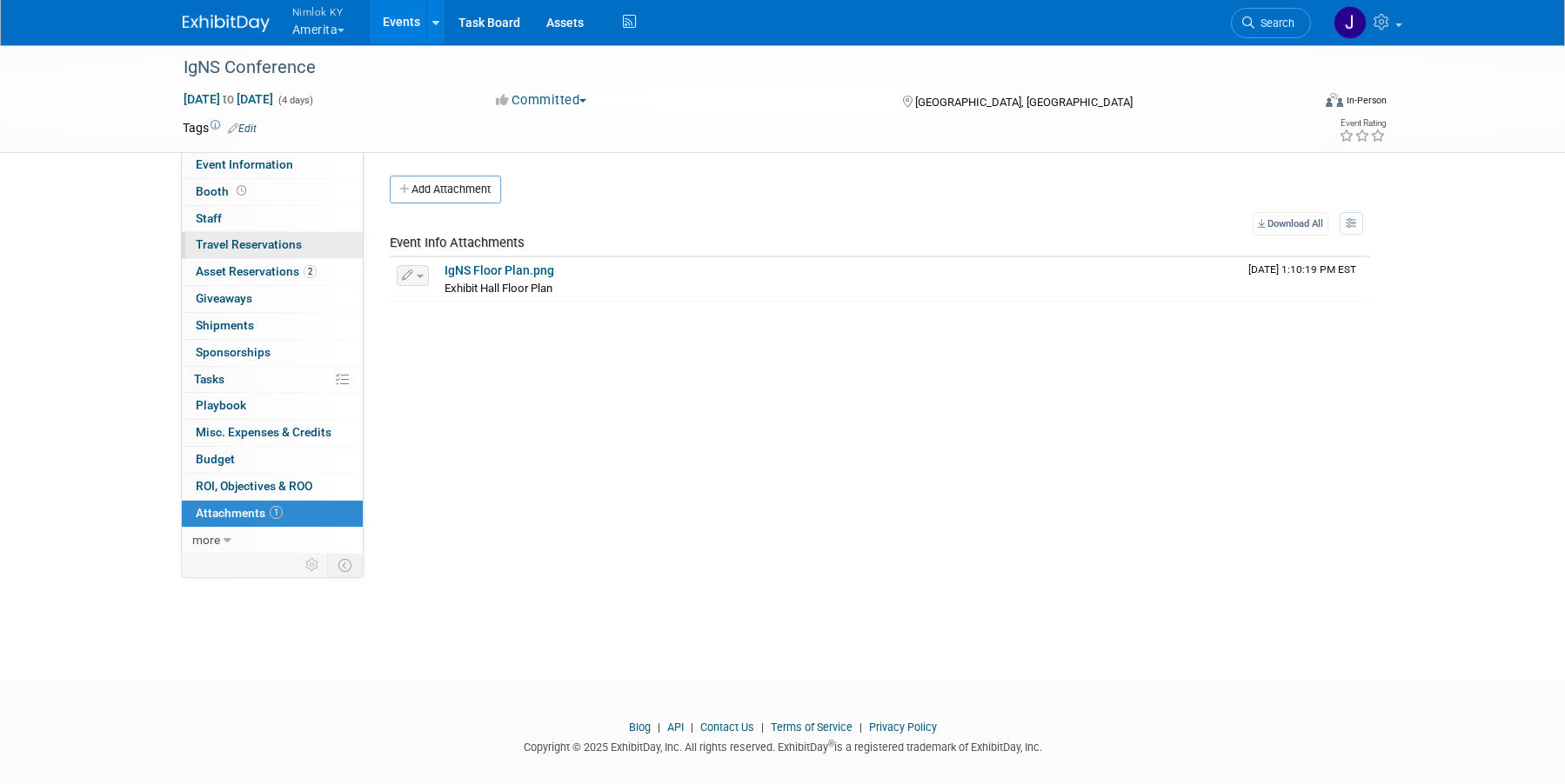
click at [246, 233] on link "0 Travel Reservations 0" at bounding box center [272, 245] width 181 height 26
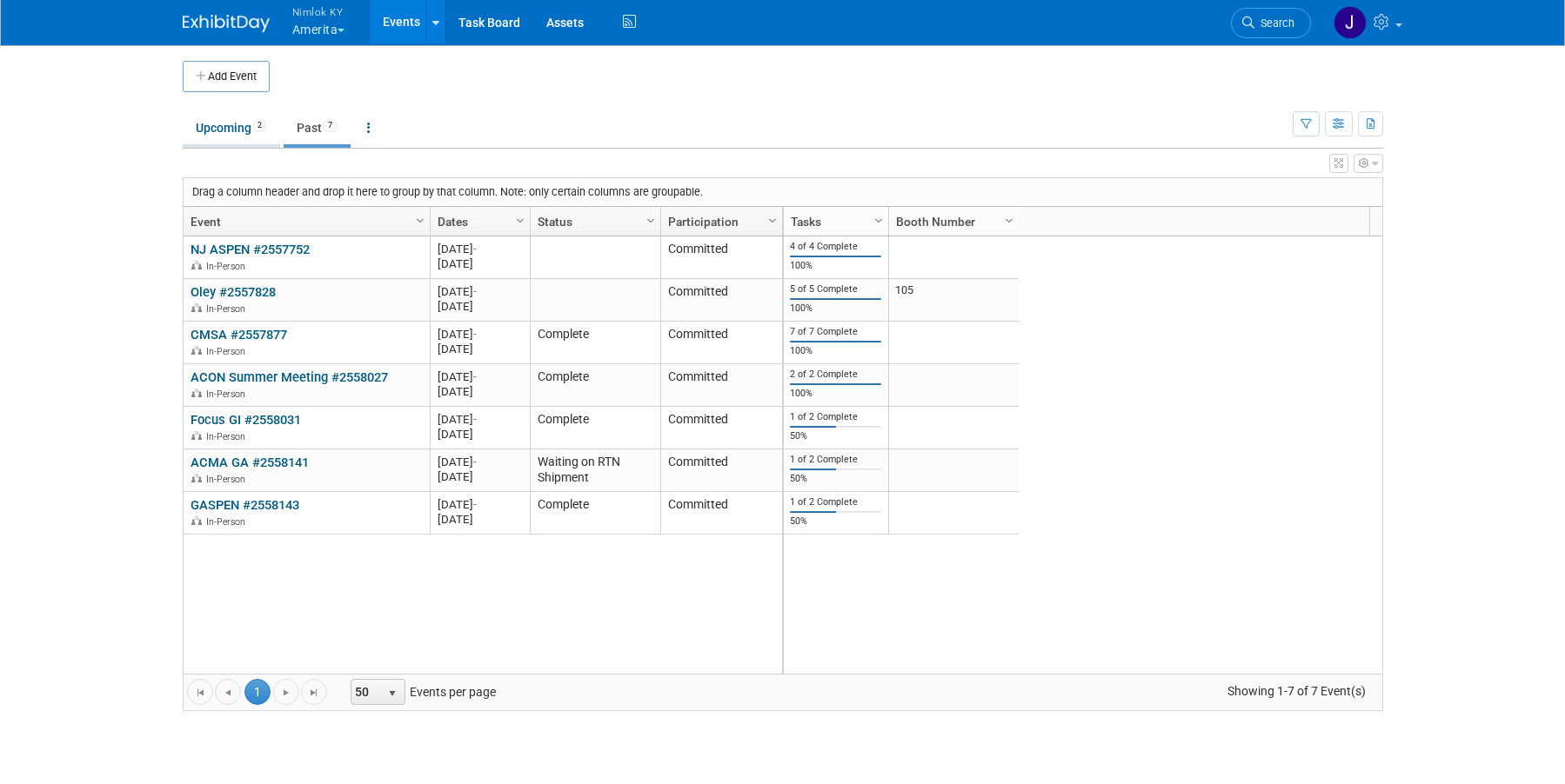
click at [238, 112] on link "Upcoming 2" at bounding box center [232, 128] width 98 height 33
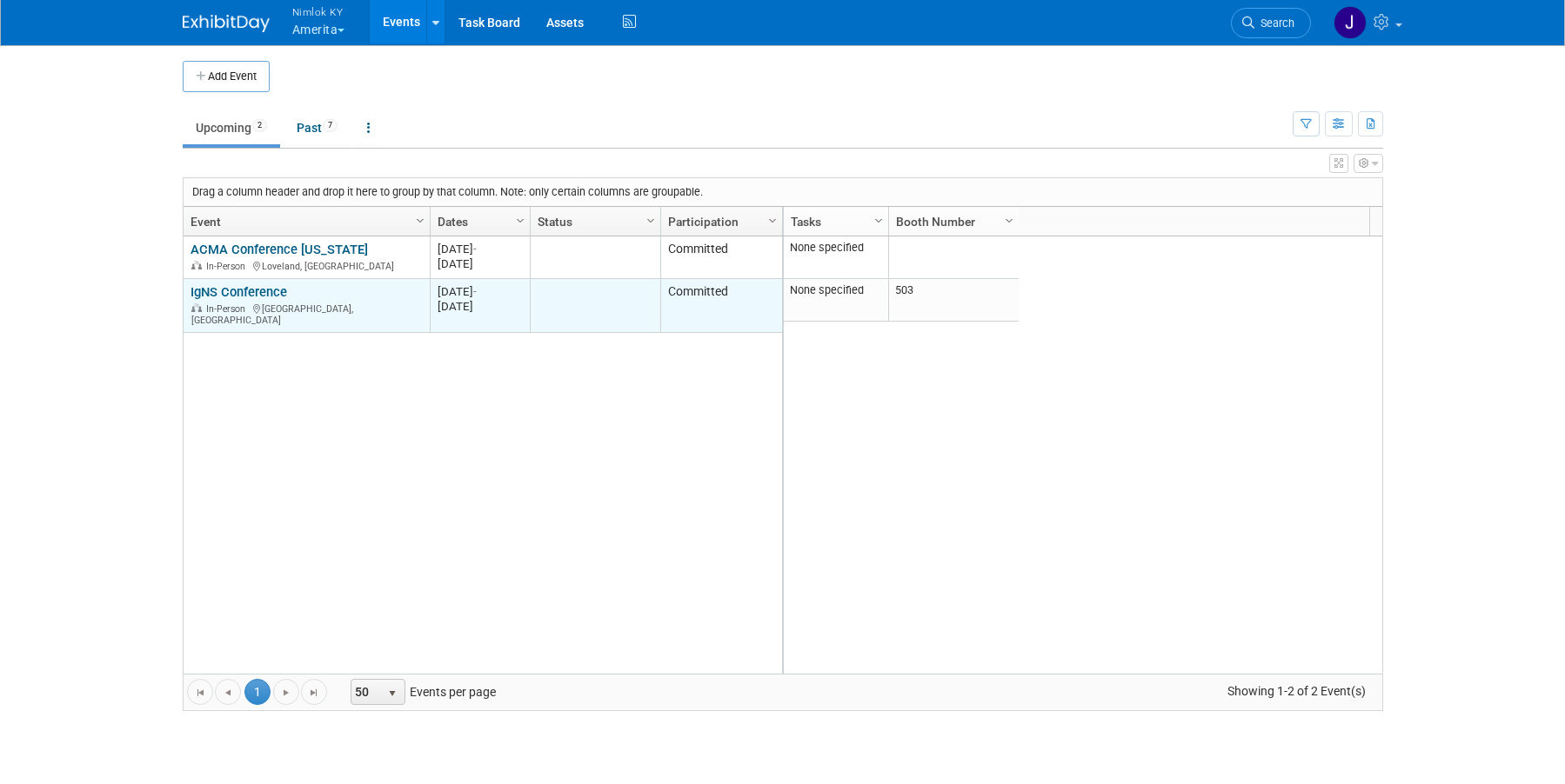
click at [240, 293] on link "IgNS Conference" at bounding box center [239, 293] width 97 height 16
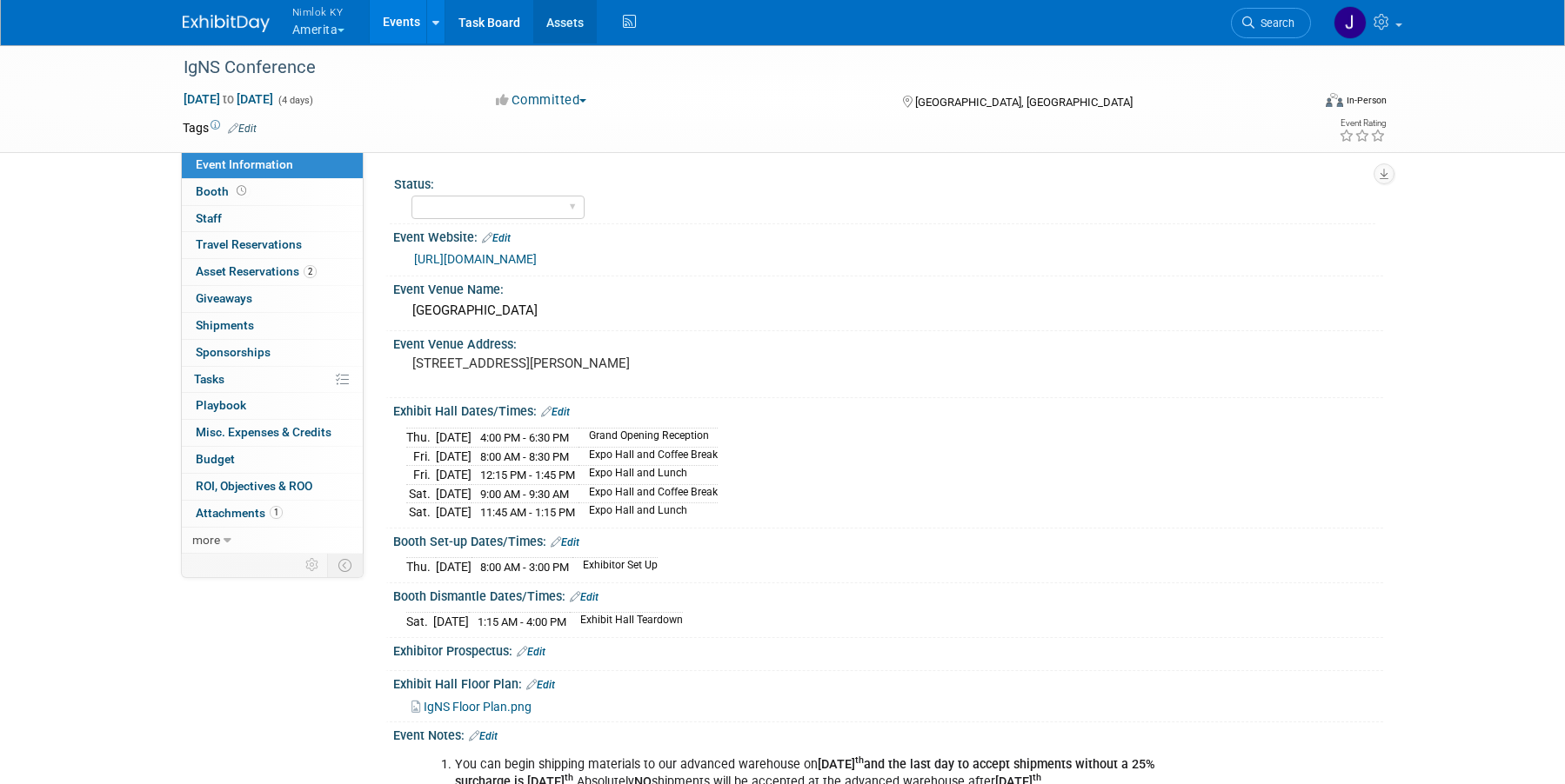
click at [581, 22] on link "Assets" at bounding box center [565, 21] width 64 height 43
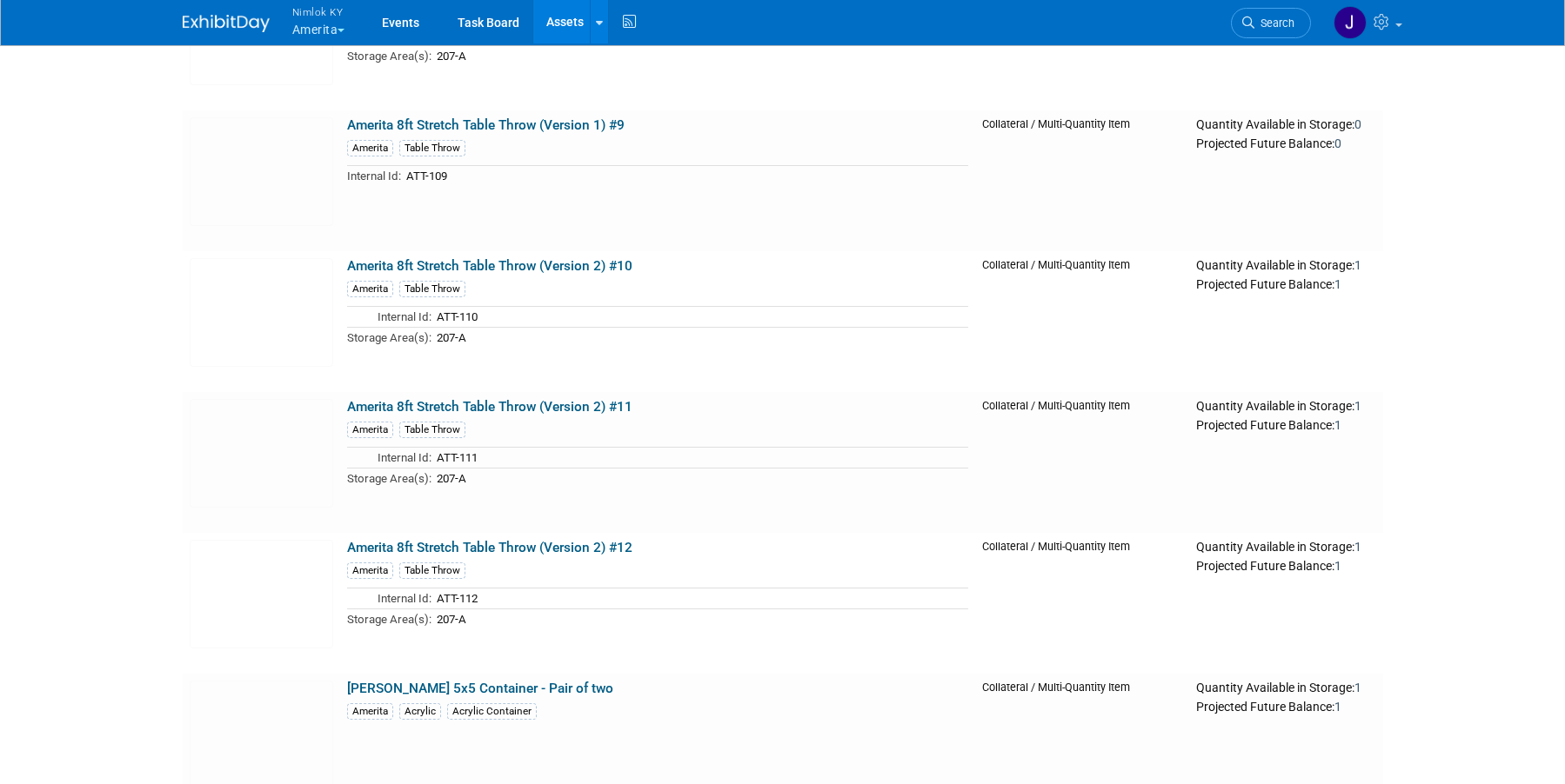
scroll to position [1965, 0]
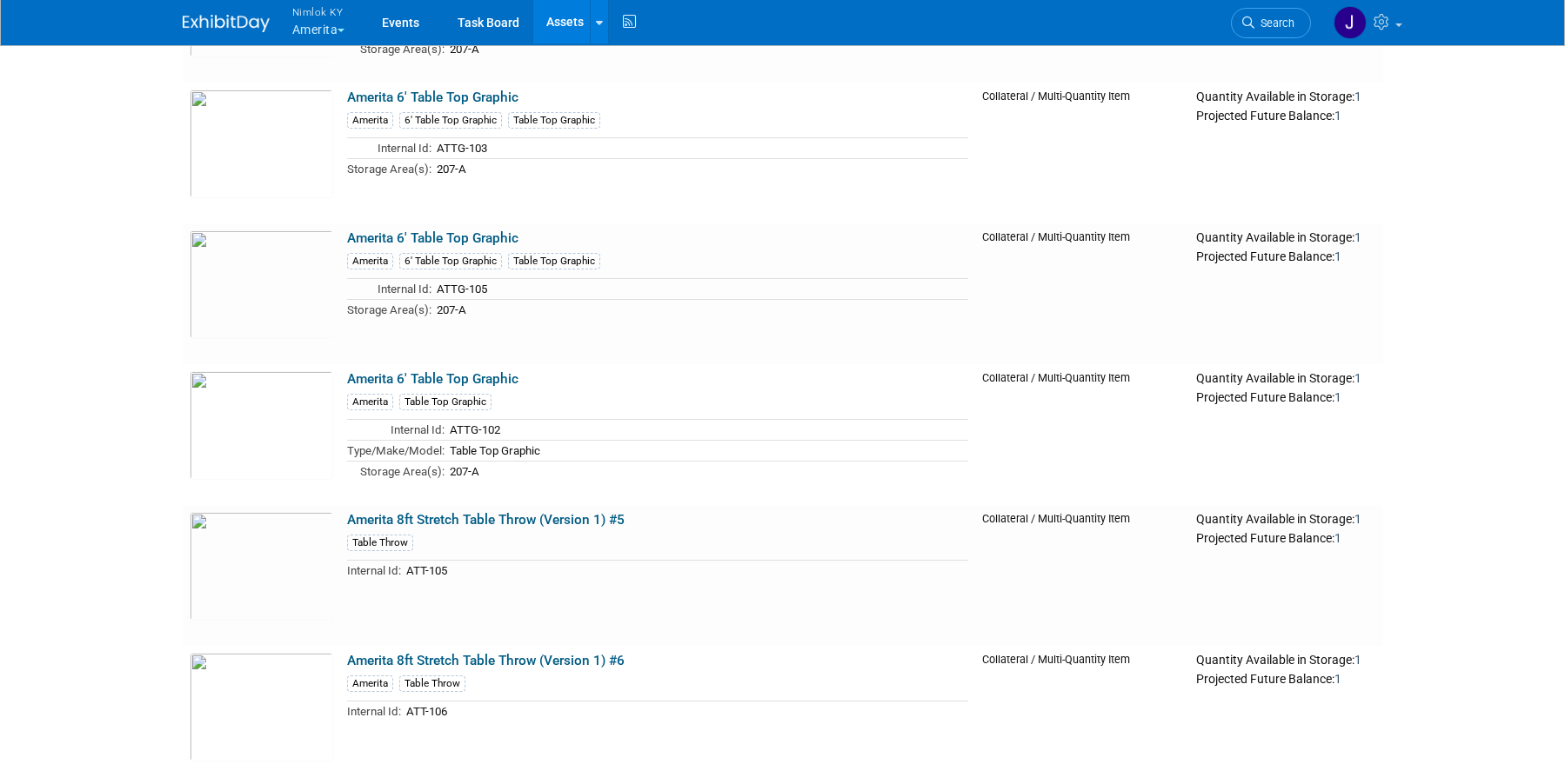
click at [341, 22] on button "Nimlok KY Amerita" at bounding box center [329, 22] width 76 height 45
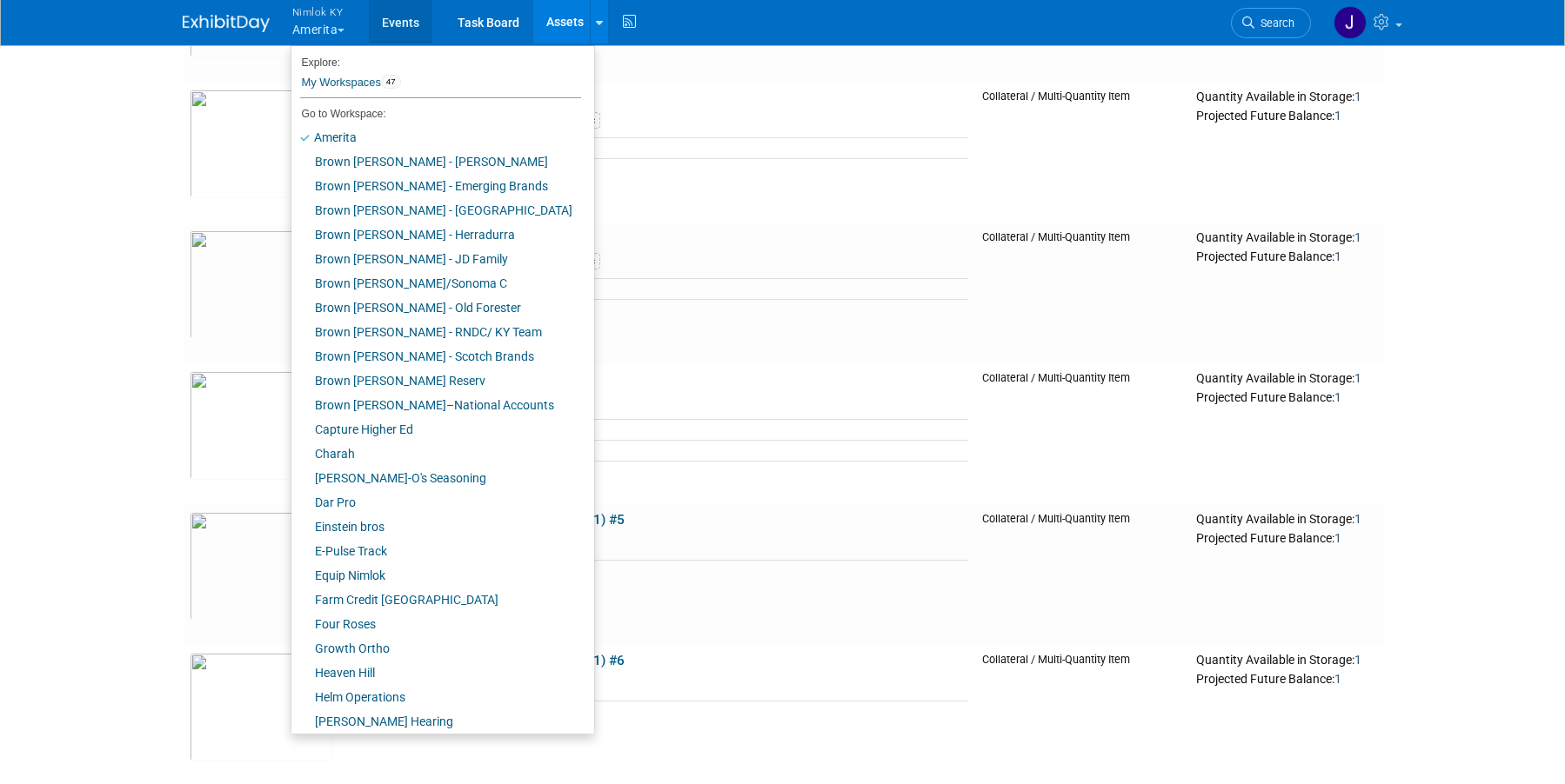
click at [404, 20] on link "Events" at bounding box center [401, 21] width 64 height 43
